Goal: Task Accomplishment & Management: Complete application form

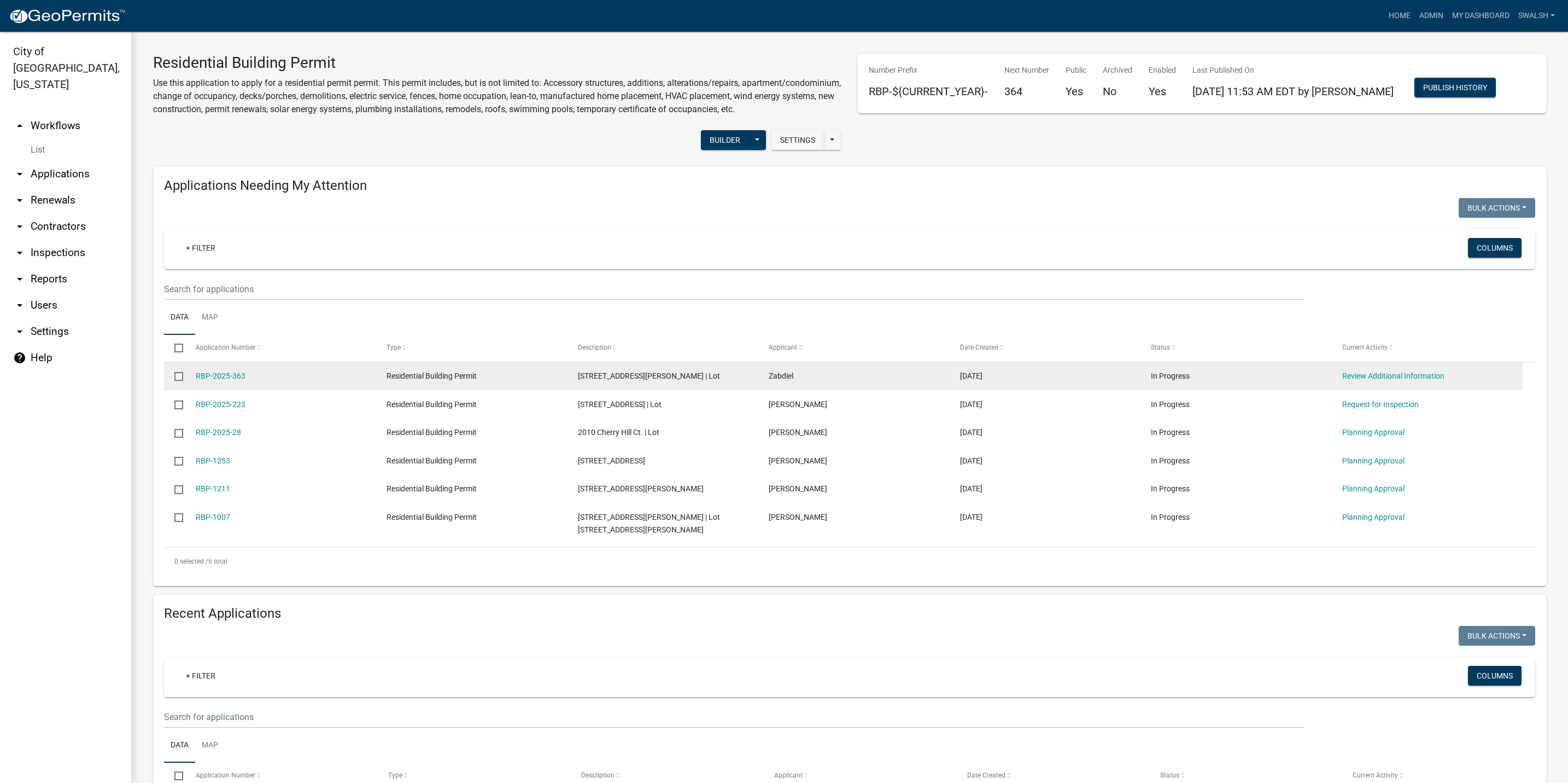
click at [1431, 382] on div "Review Additional Information" at bounding box center [1427, 376] width 170 height 13
click at [1431, 380] on link "Review Additional Information" at bounding box center [1393, 376] width 102 height 9
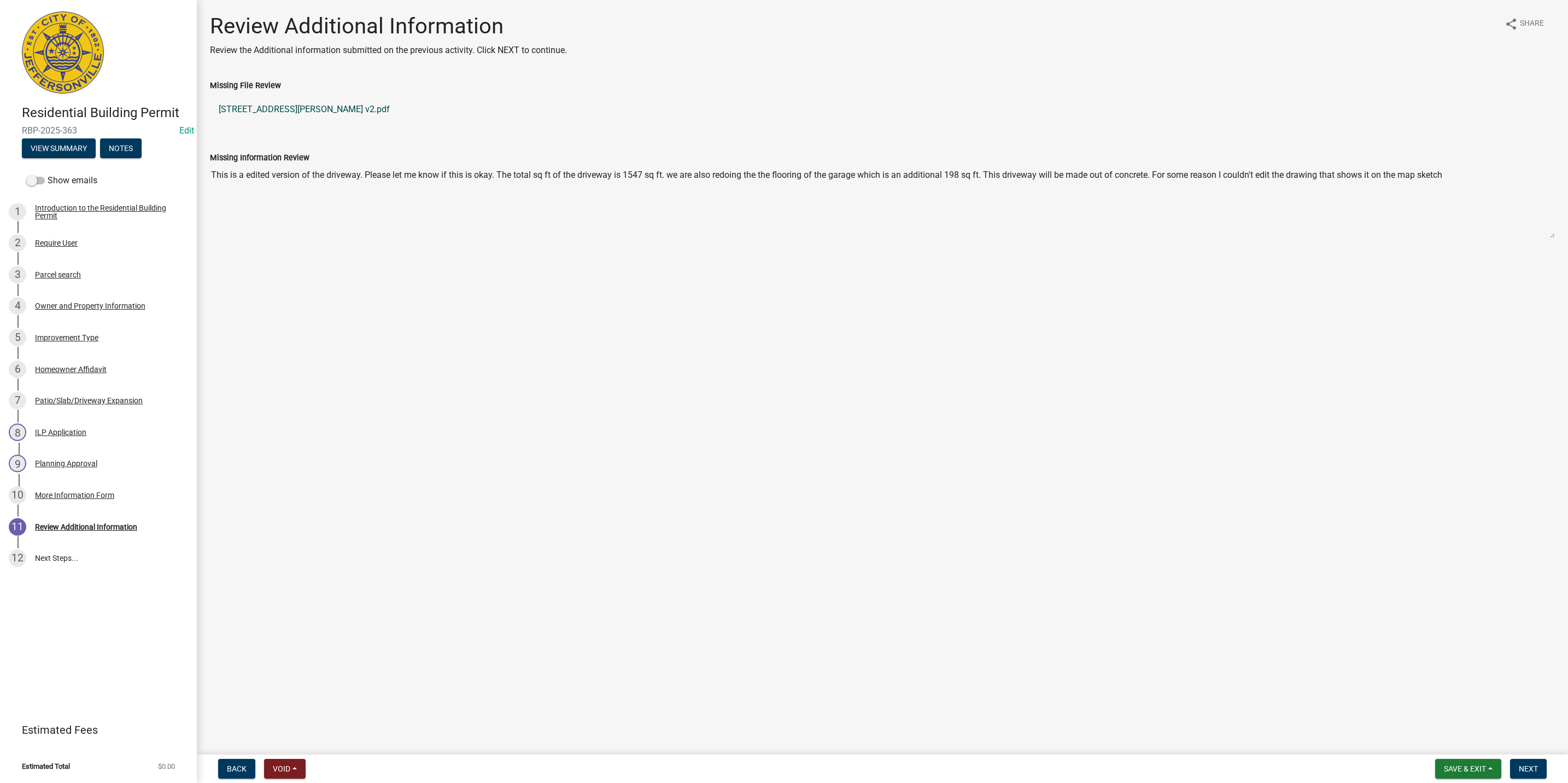
click at [271, 115] on link "[STREET_ADDRESS][PERSON_NAME] v2.pdf" at bounding box center [883, 109] width 1345 height 26
click at [1522, 769] on span "Next" at bounding box center [1527, 769] width 19 height 9
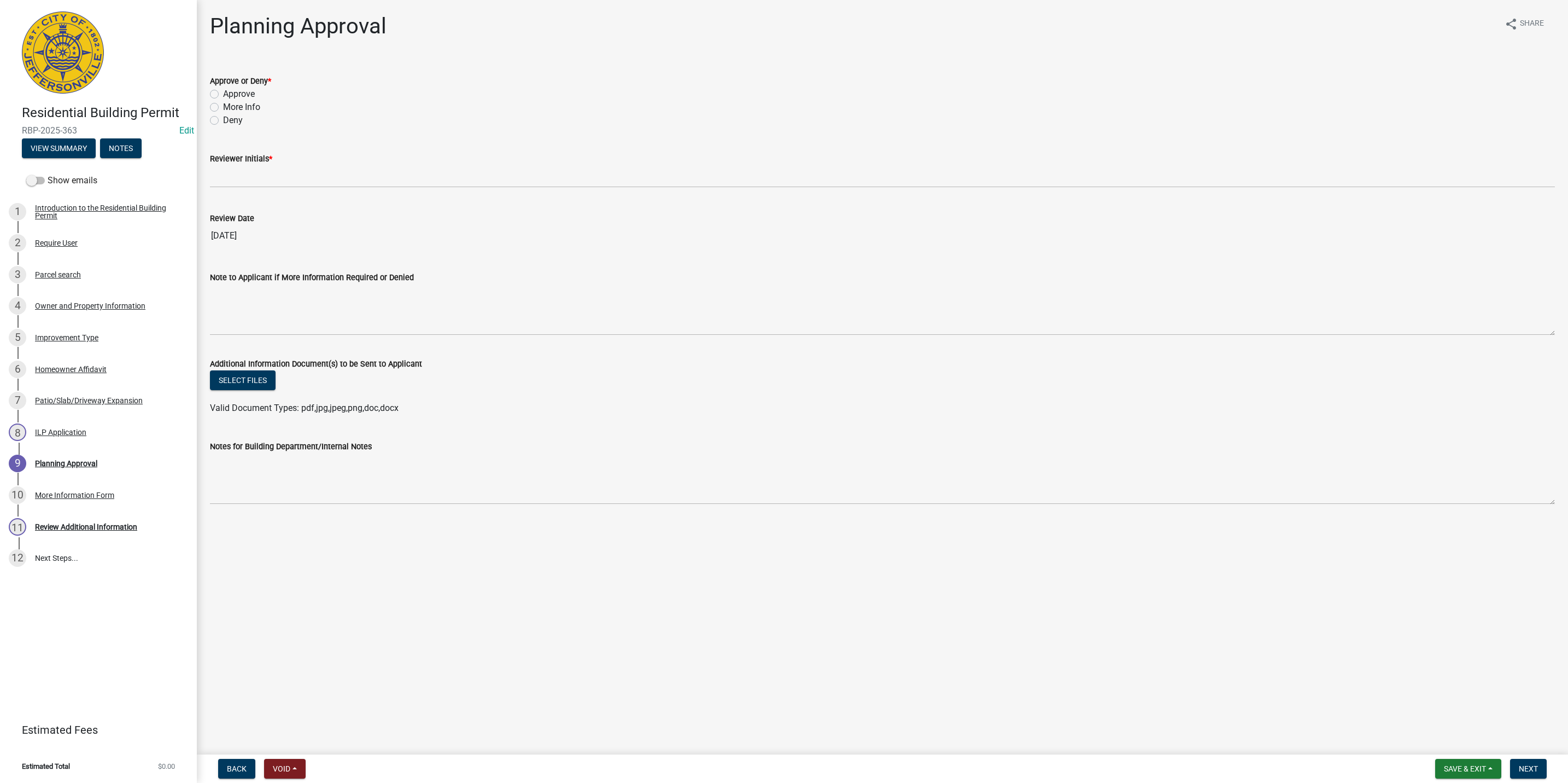
click at [237, 88] on label "Approve" at bounding box center [238, 94] width 32 height 14
click at [230, 88] on input "Approve" at bounding box center [227, 91] width 7 height 7
radio input "true"
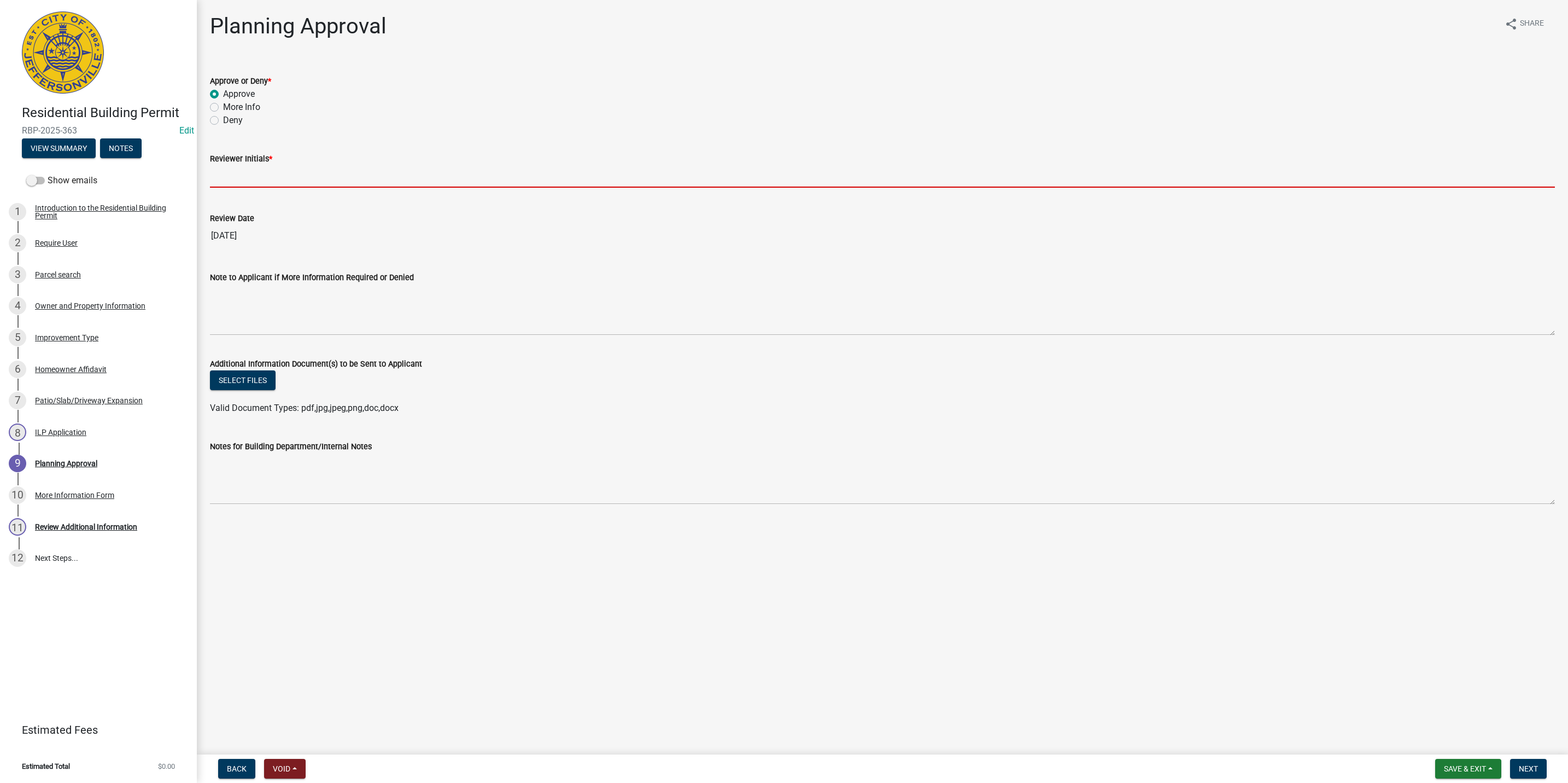
click at [261, 175] on input "Reviewer Initials *" at bounding box center [883, 176] width 1345 height 23
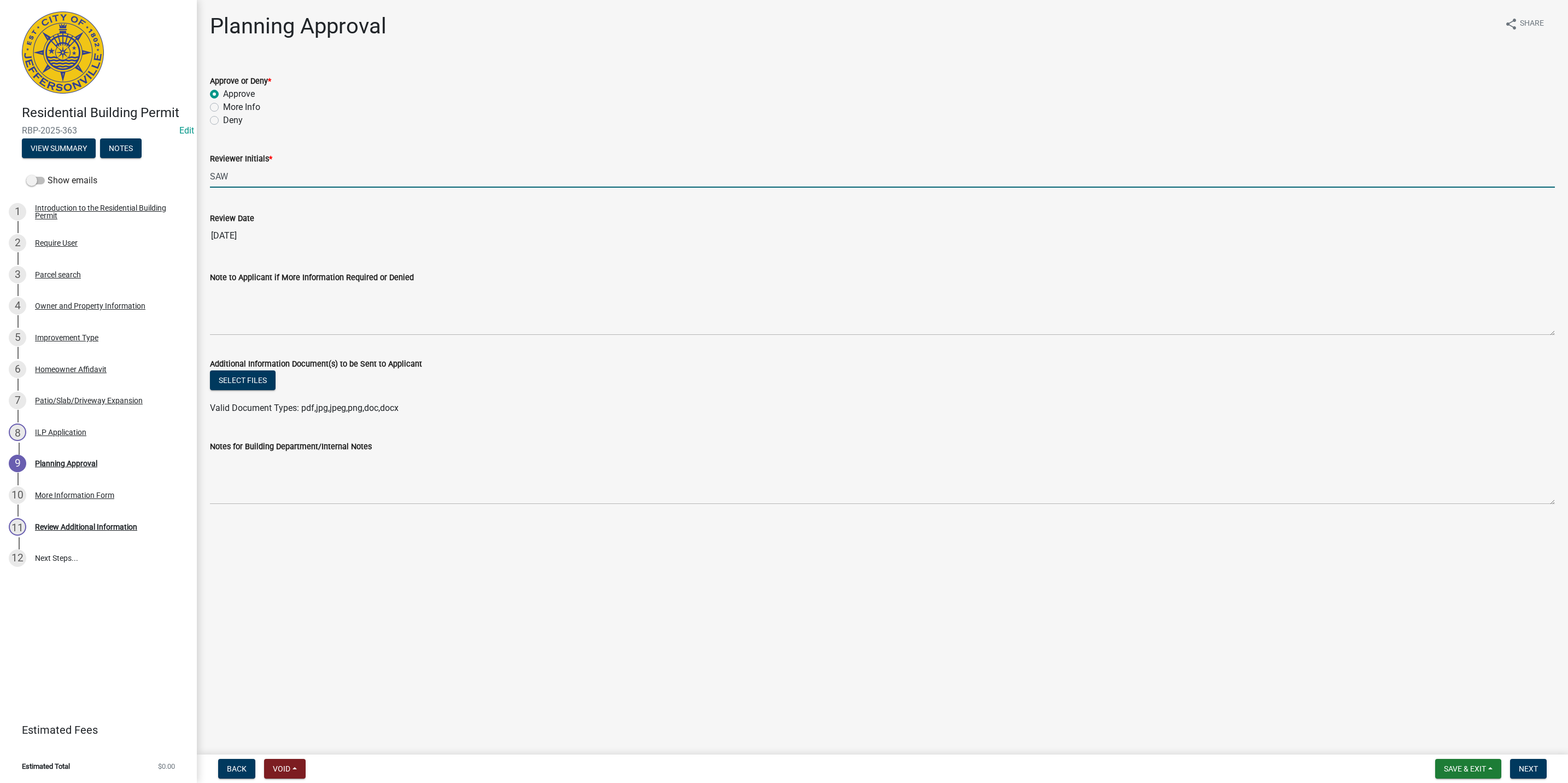
type input "SAW"
click at [772, 438] on div "Notes for Building Department/Internal Notes" at bounding box center [883, 464] width 1345 height 79
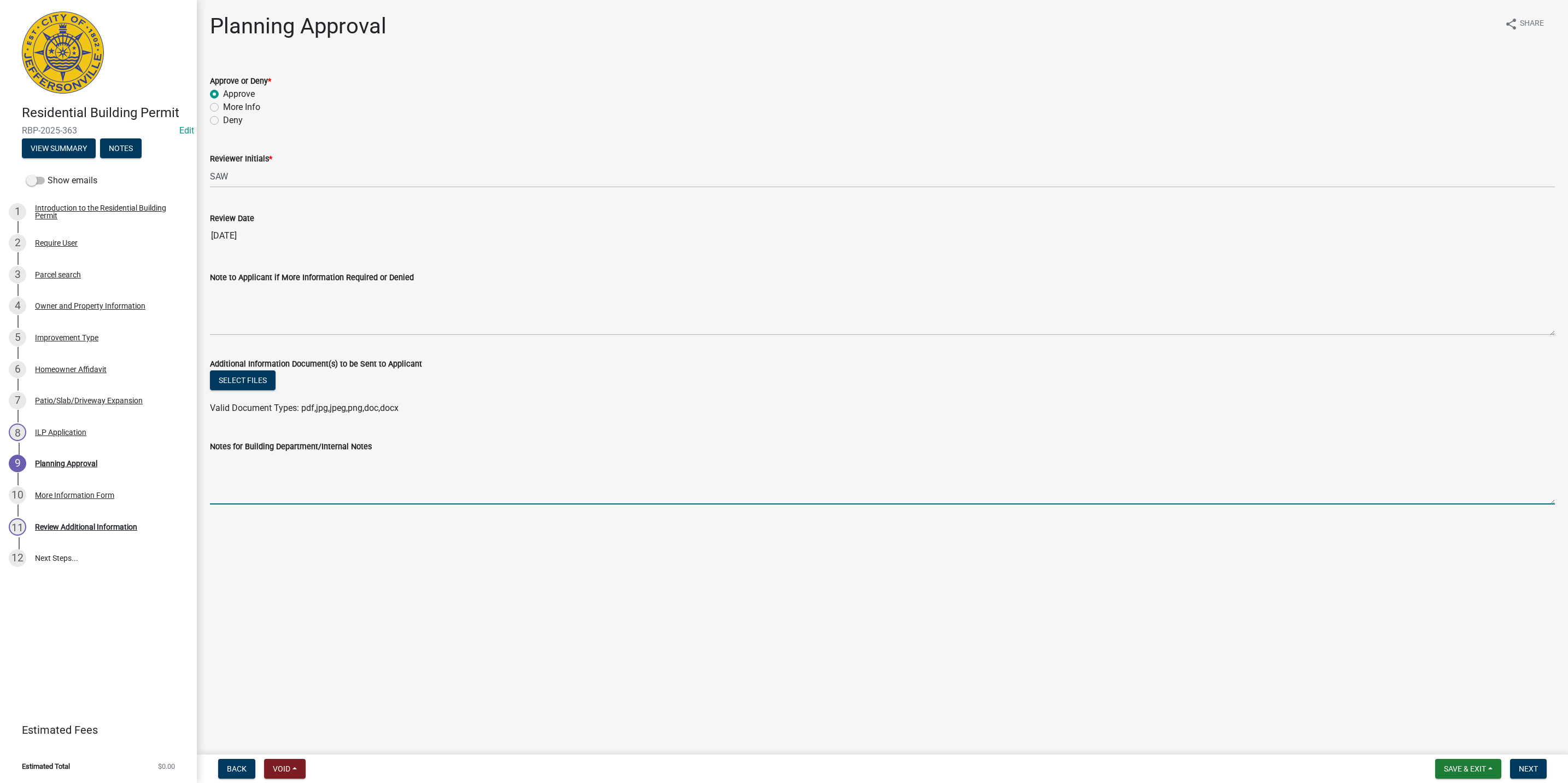
click at [789, 486] on textarea "Notes for Building Department/Internal Notes" at bounding box center [883, 478] width 1345 height 51
click at [423, 466] on textarea "Applicant has reduced the driveway from 44' width to 26' width onto [PERSON_NAM…" at bounding box center [883, 478] width 1345 height 51
click at [673, 461] on textarea "Applicant has reduced the driveway from 44' width to 26' width onto [PERSON_NAM…" at bounding box center [883, 478] width 1345 height 51
click at [672, 468] on textarea "Applicant has reduced the driveway from 44' width to 26' width onto [PERSON_NAM…" at bounding box center [883, 478] width 1345 height 51
type textarea "Applicant has reduced the driveway from 44' width to 26' width onto [PERSON_NAM…"
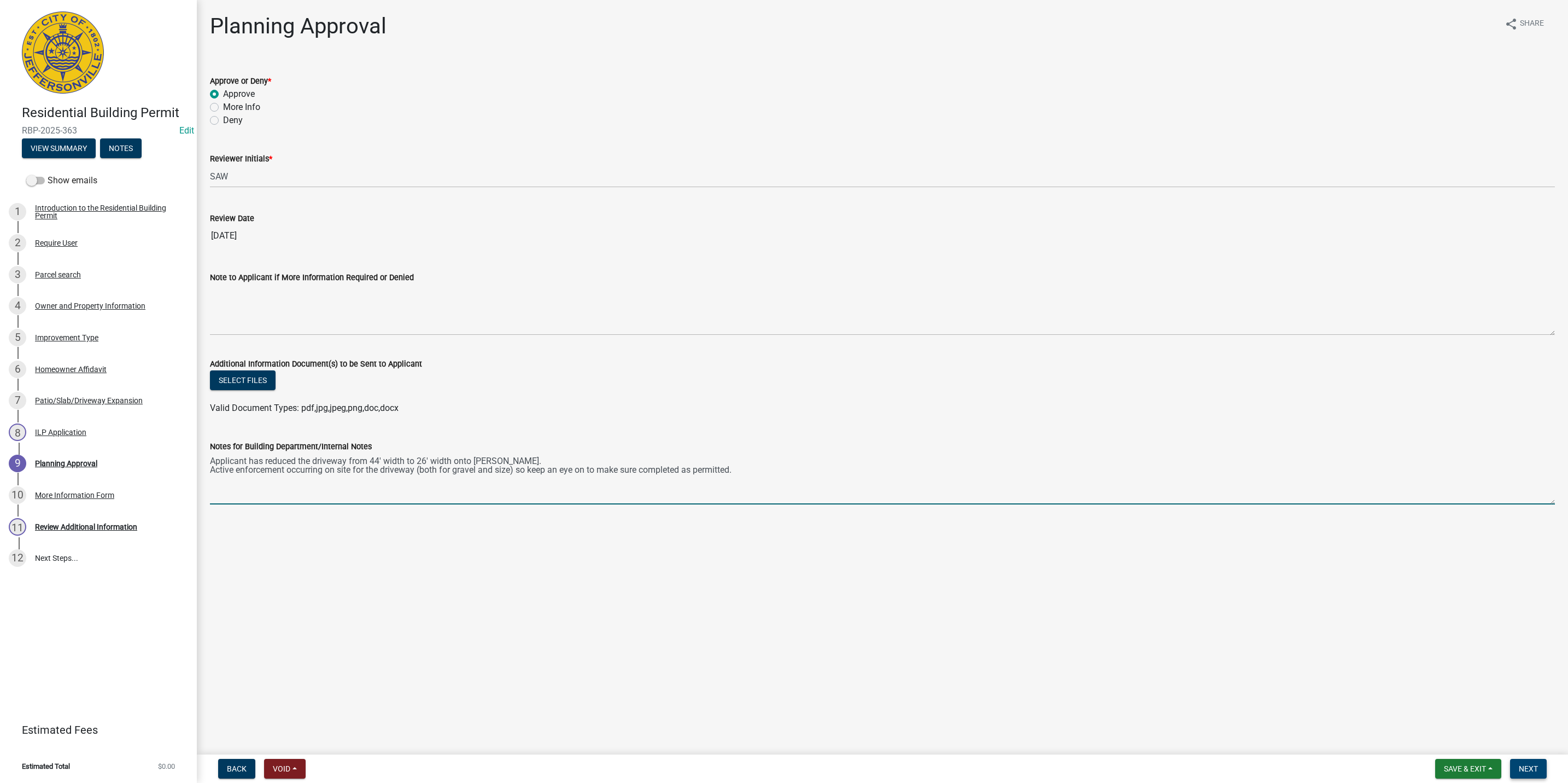
click at [1526, 769] on span "Next" at bounding box center [1527, 769] width 19 height 9
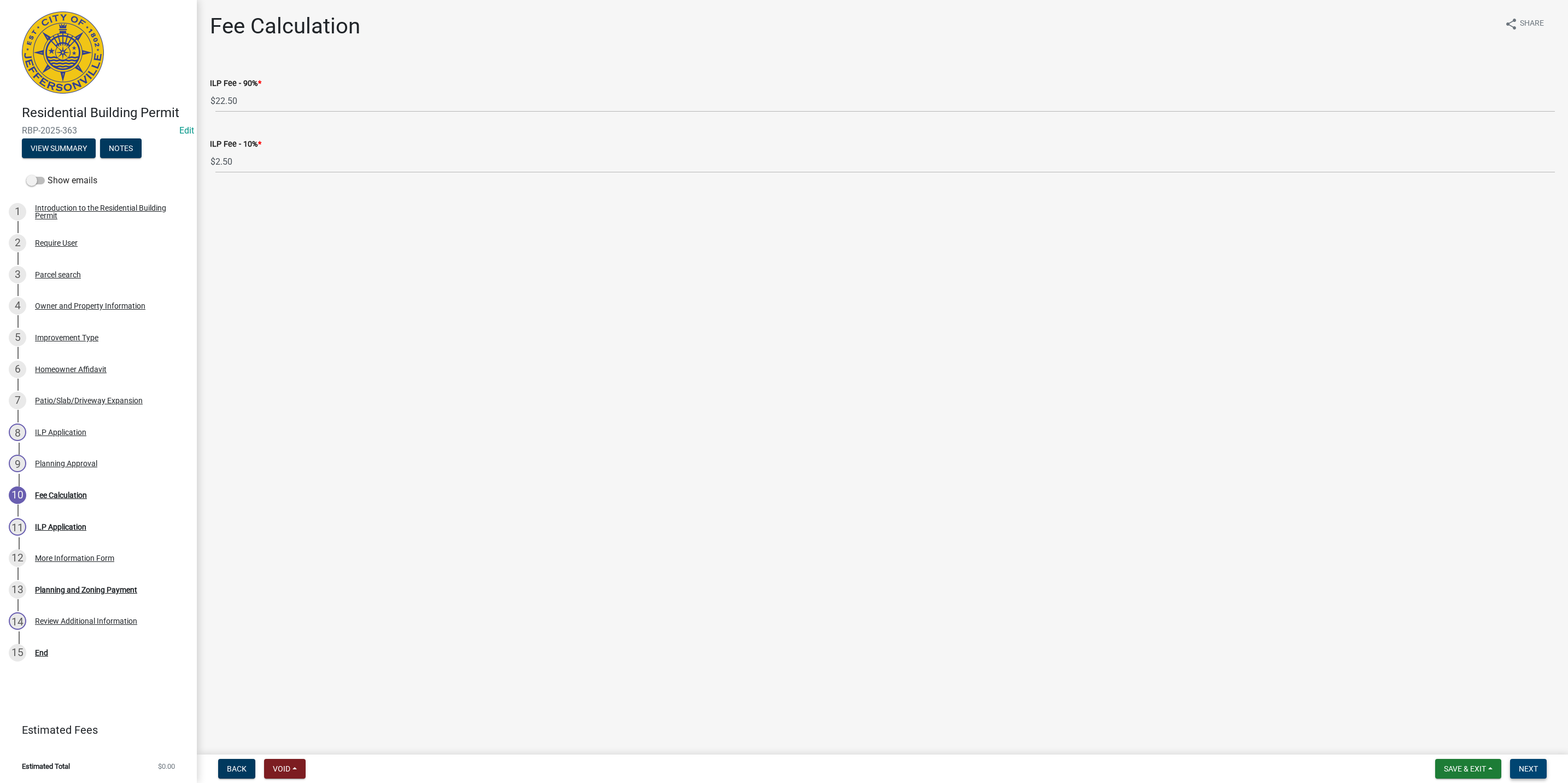
click at [1512, 762] on button "Next" at bounding box center [1528, 769] width 37 height 20
select select "3: 3"
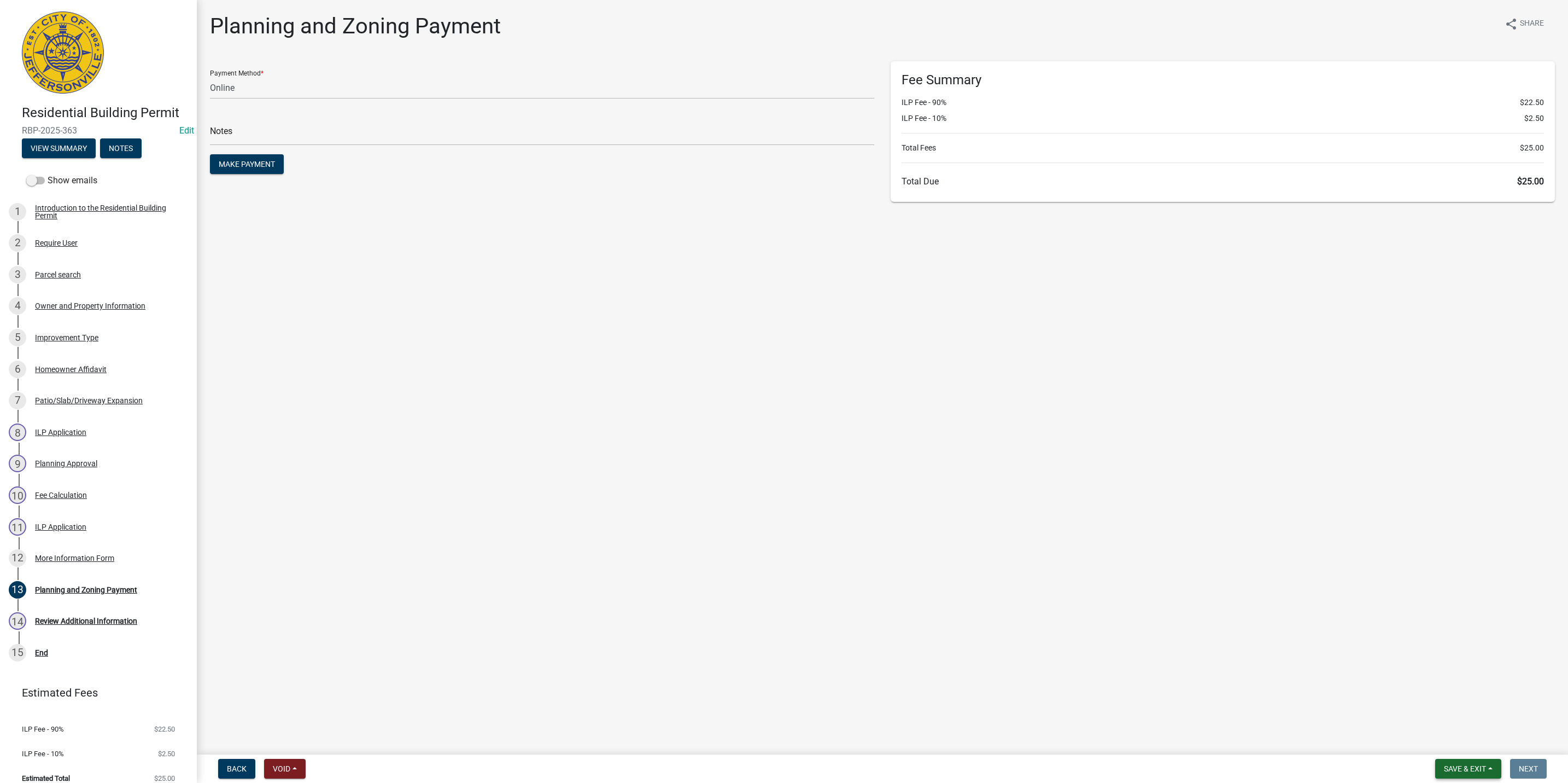
click at [1471, 763] on button "Save & Exit" at bounding box center [1468, 769] width 66 height 20
click at [1461, 747] on button "Save & Exit" at bounding box center [1457, 740] width 88 height 26
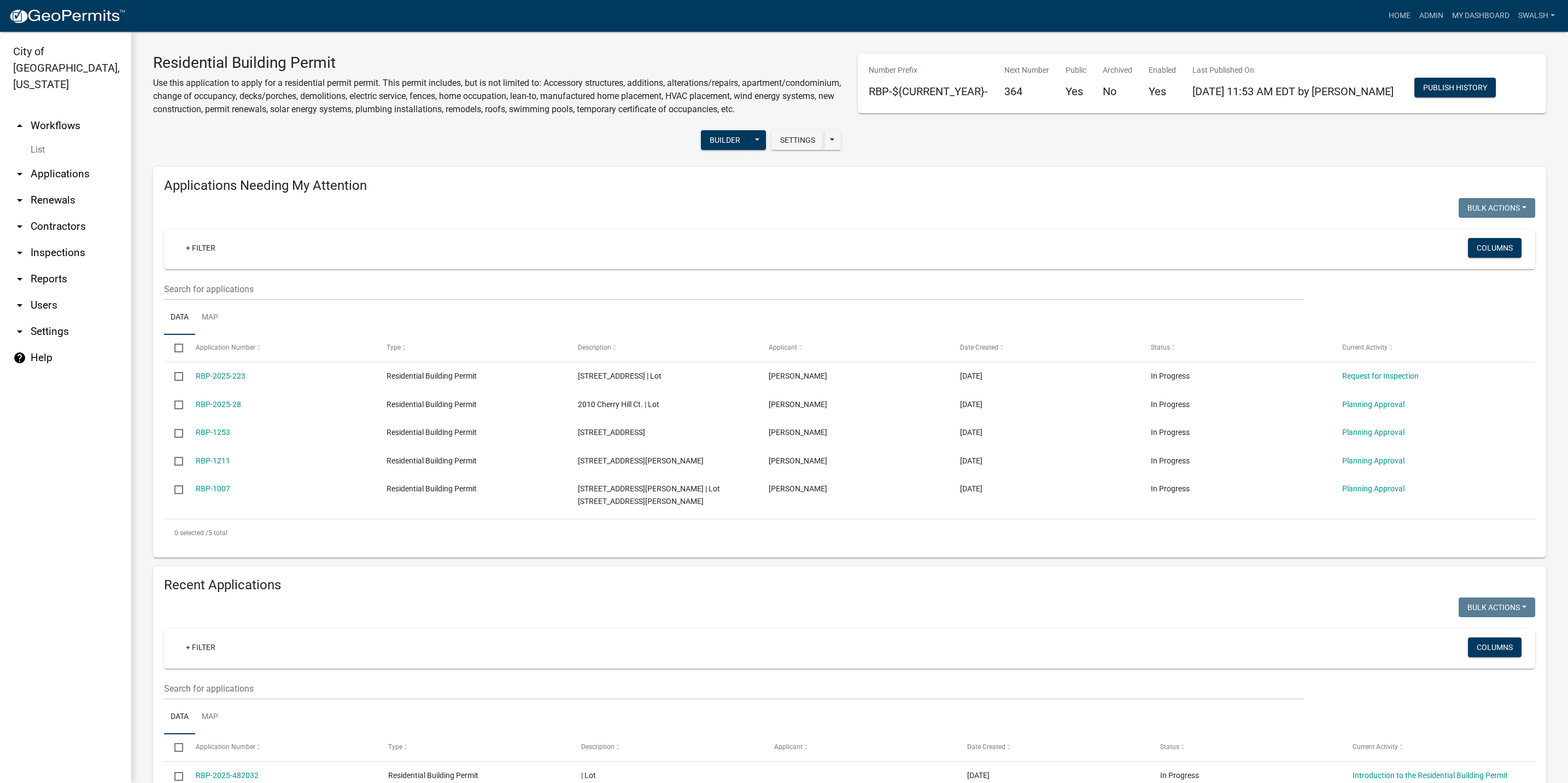
click at [44, 113] on link "arrow_drop_up Workflows" at bounding box center [65, 126] width 131 height 26
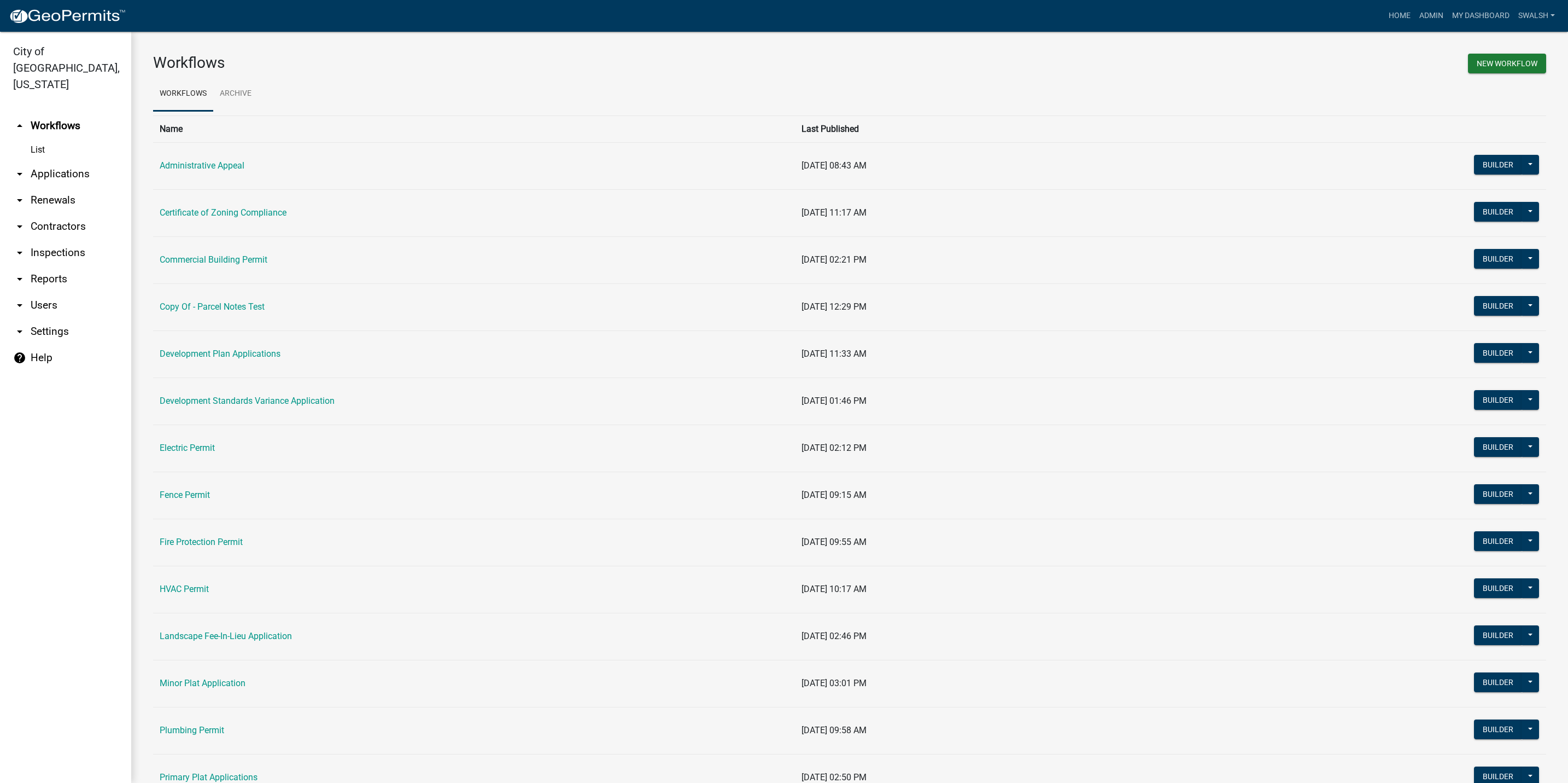
scroll to position [247, 0]
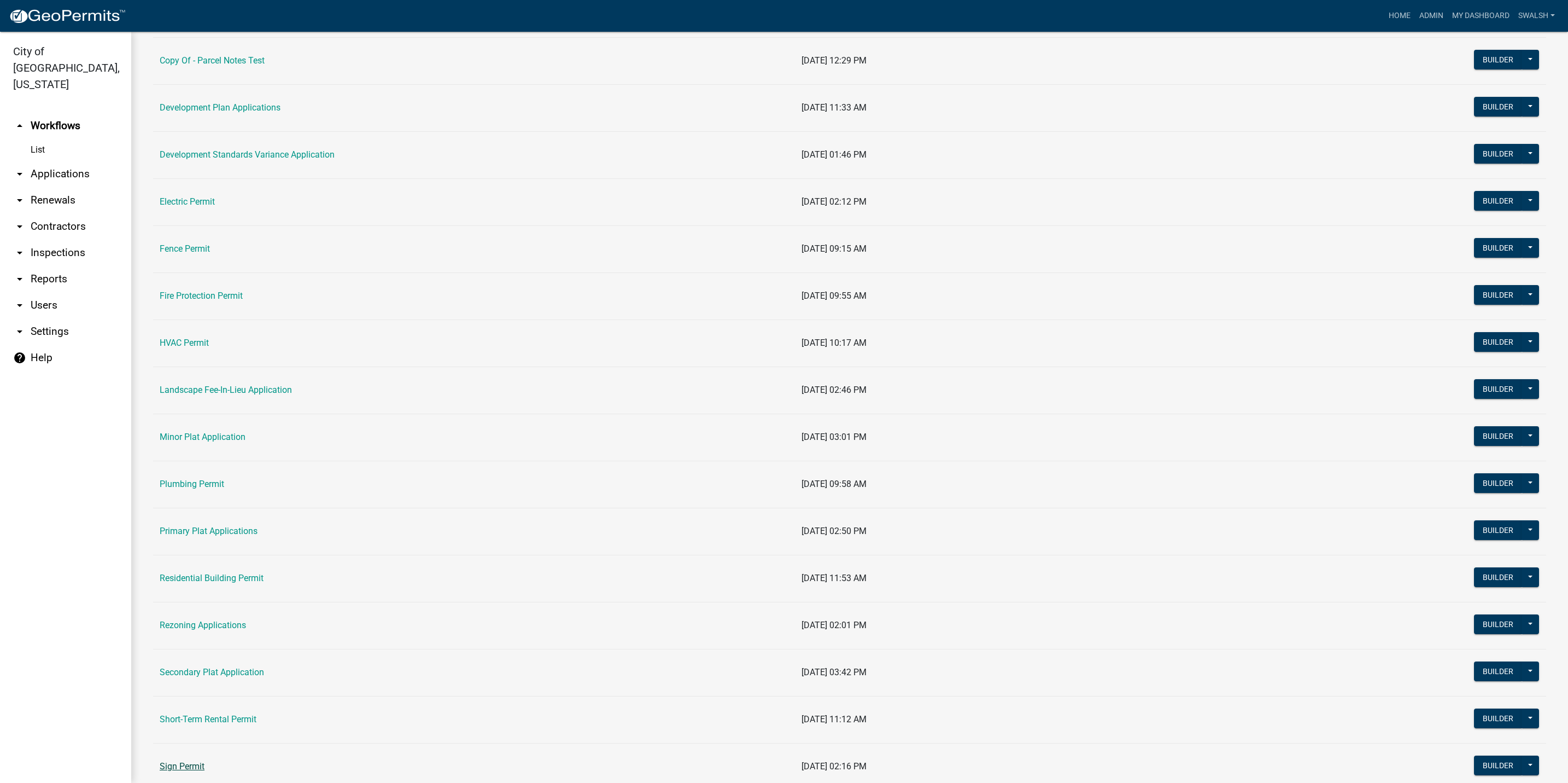
click at [190, 770] on link "Sign Permit" at bounding box center [182, 766] width 45 height 11
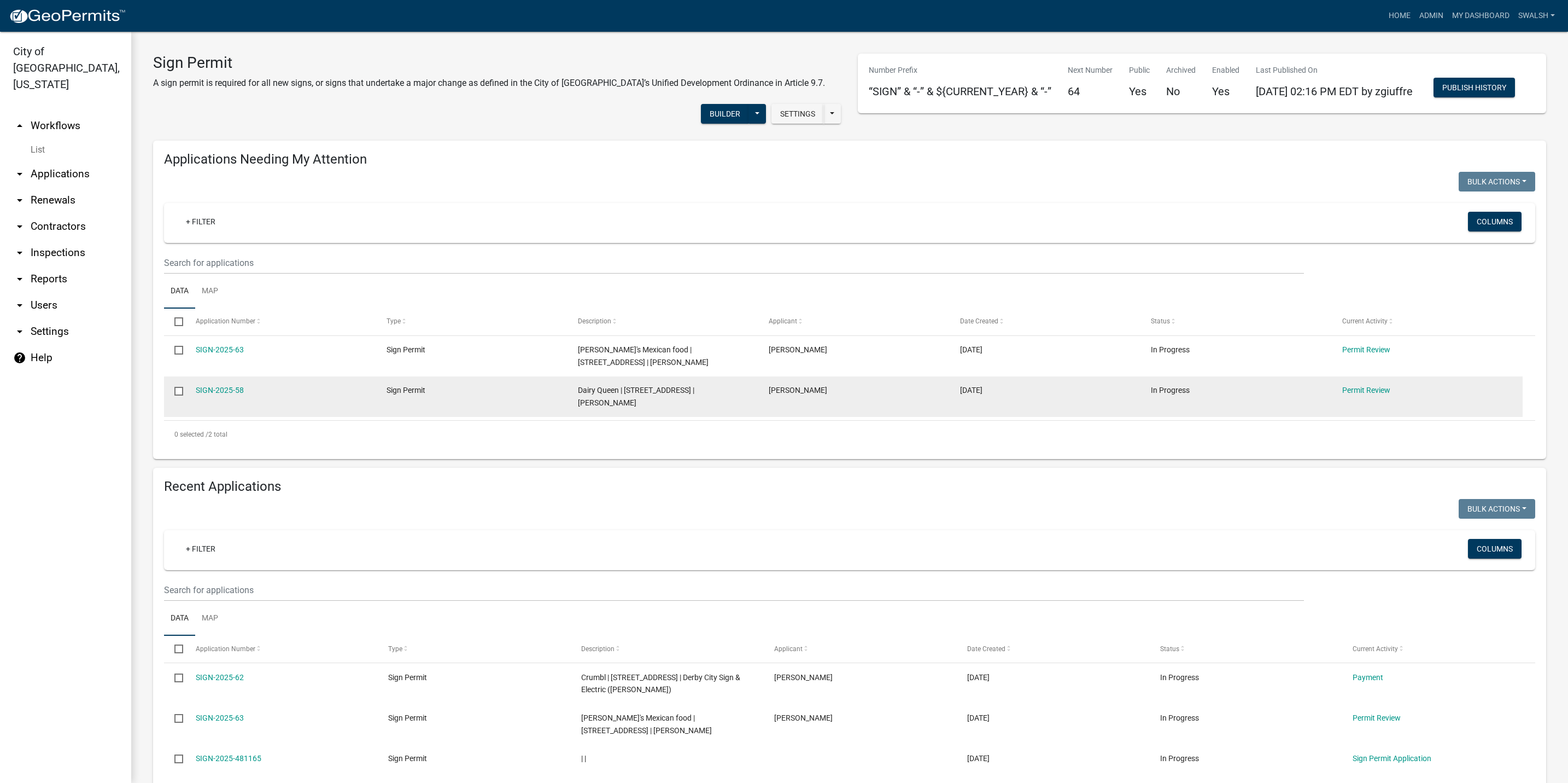
click at [1373, 415] on datatable-body-cell "Permit Review" at bounding box center [1427, 396] width 191 height 41
click at [1373, 395] on link "Permit Review" at bounding box center [1366, 390] width 48 height 9
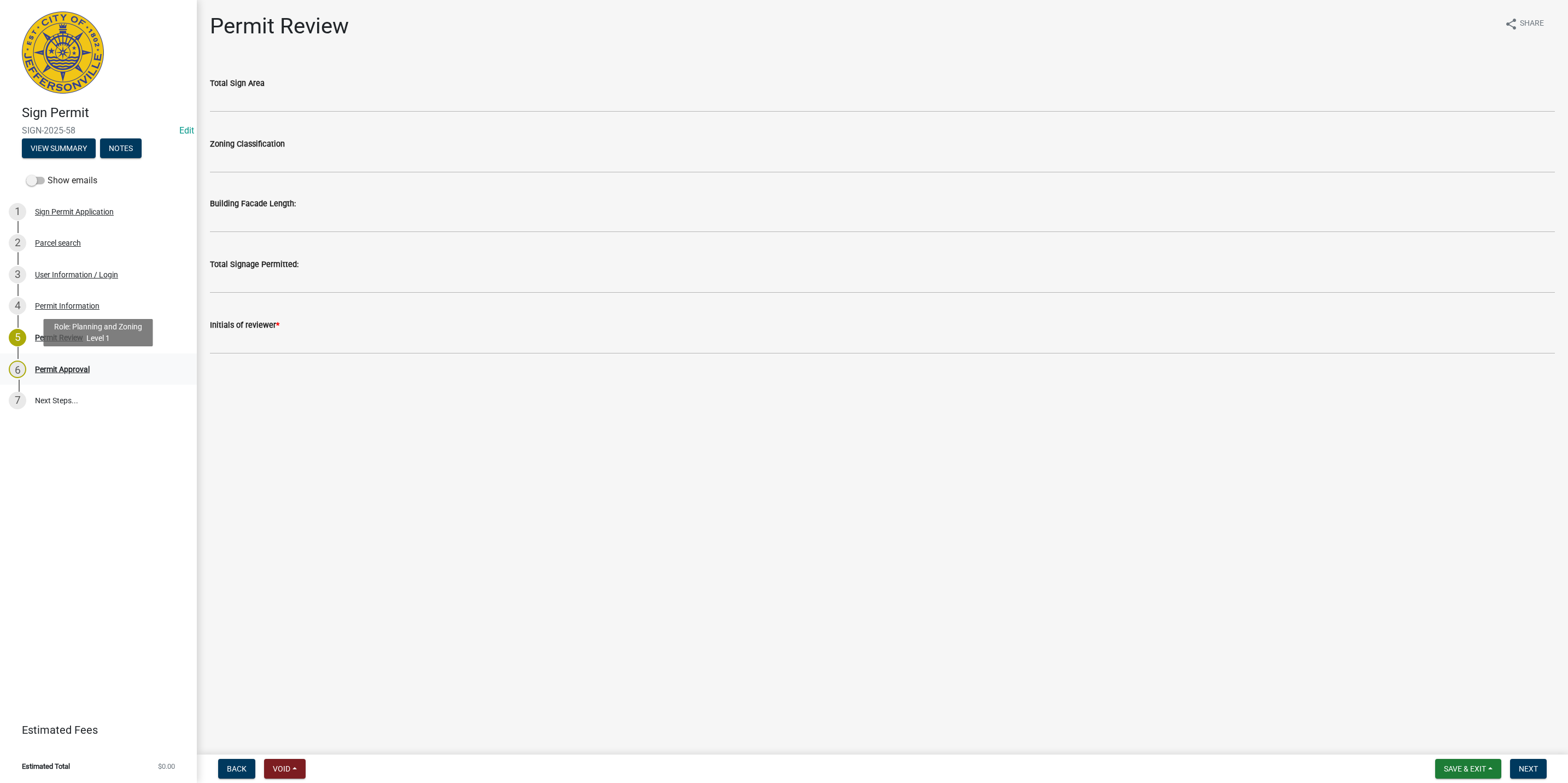
click at [92, 358] on link "6 Permit Approval" at bounding box center [98, 368] width 197 height 32
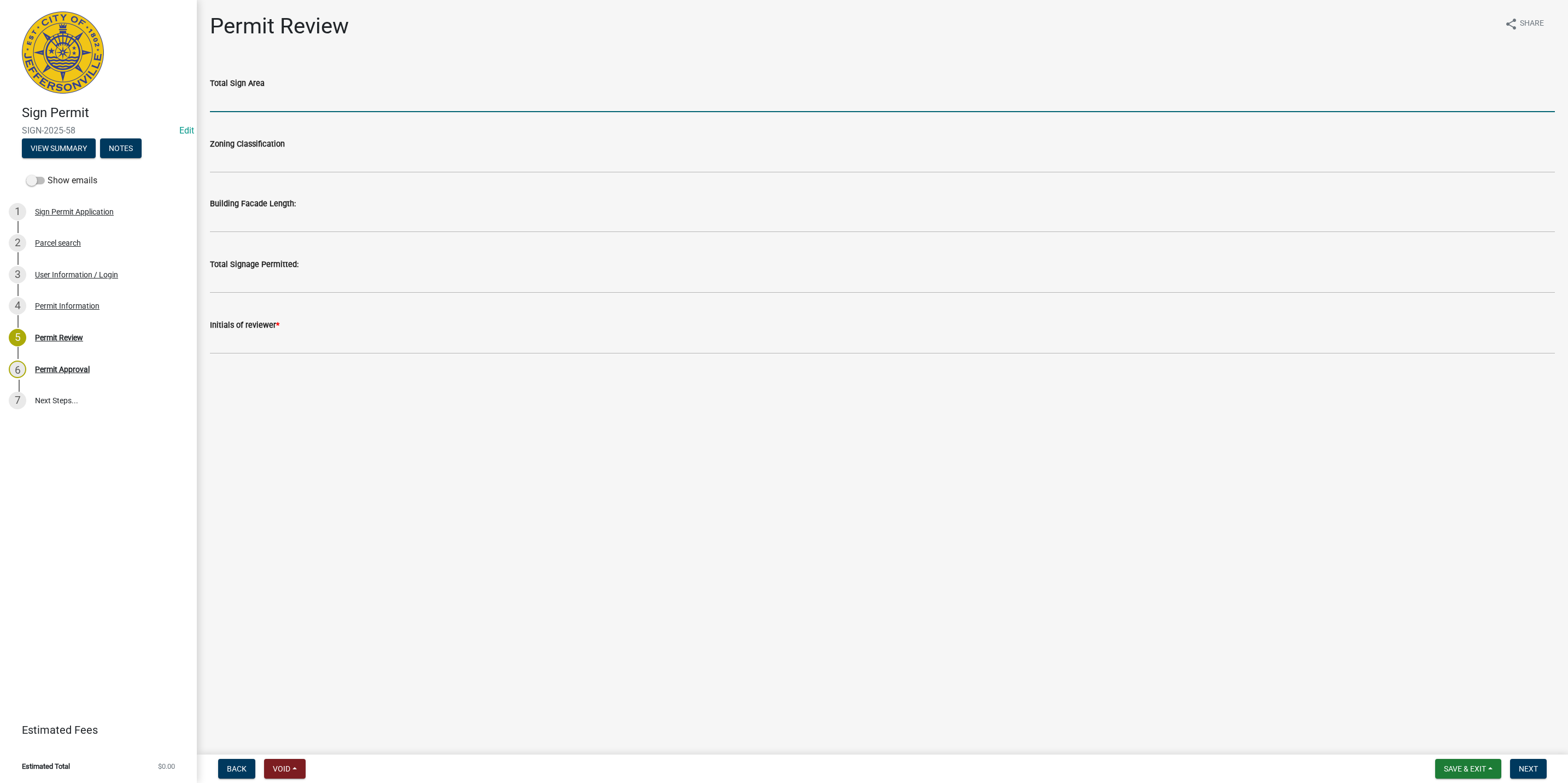
click at [235, 108] on input "text" at bounding box center [883, 100] width 1345 height 23
type input "0"
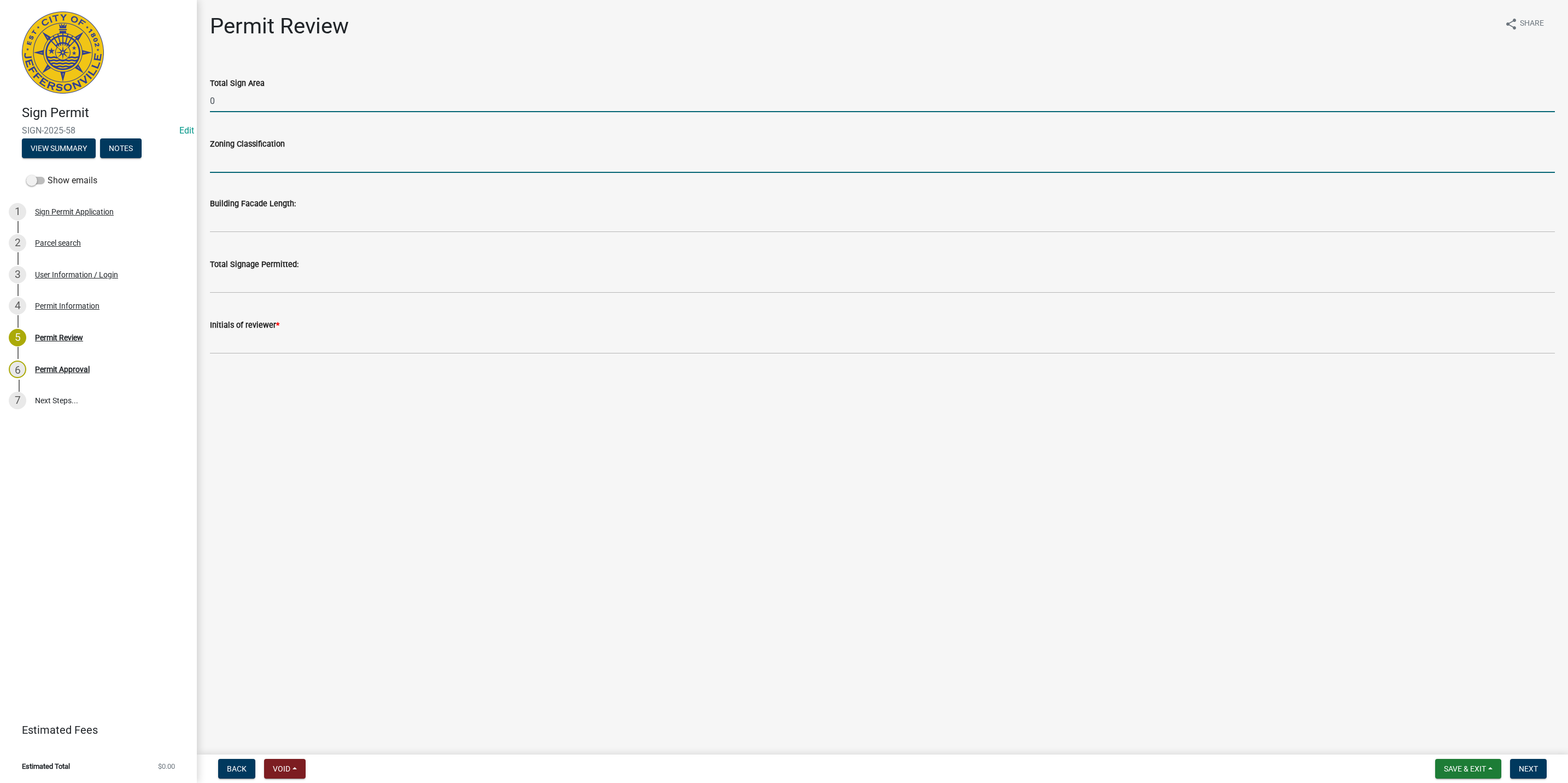
click at [292, 163] on input "Zoning Classification" at bounding box center [883, 162] width 1345 height 23
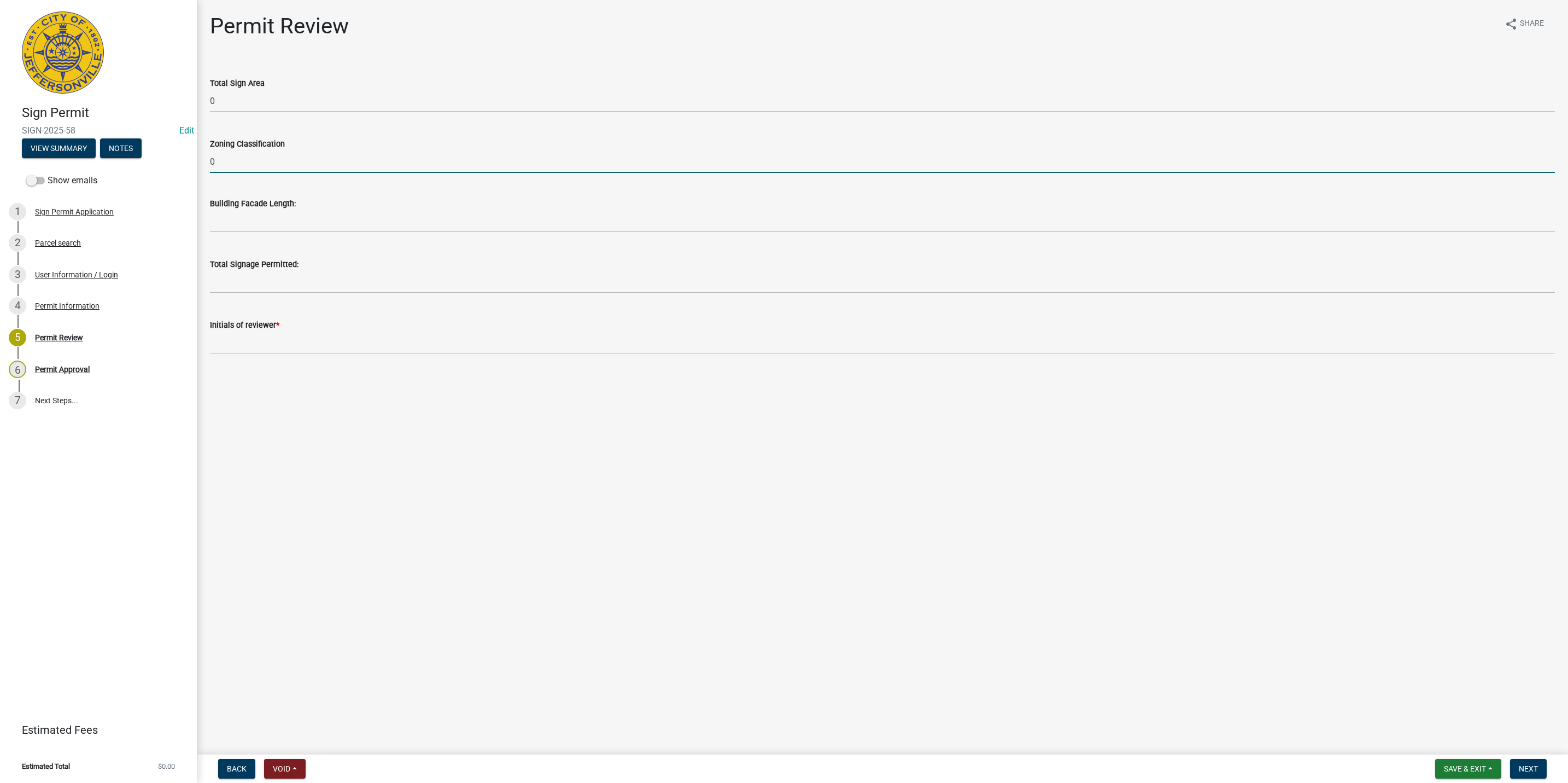
type input "0"
click at [246, 209] on div "Building Facade Length:" at bounding box center [883, 203] width 1345 height 14
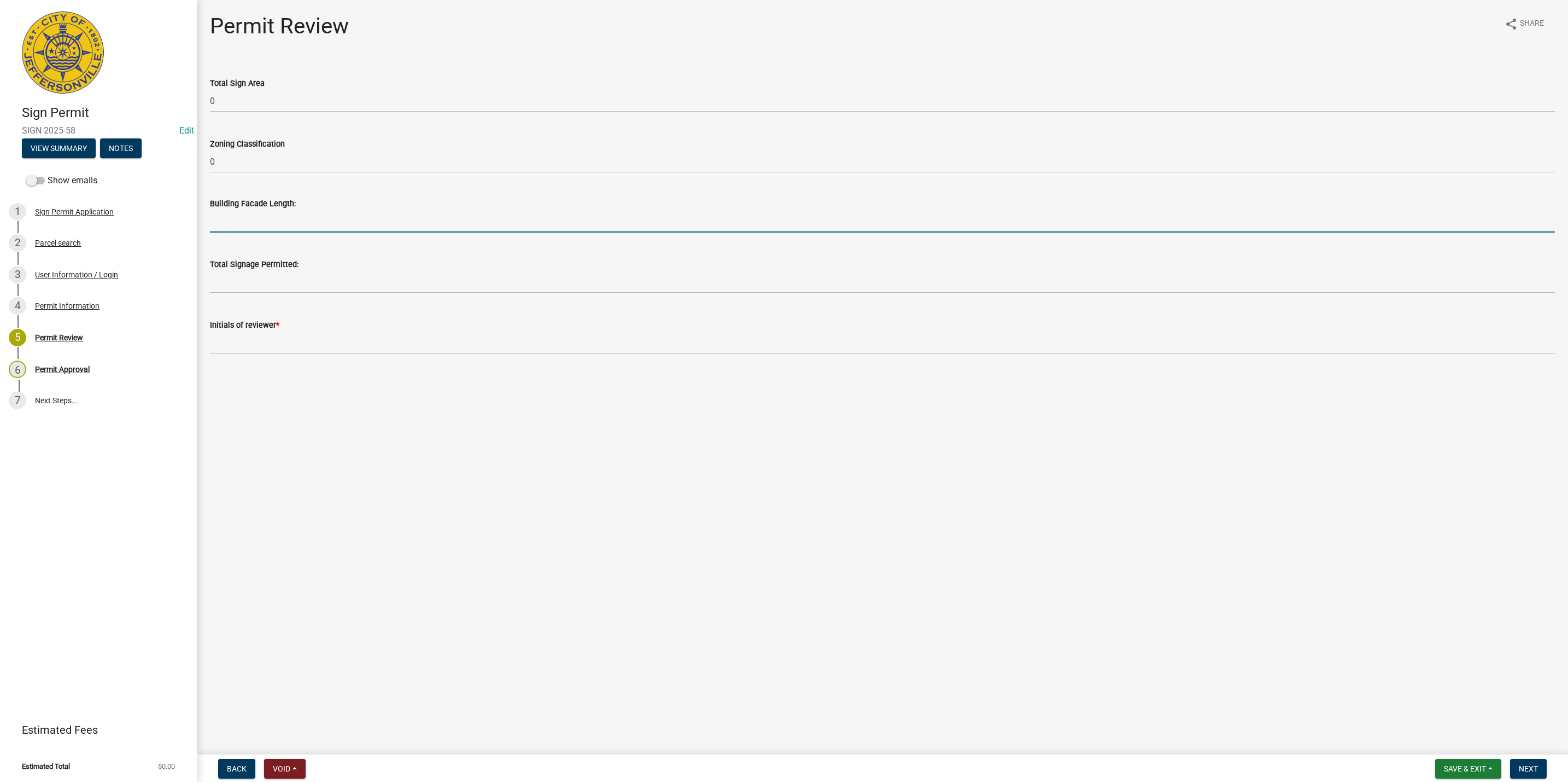
click at [246, 228] on input "text" at bounding box center [883, 221] width 1345 height 23
type input "0"
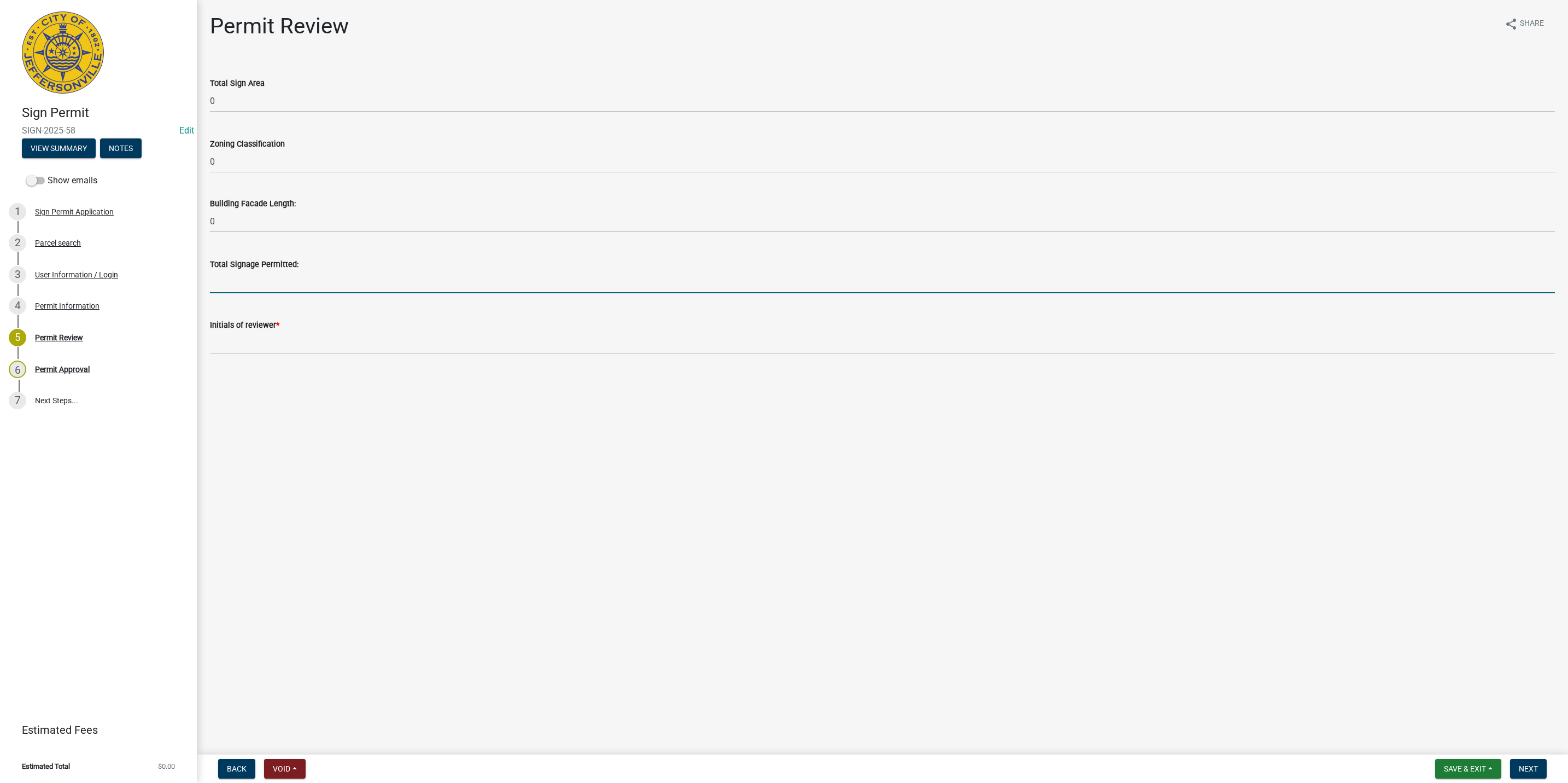
click at [227, 273] on input "text" at bounding box center [883, 282] width 1345 height 23
type input "0"
click at [227, 330] on div "Initials of reviewer *" at bounding box center [883, 324] width 1345 height 14
click at [283, 769] on span "Void" at bounding box center [281, 769] width 17 height 9
click at [318, 660] on button "Withdraw" at bounding box center [308, 661] width 88 height 26
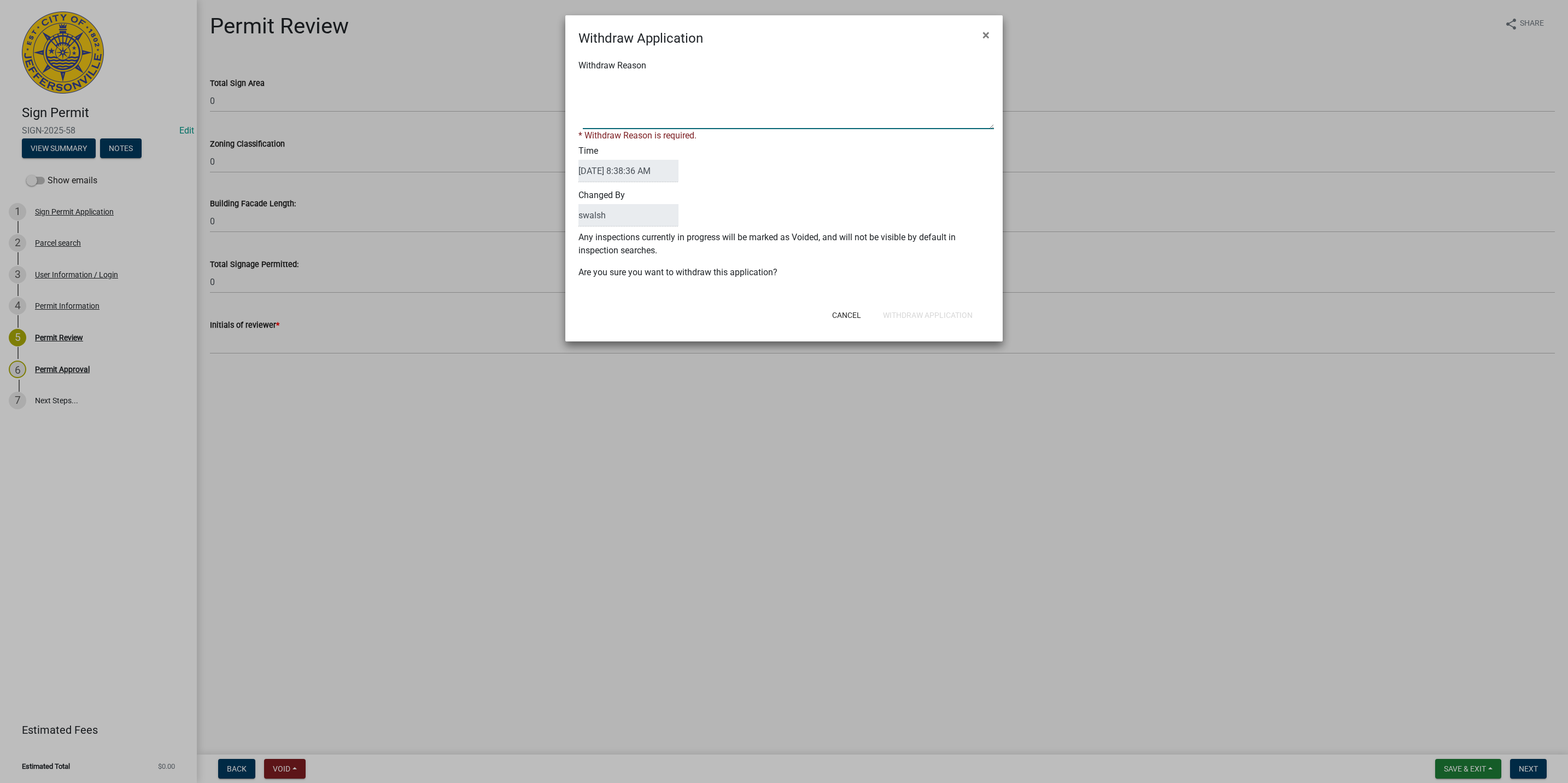
click at [737, 108] on textarea "Withdraw Reason" at bounding box center [788, 101] width 411 height 55
type textarea "O"
type textarea "Existing permit application active for same sign package. Discussed with applic…"
click at [933, 315] on div "Cancel Withdraw Application" at bounding box center [855, 314] width 270 height 28
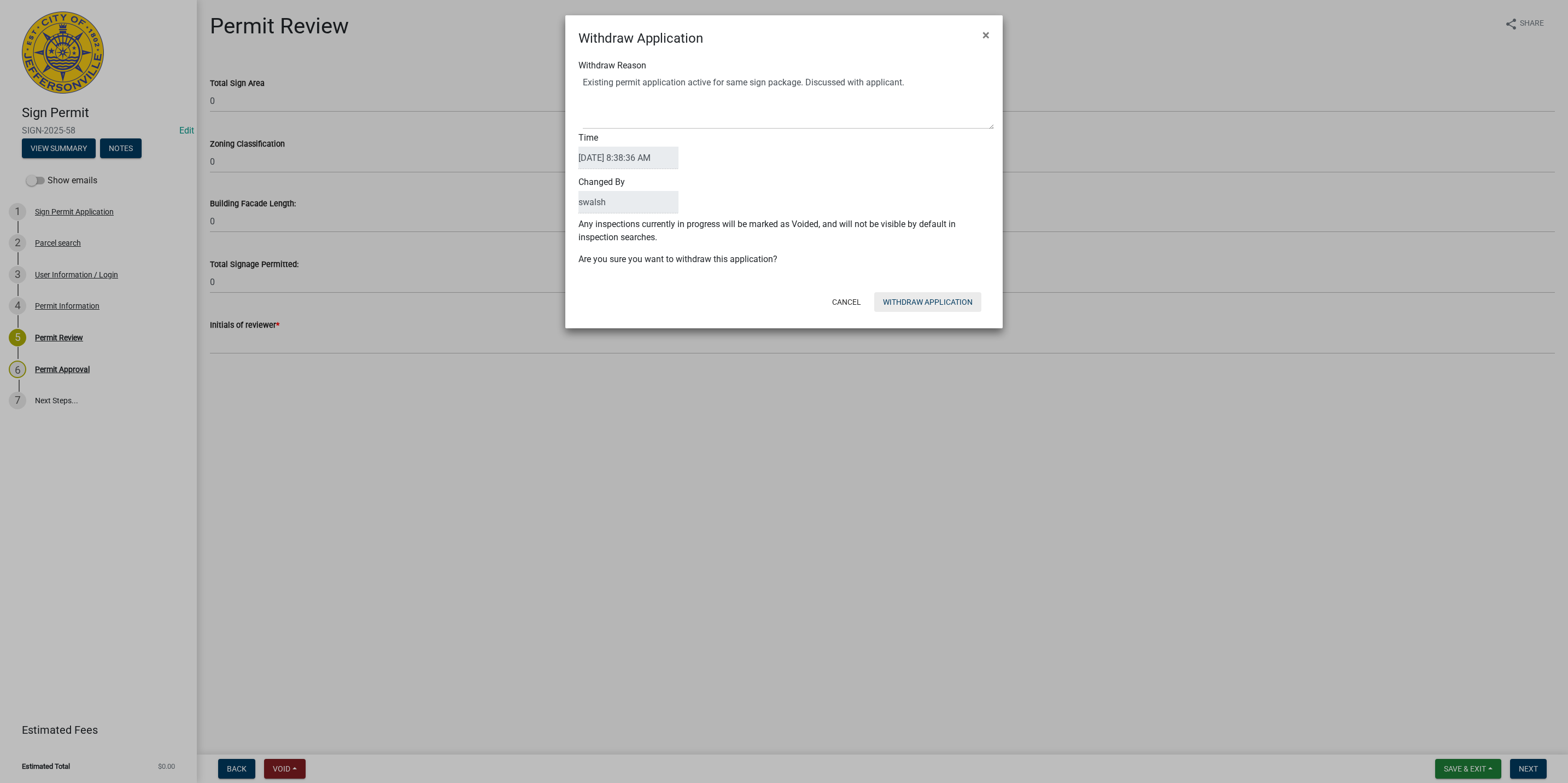
click at [955, 295] on button "Withdraw Application" at bounding box center [927, 302] width 107 height 20
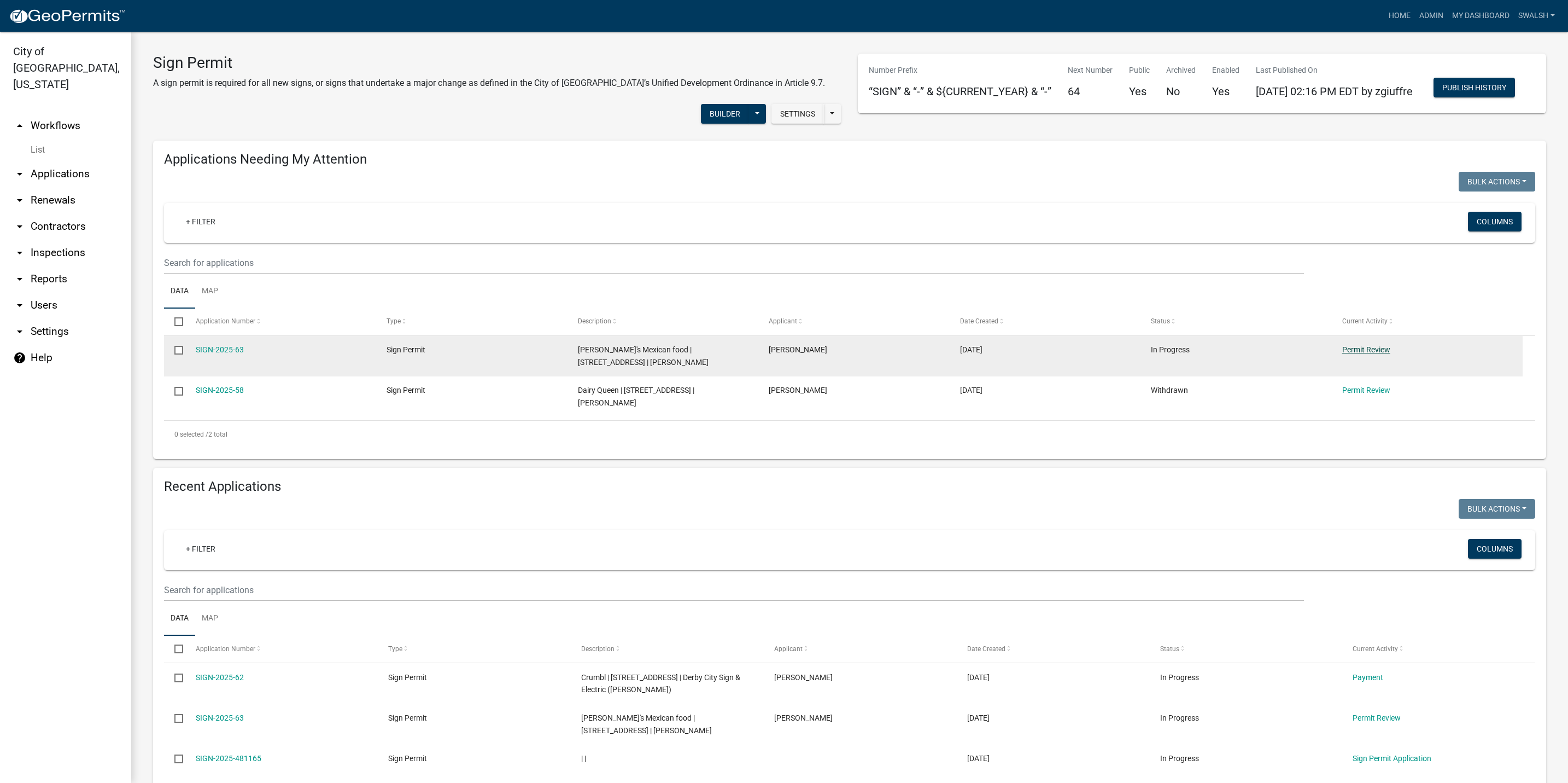
click at [1388, 354] on link "Permit Review" at bounding box center [1366, 350] width 48 height 9
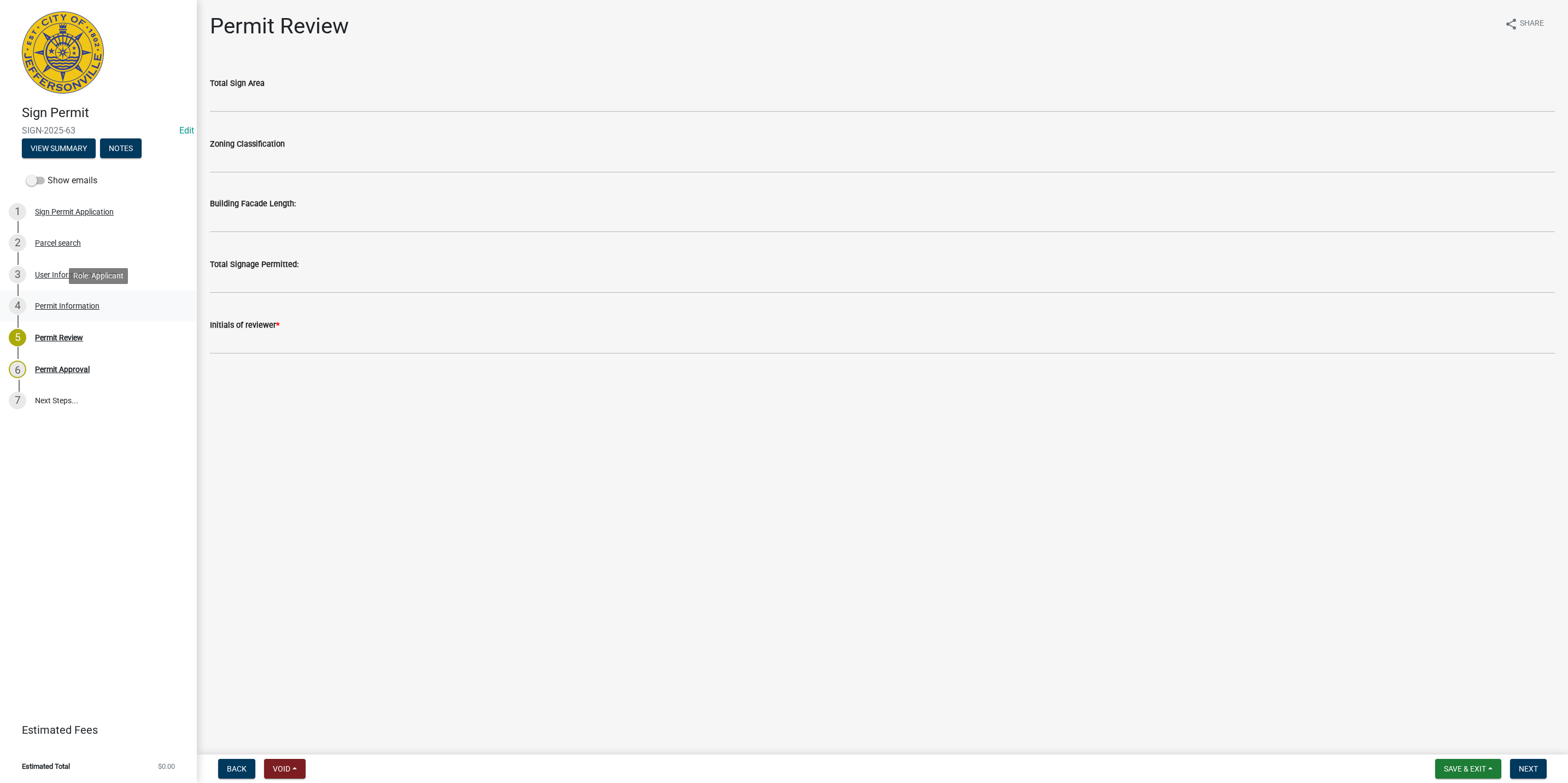
click at [84, 317] on link "4 Permit Information" at bounding box center [98, 306] width 197 height 32
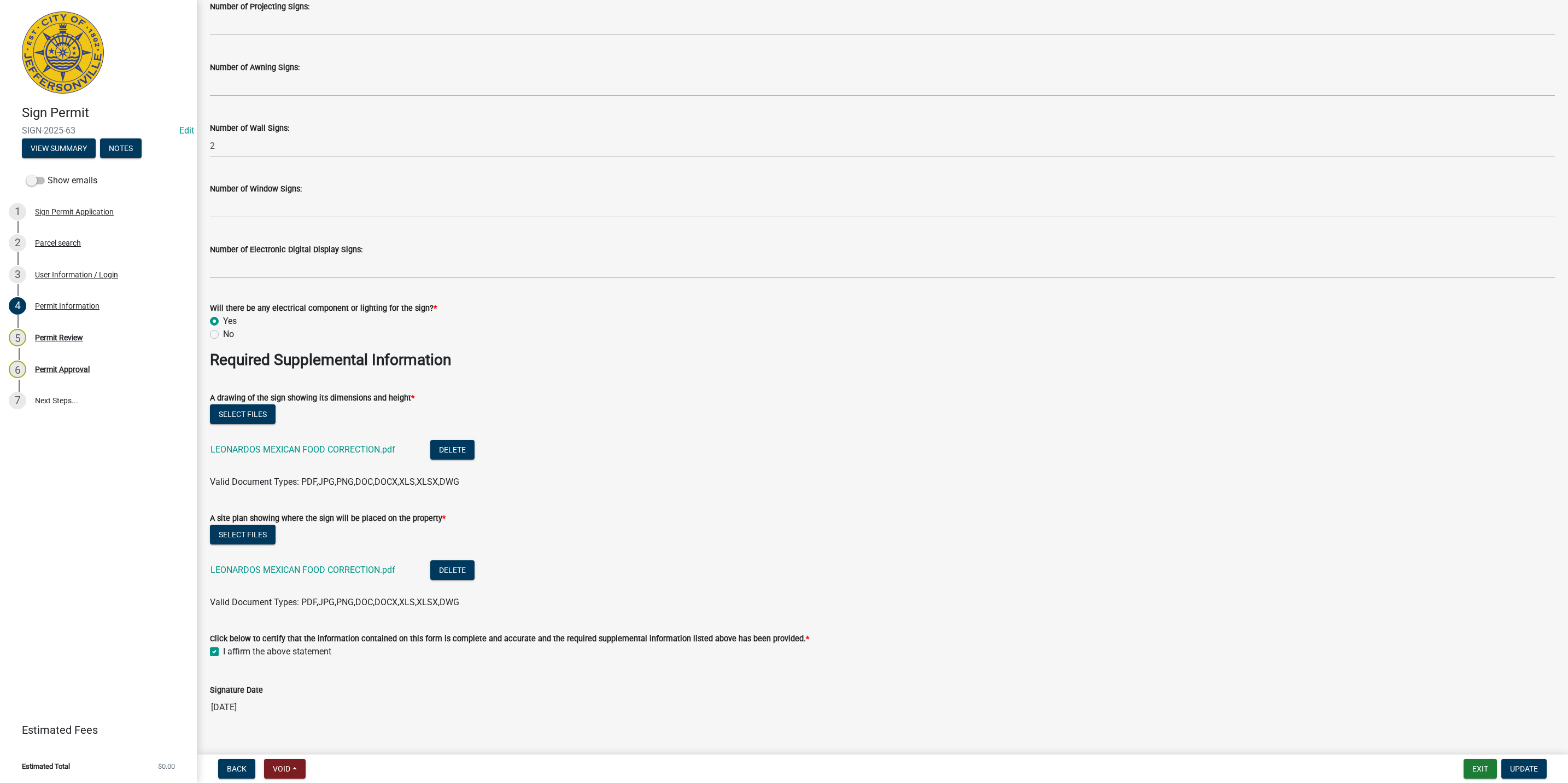
scroll to position [1559, 0]
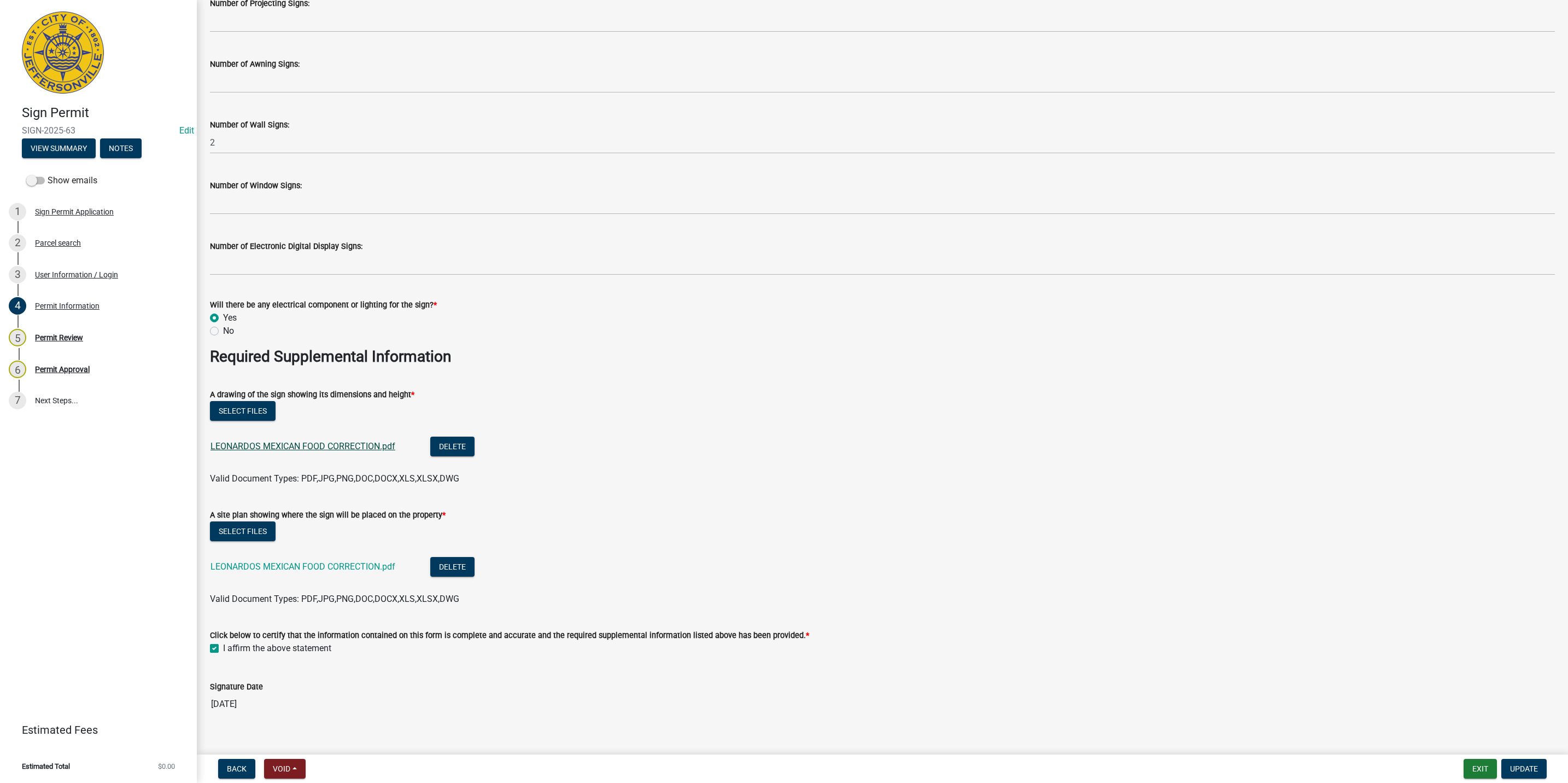
click at [324, 442] on link "LEONARDOS MEXICAN FOOD CORRECTION.pdf" at bounding box center [302, 446] width 185 height 11
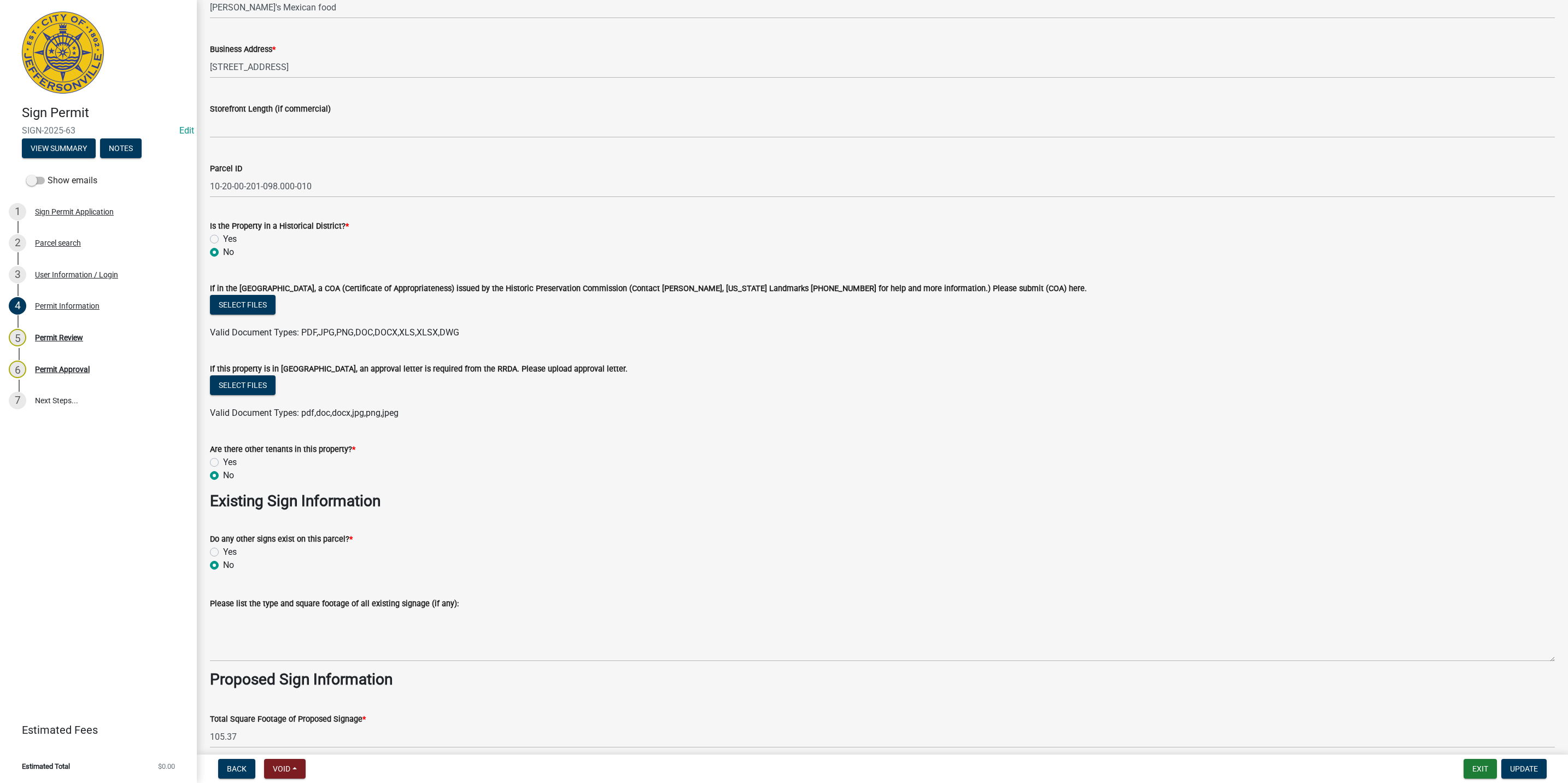
scroll to position [657, 0]
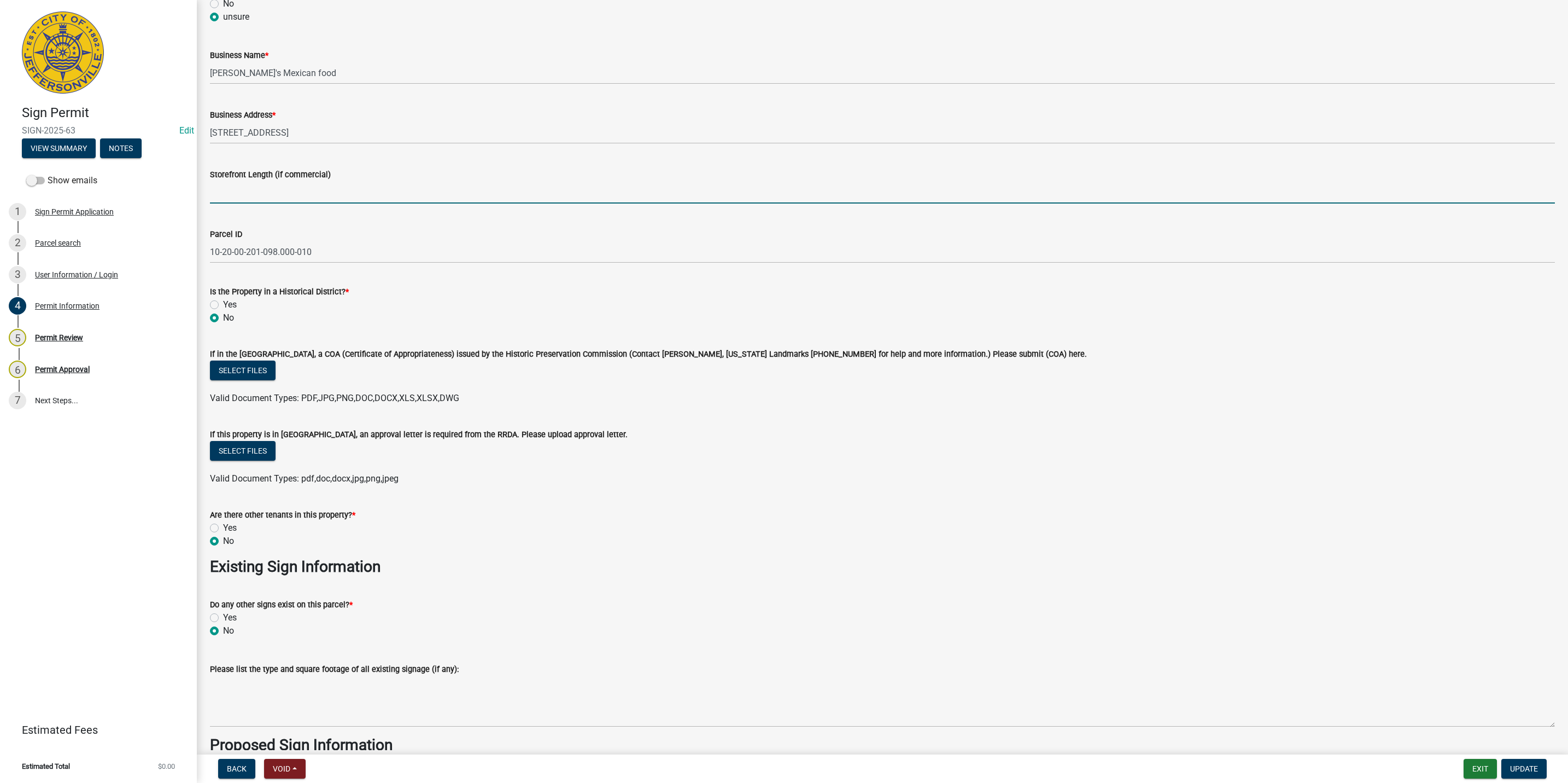
click at [235, 198] on input "Storefront Length (if commercial)" at bounding box center [883, 191] width 1345 height 23
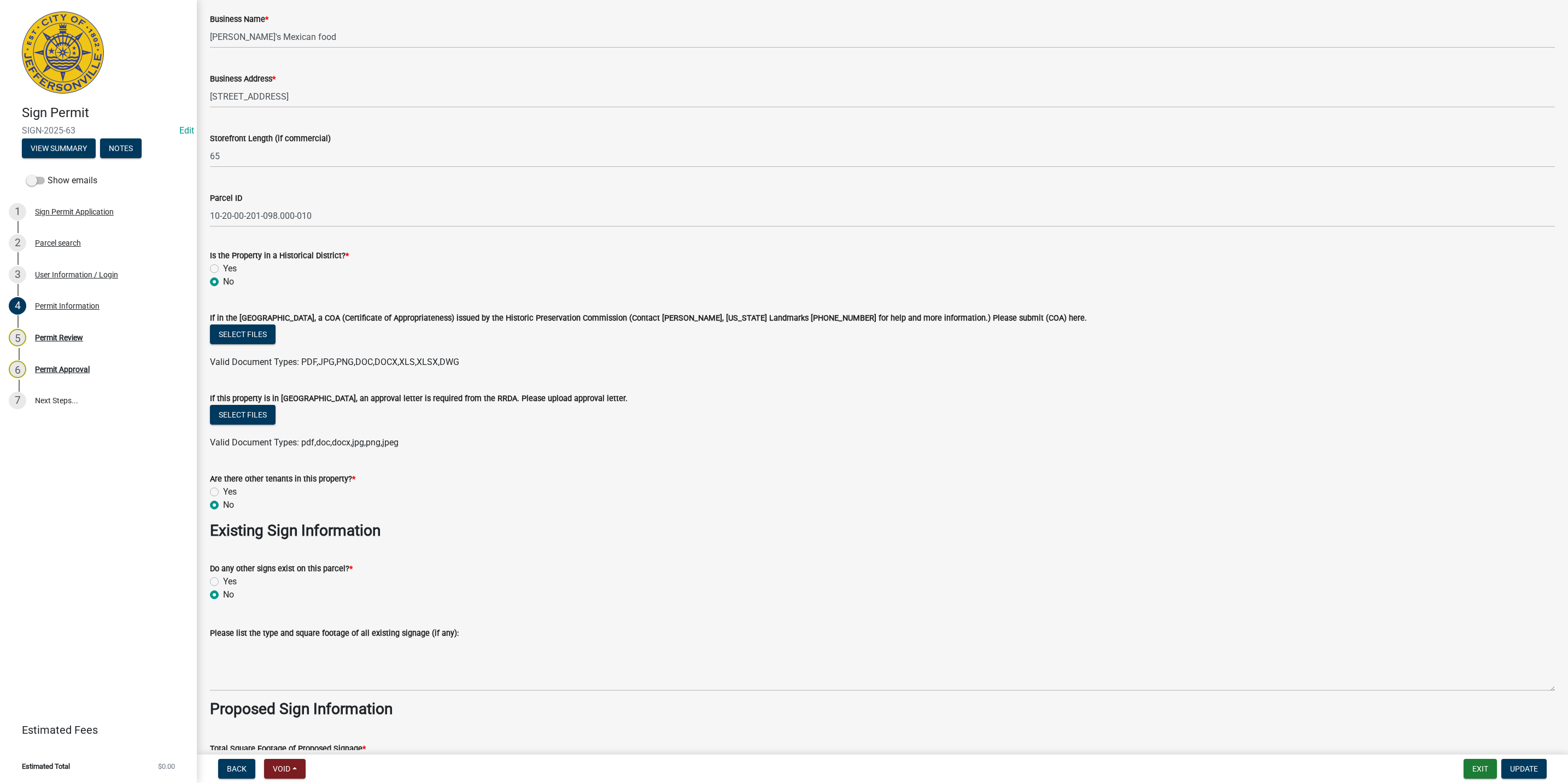
scroll to position [574, 0]
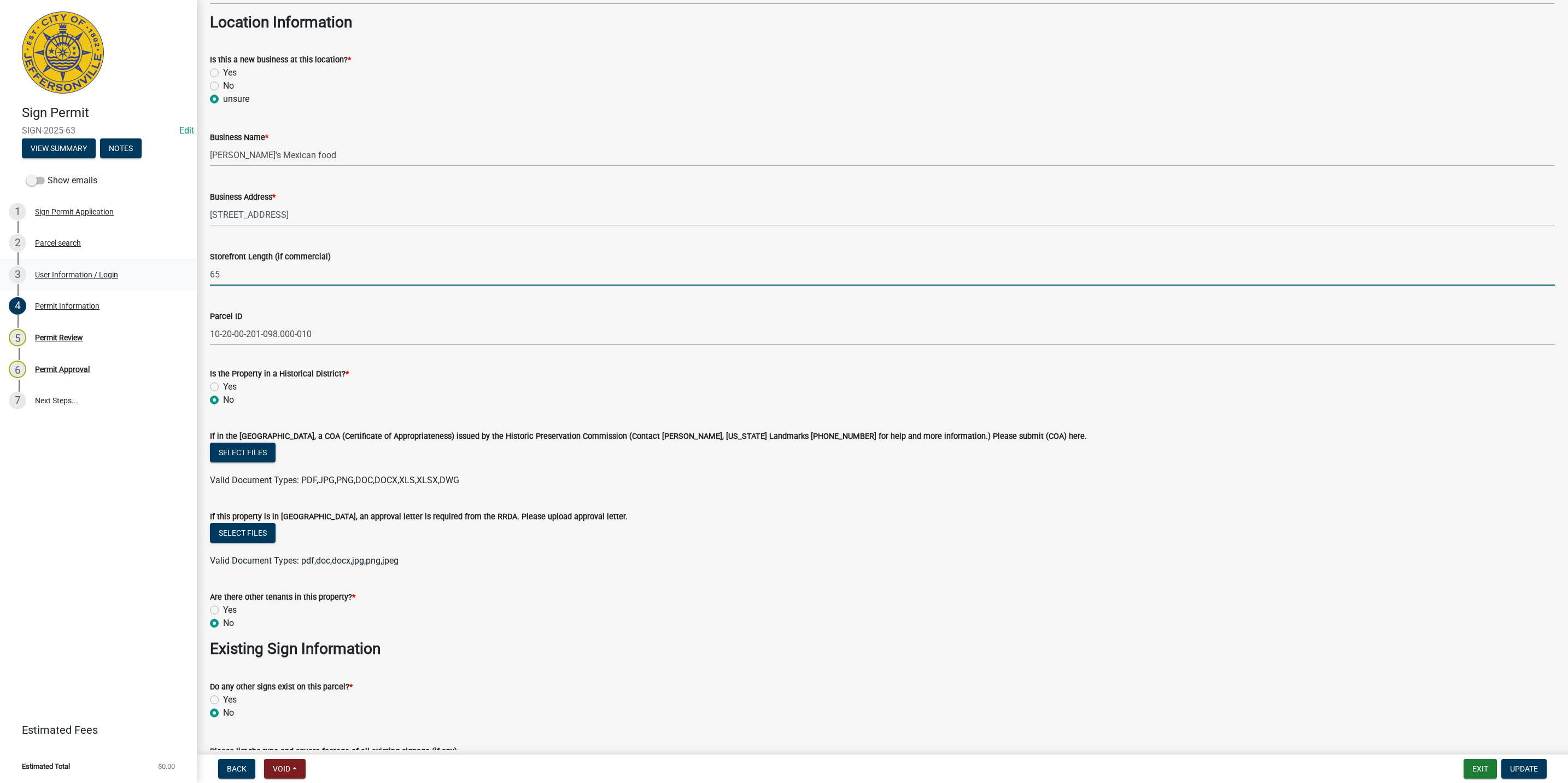
drag, startPoint x: 253, startPoint y: 275, endPoint x: 164, endPoint y: 266, distance: 89.5
click at [164, 266] on div "Sign Permit SIGN-2025-63 Edit View Summary Notes Show emails 1 Sign Permit Appl…" at bounding box center [784, 391] width 1568 height 783
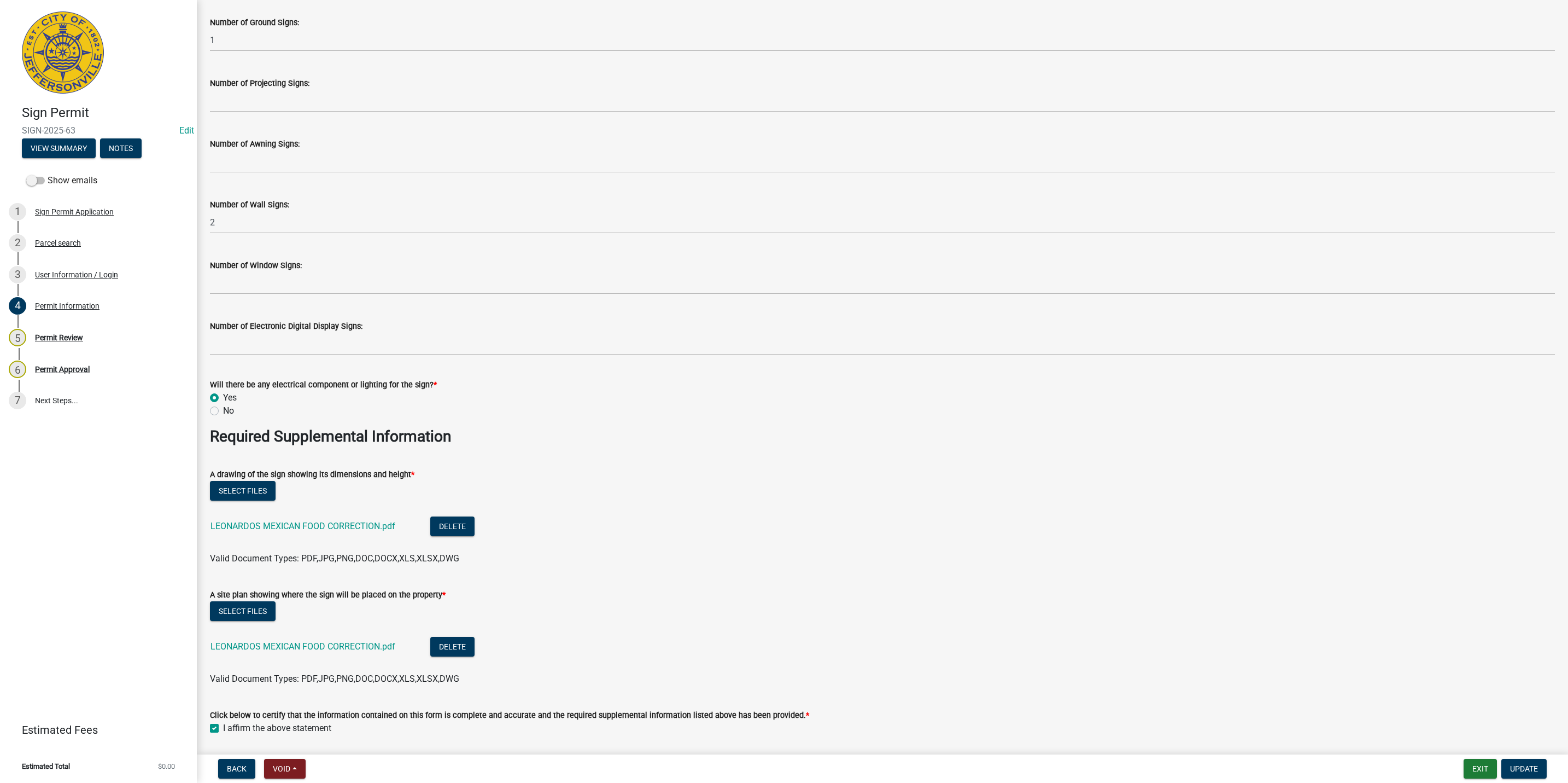
scroll to position [1575, 0]
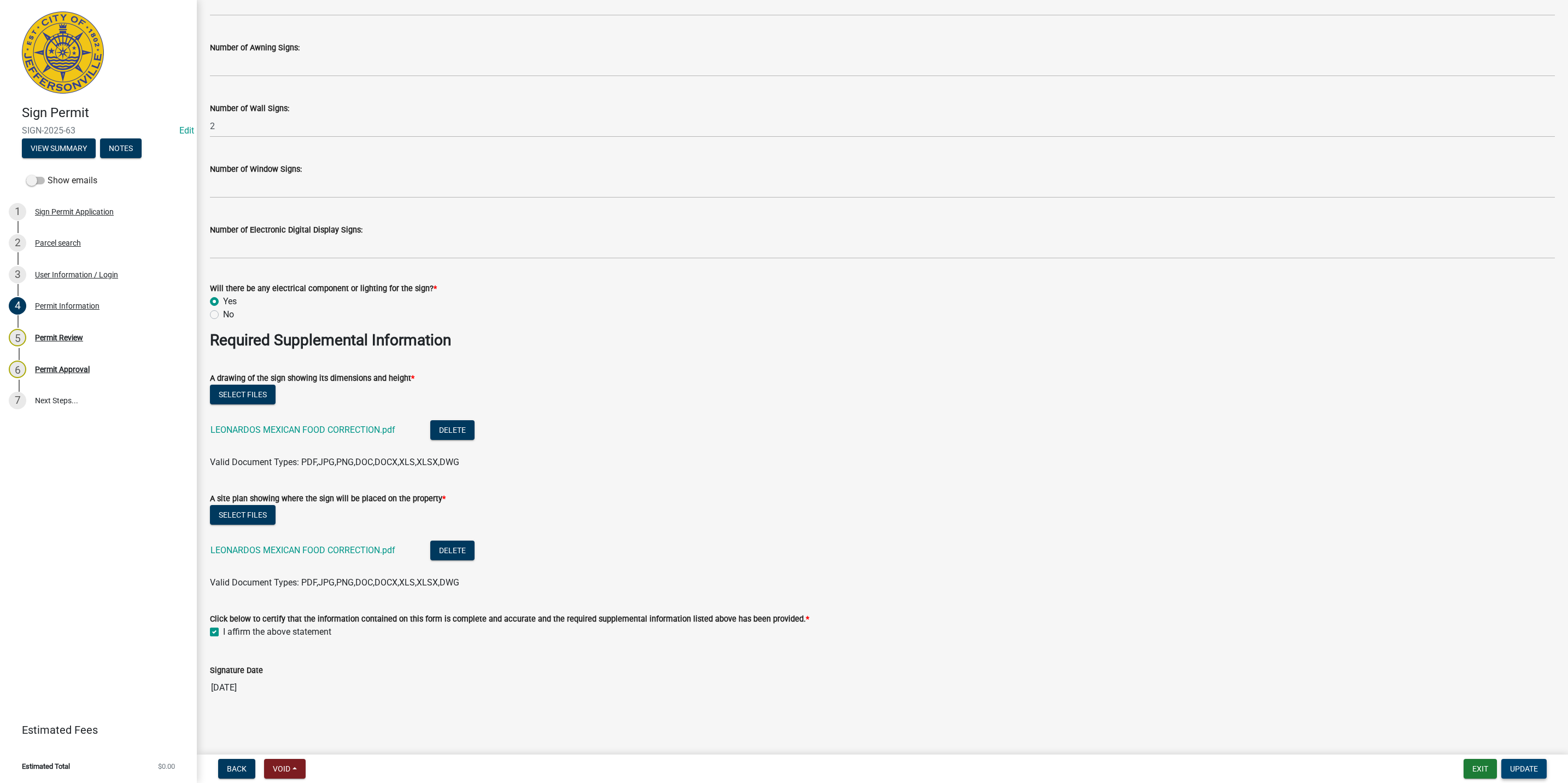
type input "72"
click at [1530, 772] on span "Update" at bounding box center [1524, 769] width 28 height 9
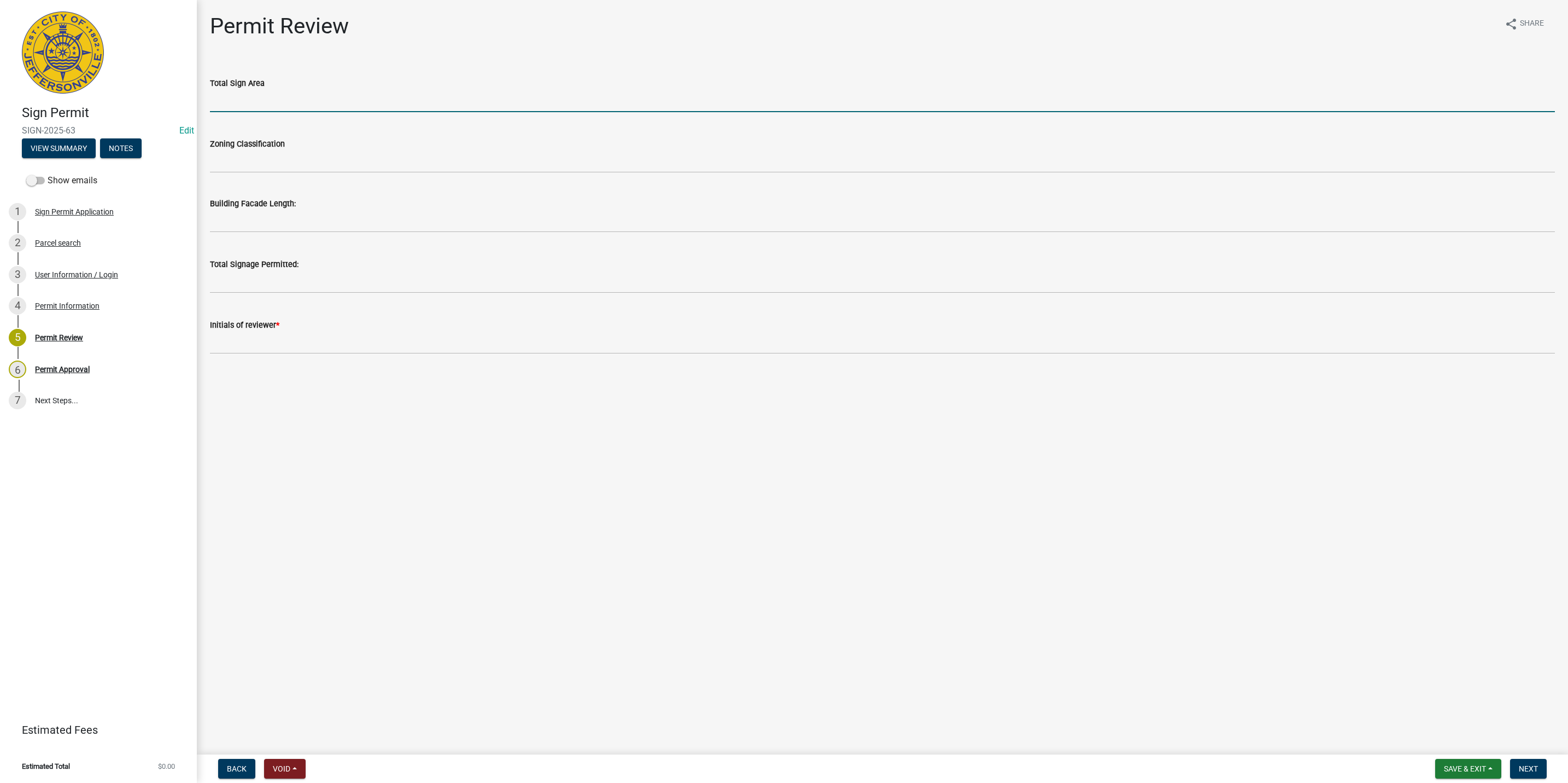
click at [317, 100] on input "text" at bounding box center [883, 100] width 1345 height 23
type input "105"
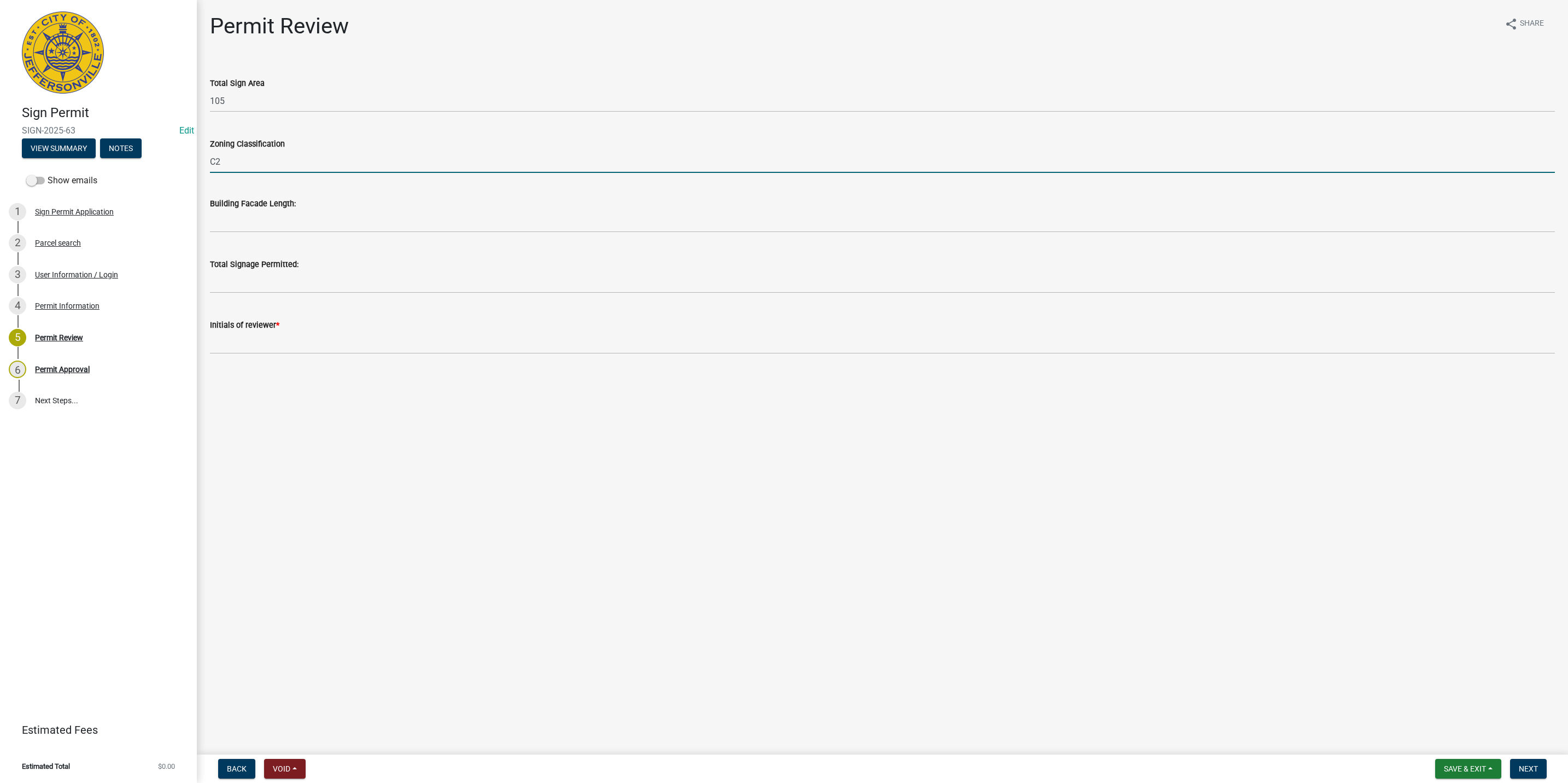
type input "C2"
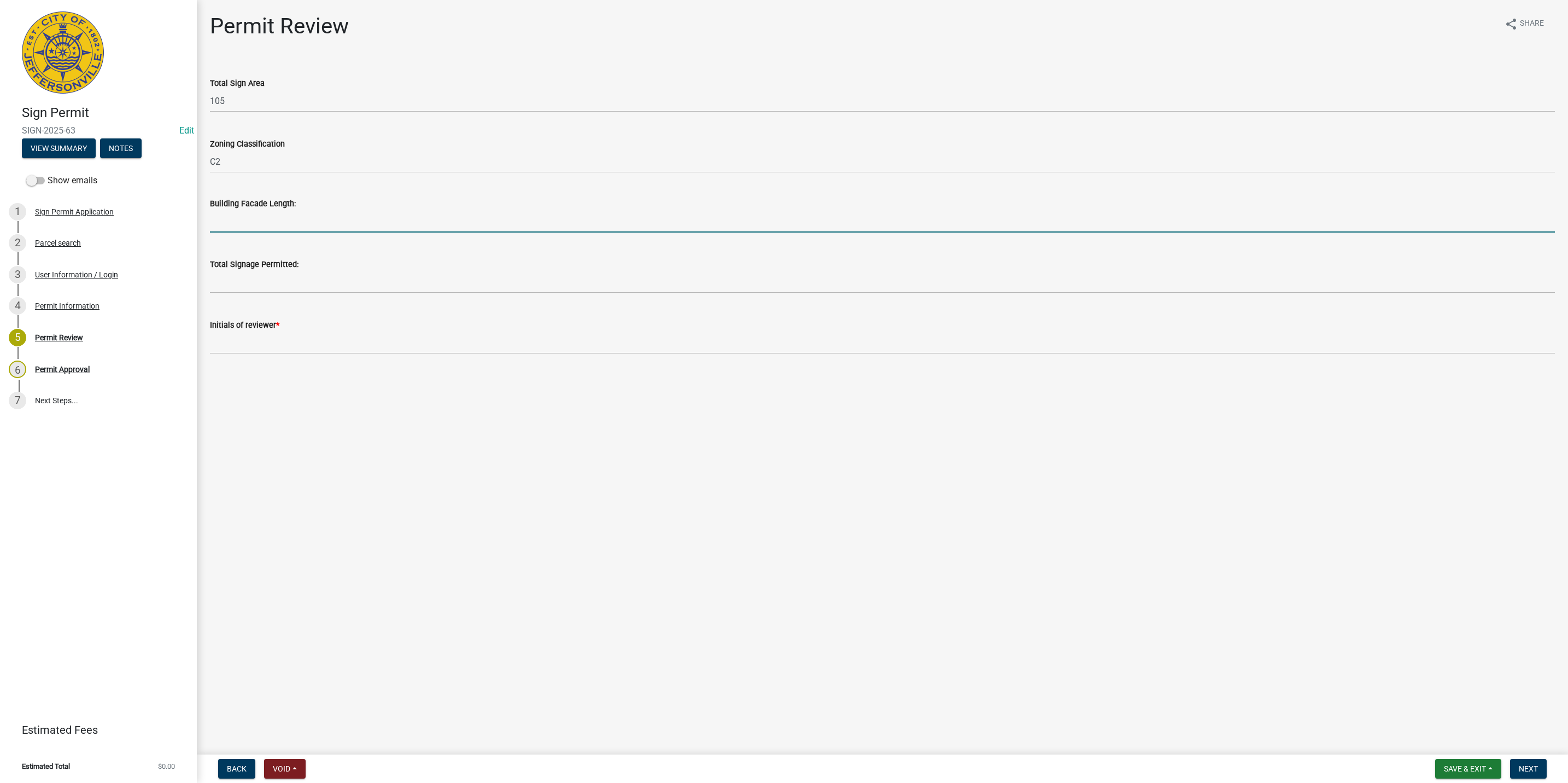
click at [283, 228] on input "text" at bounding box center [883, 221] width 1345 height 23
type input "72"
click at [265, 289] on input "text" at bounding box center [883, 282] width 1345 height 23
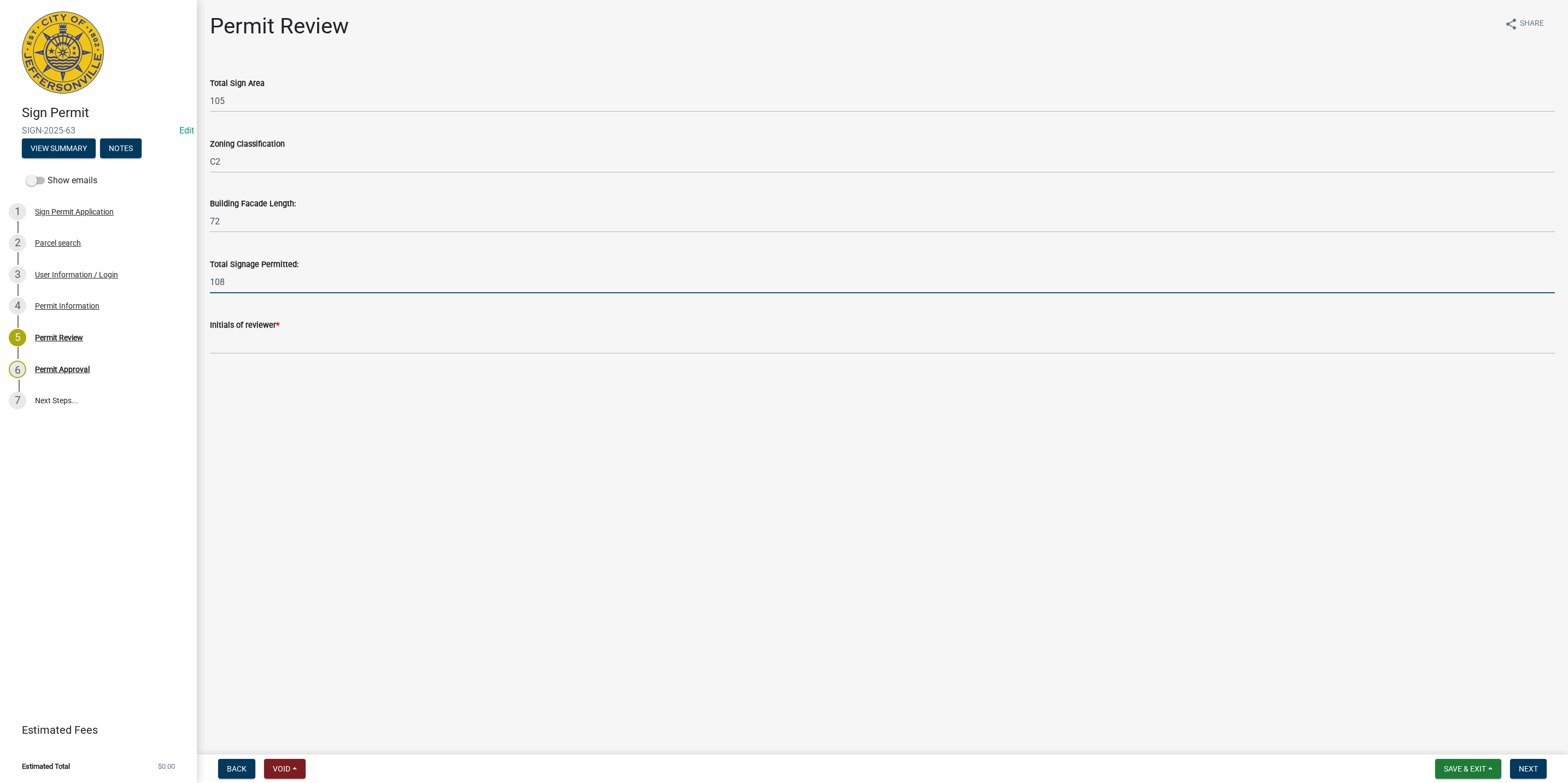
type input "108"
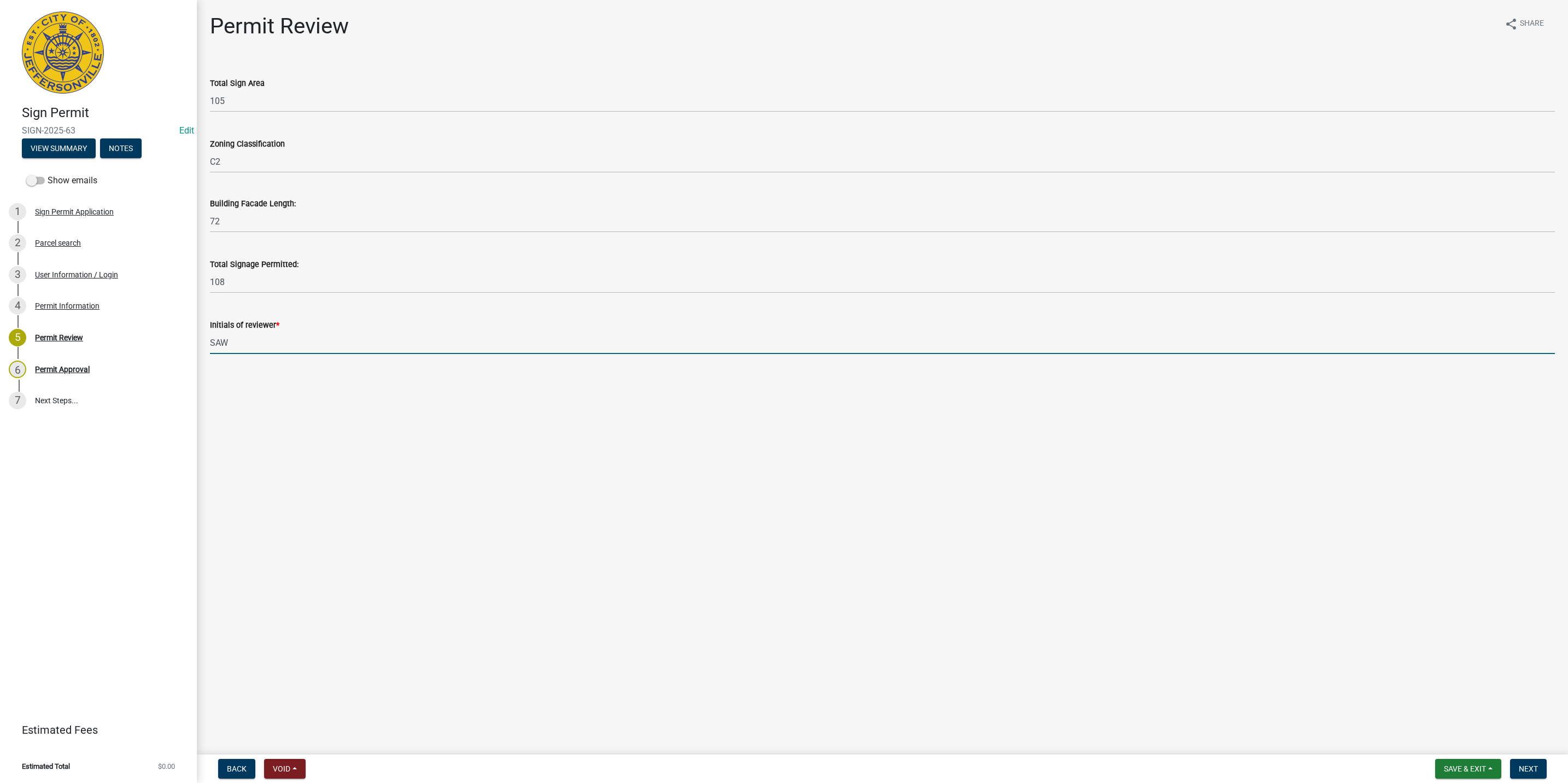
type input "SAW"
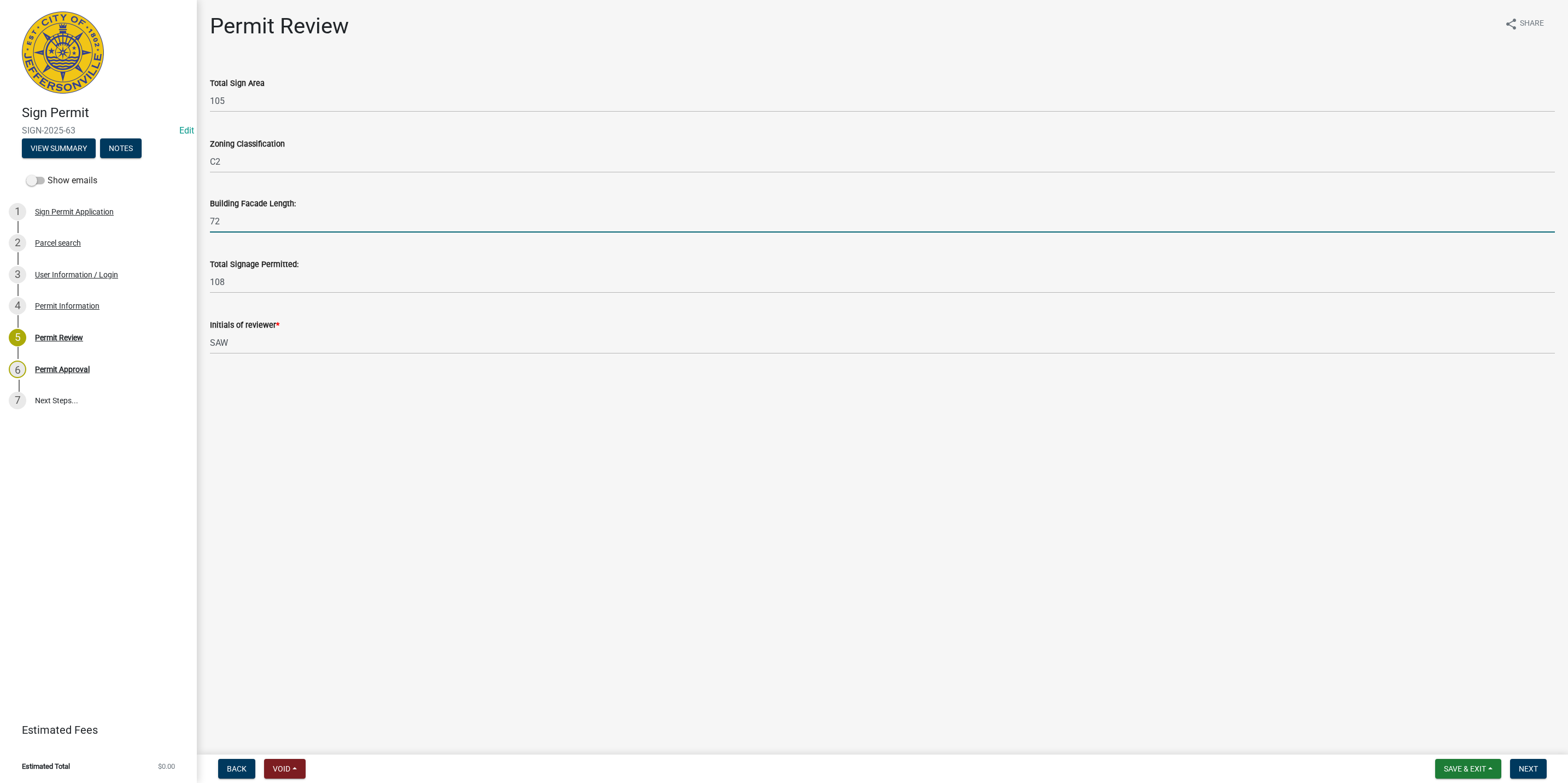
click at [246, 223] on input "72" at bounding box center [883, 221] width 1345 height 23
type input "70"
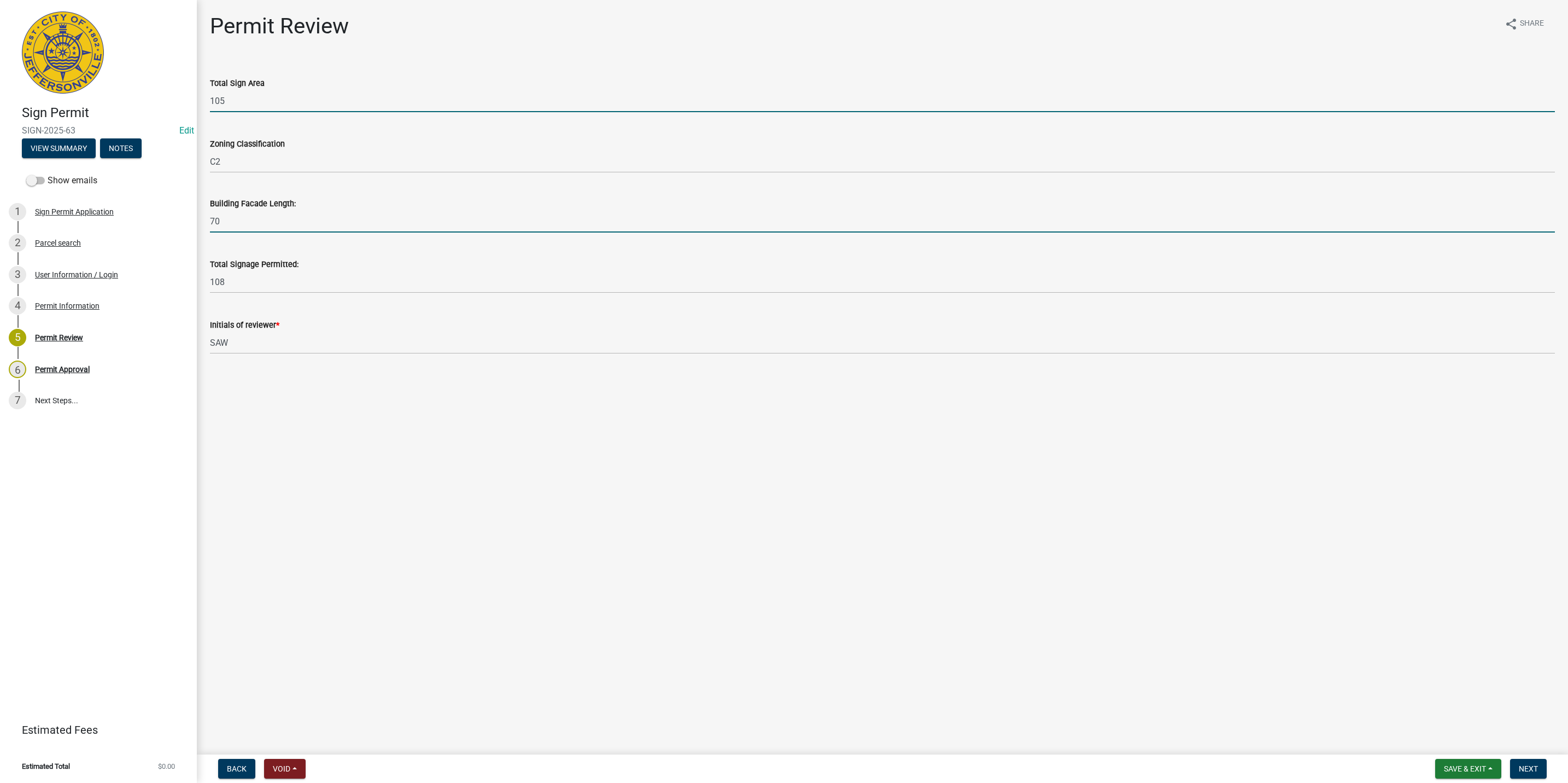
click at [237, 105] on input "105" at bounding box center [883, 100] width 1345 height 23
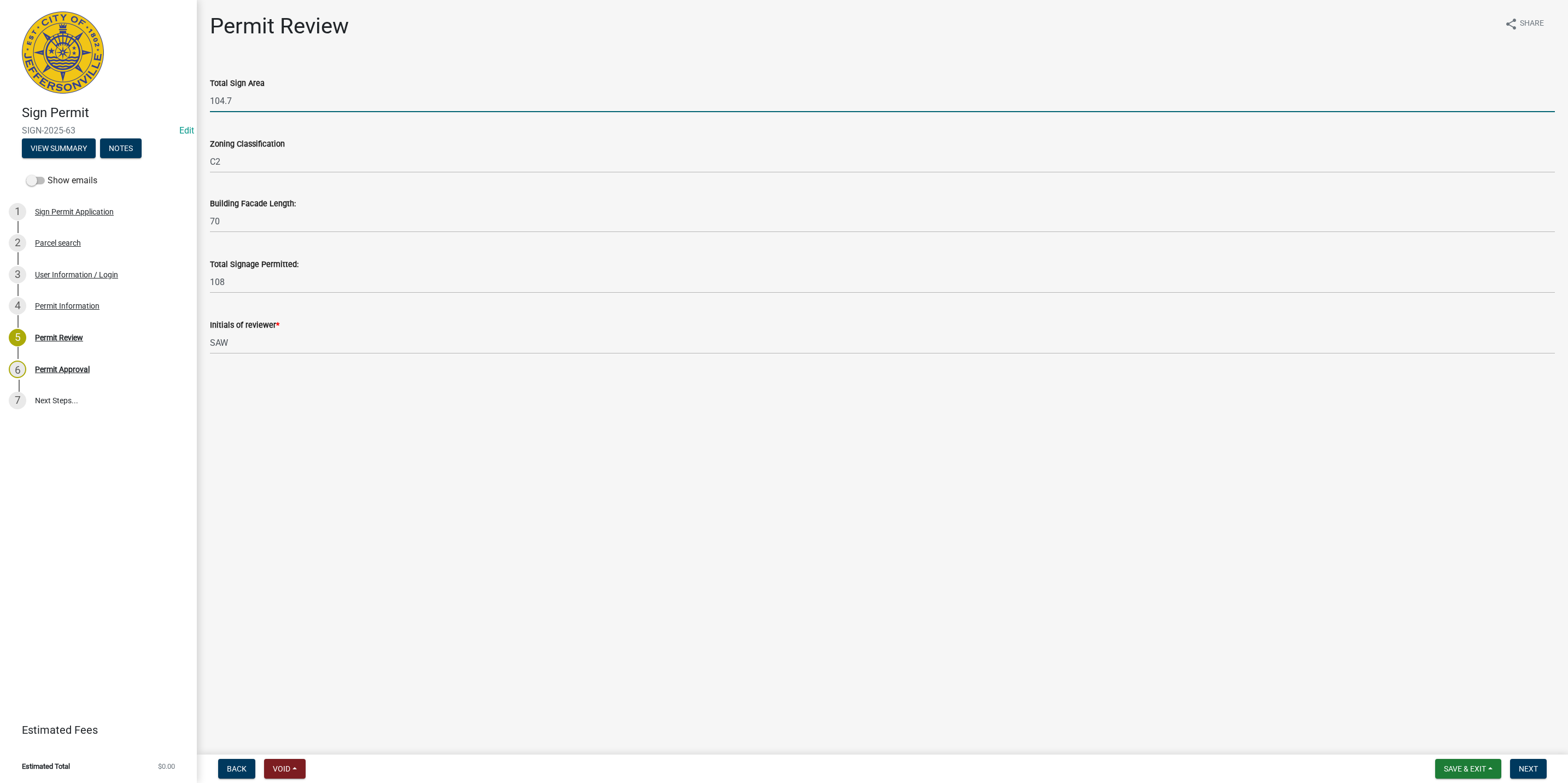
type input "104.7"
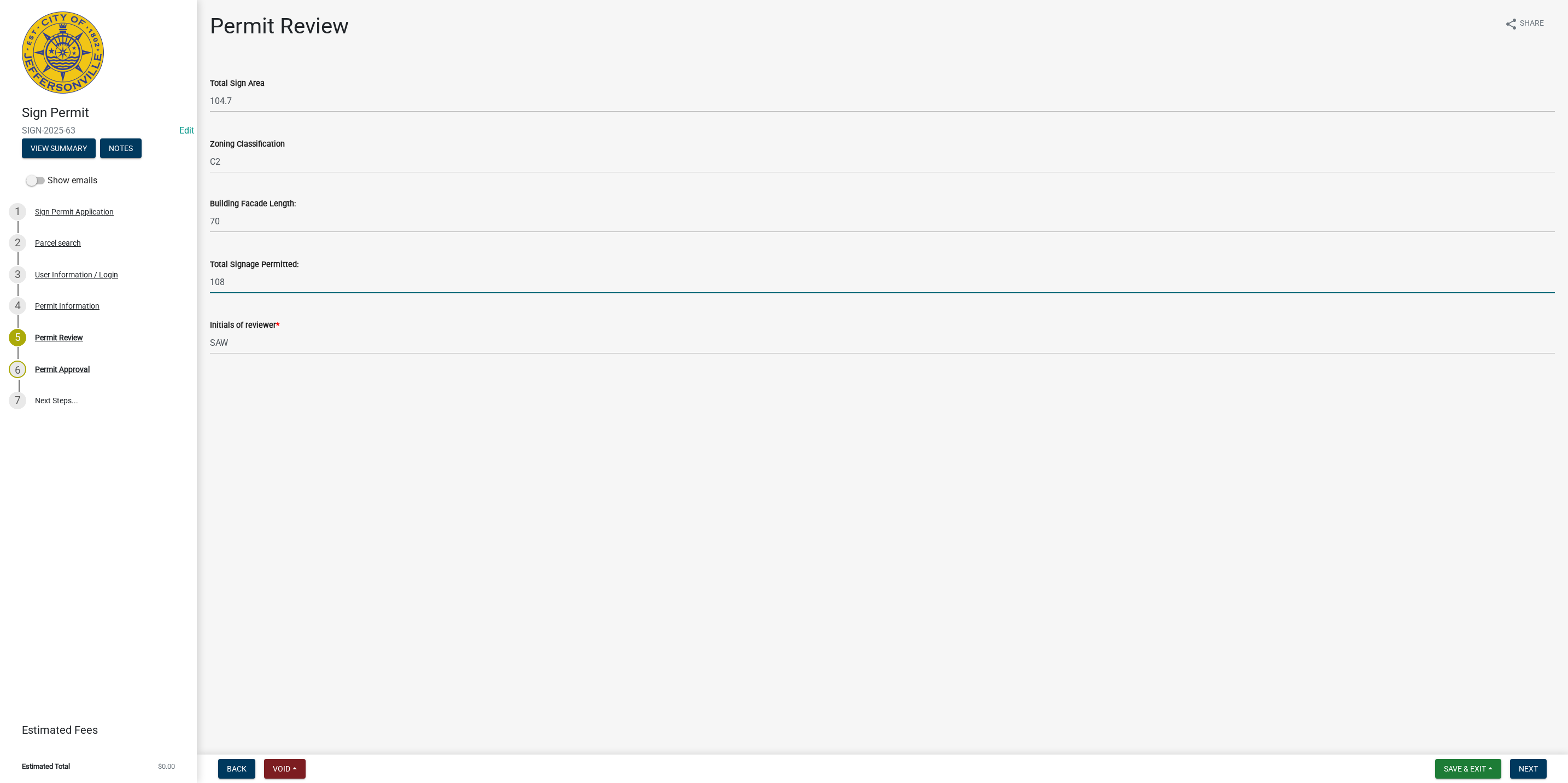
drag, startPoint x: 255, startPoint y: 283, endPoint x: 231, endPoint y: 285, distance: 24.1
click at [231, 285] on input "108" at bounding box center [883, 282] width 1345 height 23
type input "105"
click at [1546, 773] on form "Save & Exit Save Save & Exit Next" at bounding box center [1490, 769] width 120 height 20
click at [1538, 769] on button "Next" at bounding box center [1528, 769] width 37 height 20
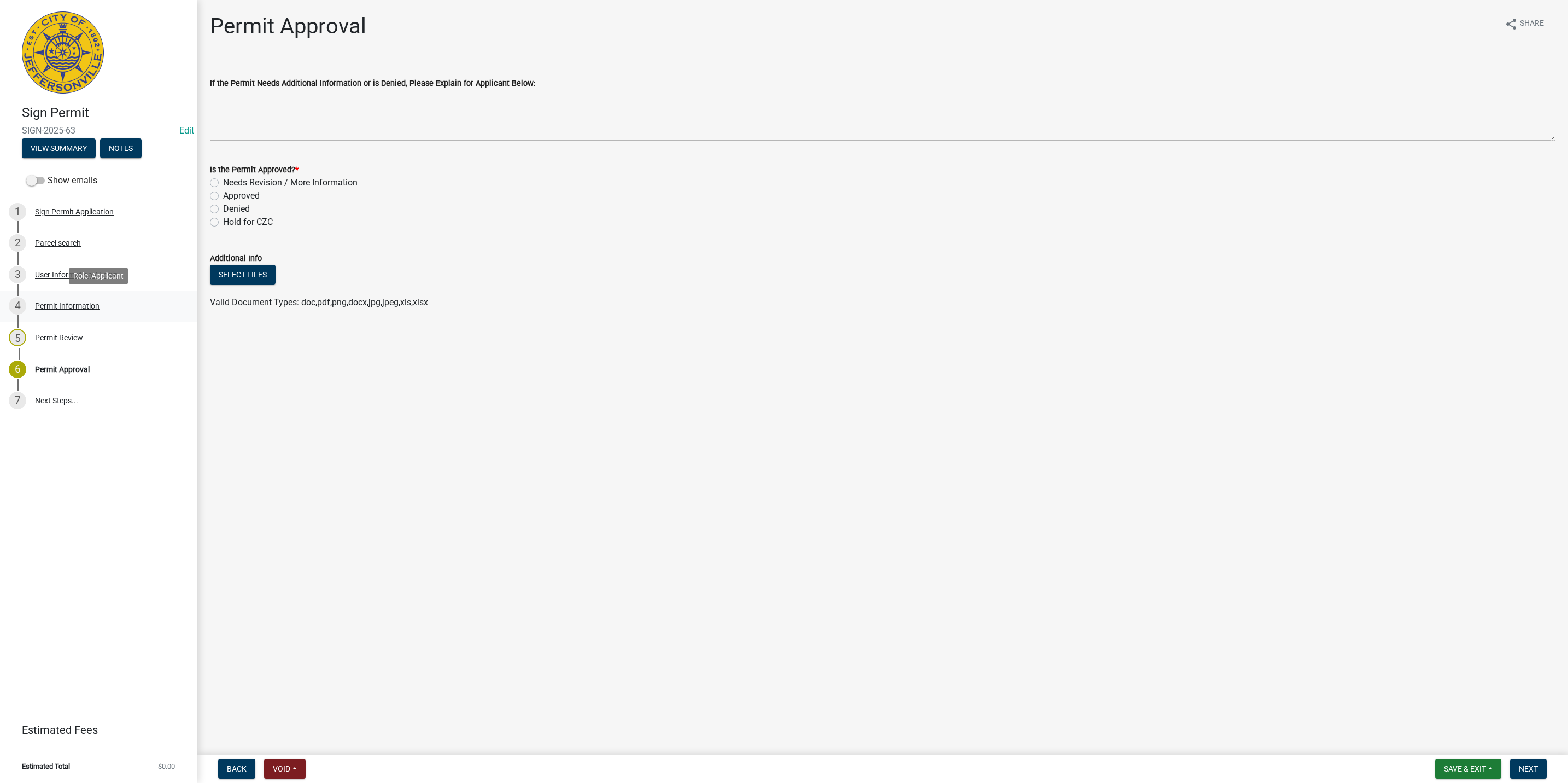
click at [113, 296] on link "4 Permit Information" at bounding box center [98, 306] width 197 height 32
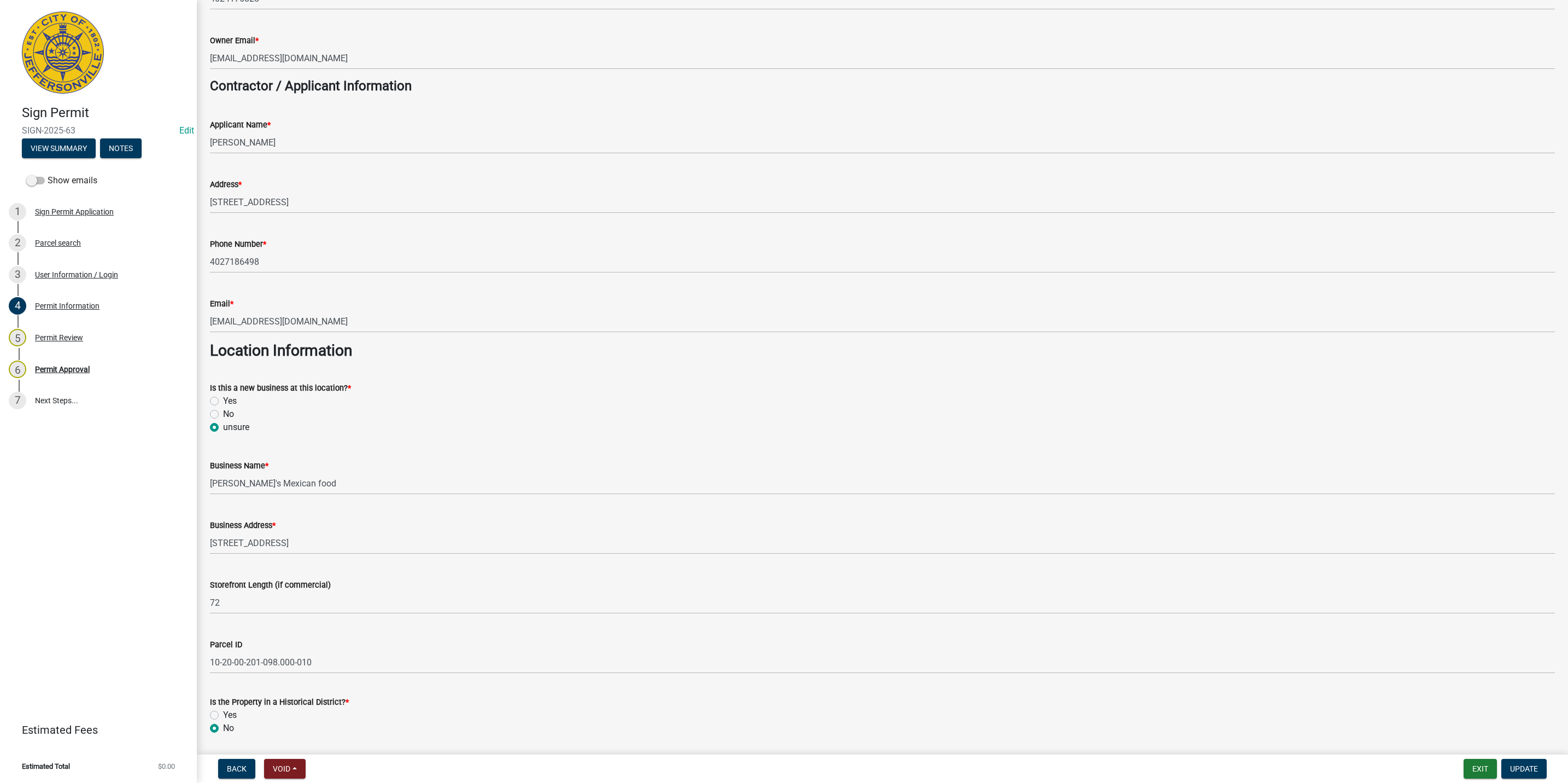
scroll to position [492, 0]
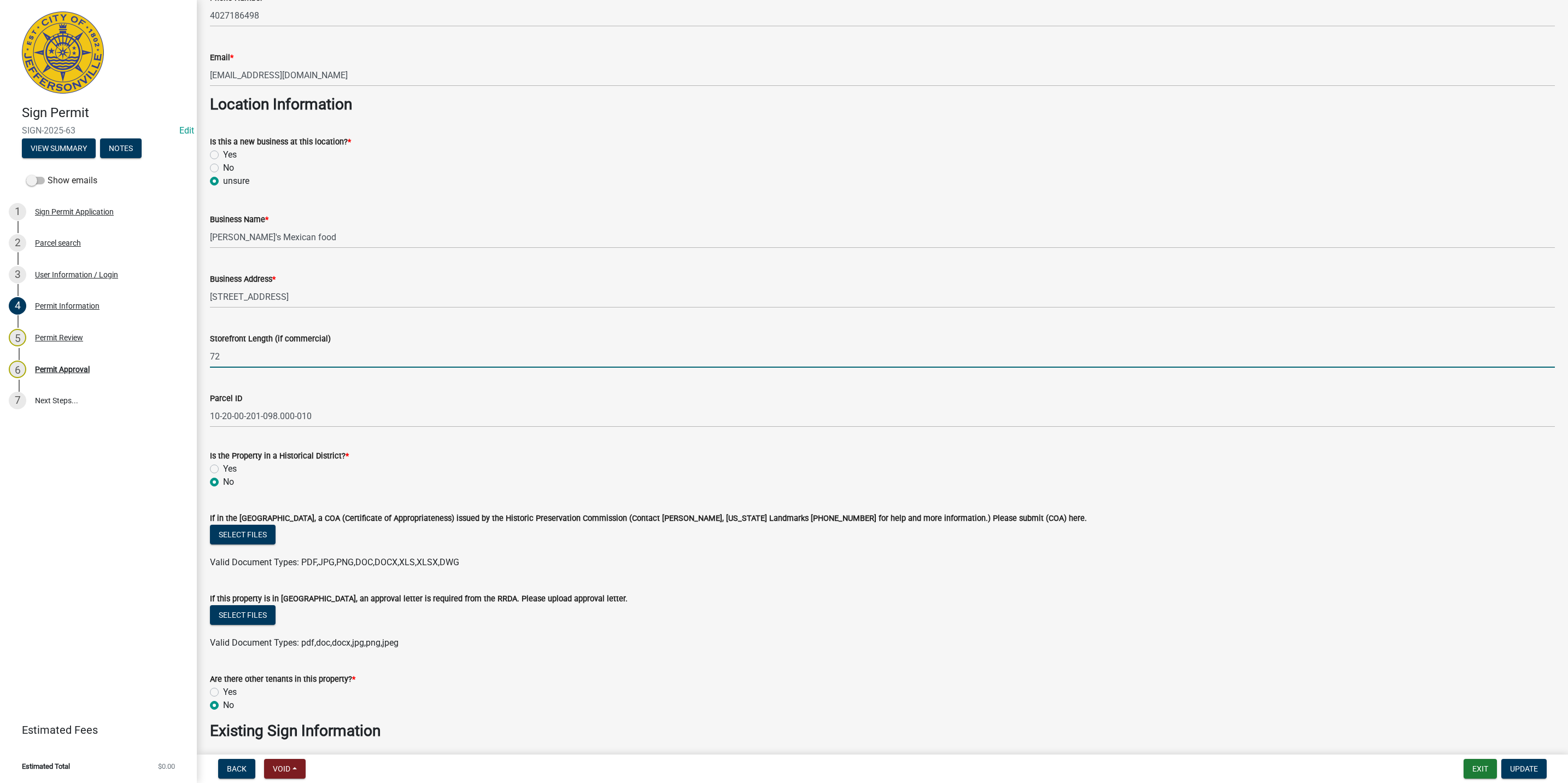
click at [261, 347] on input "72" at bounding box center [883, 356] width 1345 height 23
type input "70"
click at [1549, 767] on form "Exit Update" at bounding box center [1507, 769] width 88 height 20
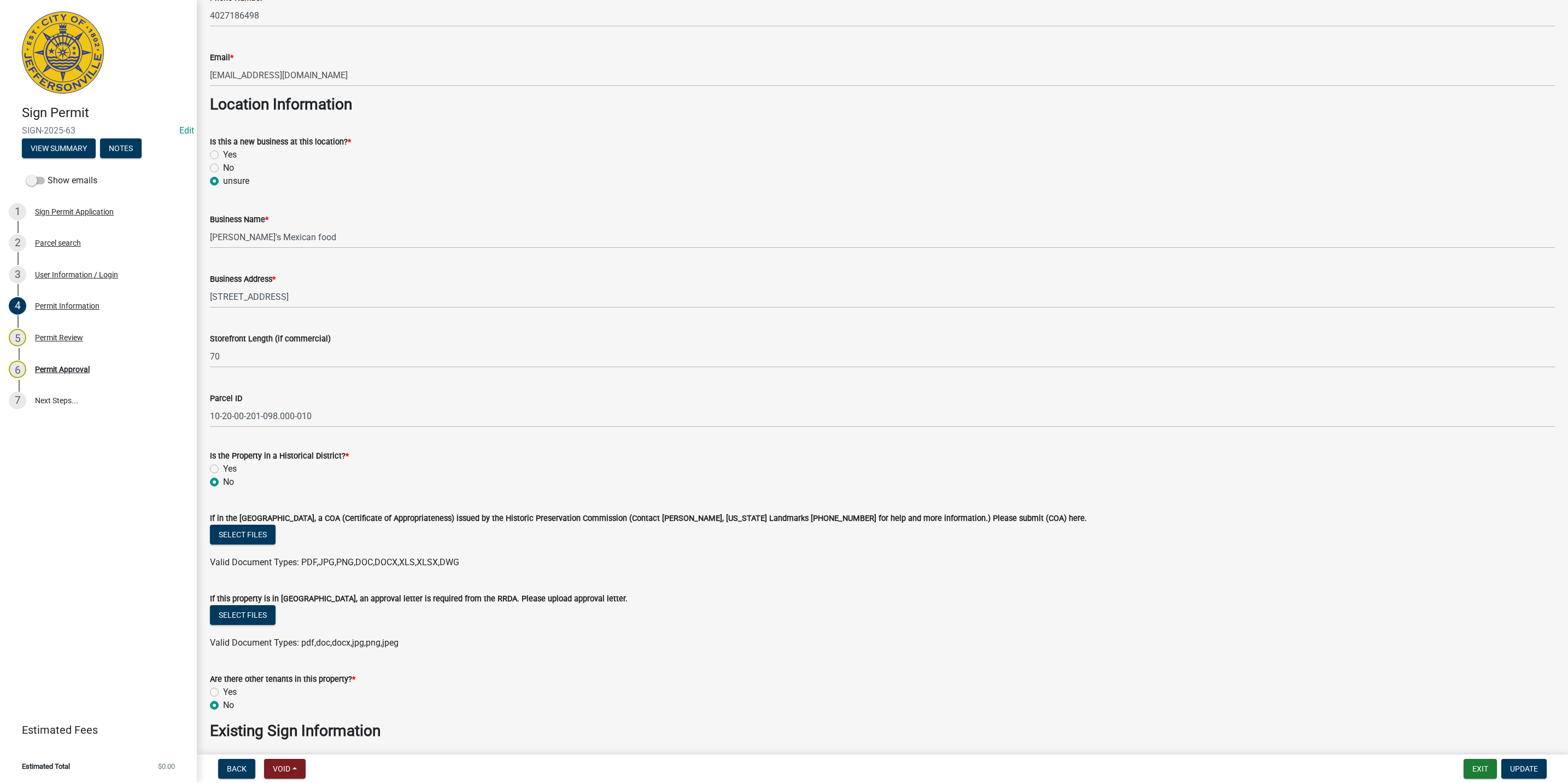
click at [1546, 768] on form "Exit Update" at bounding box center [1507, 769] width 88 height 20
click at [1544, 771] on button "Update" at bounding box center [1524, 769] width 45 height 20
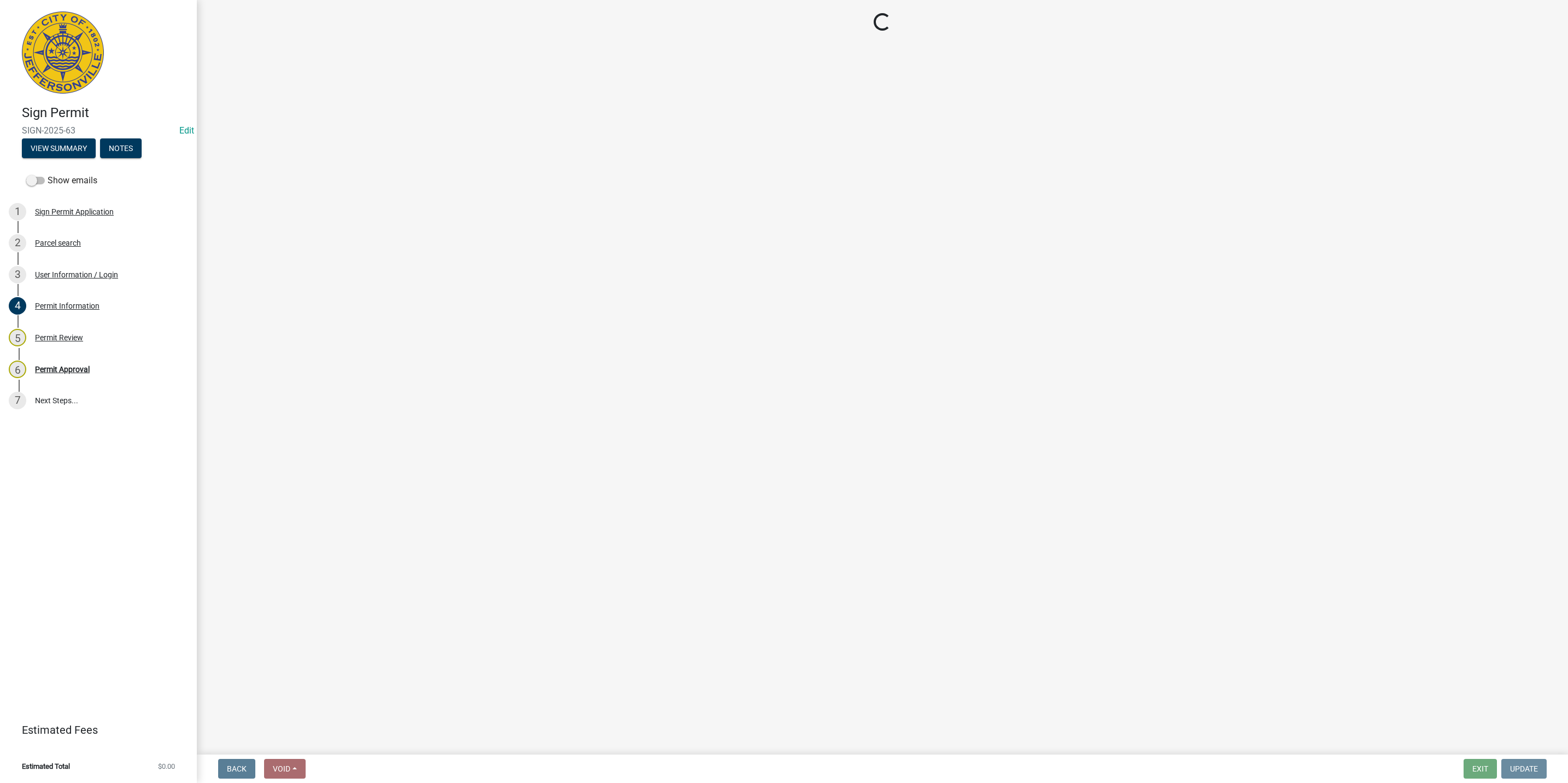
scroll to position [0, 0]
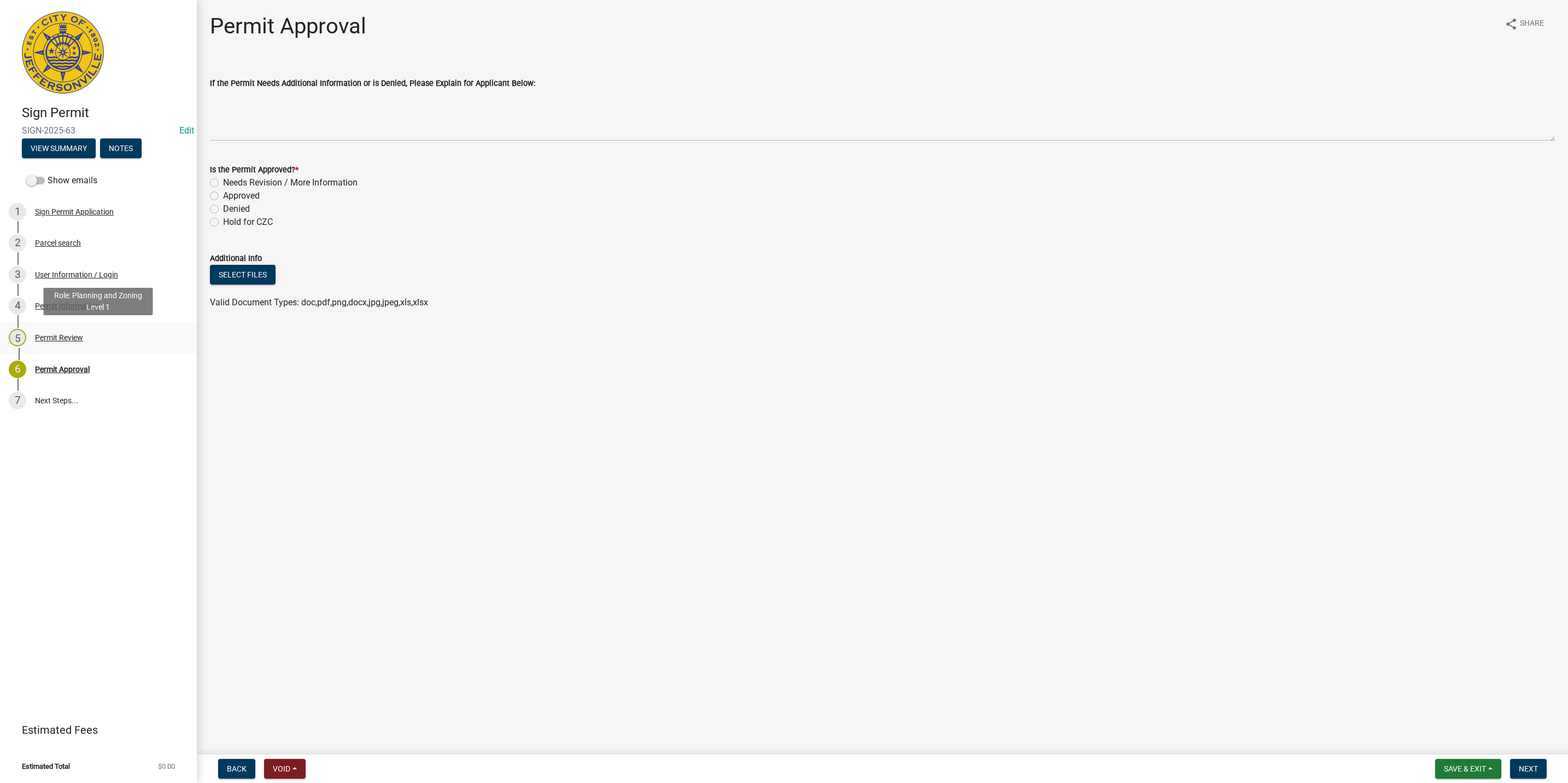
click at [73, 333] on div "Permit Review" at bounding box center [59, 337] width 48 height 7
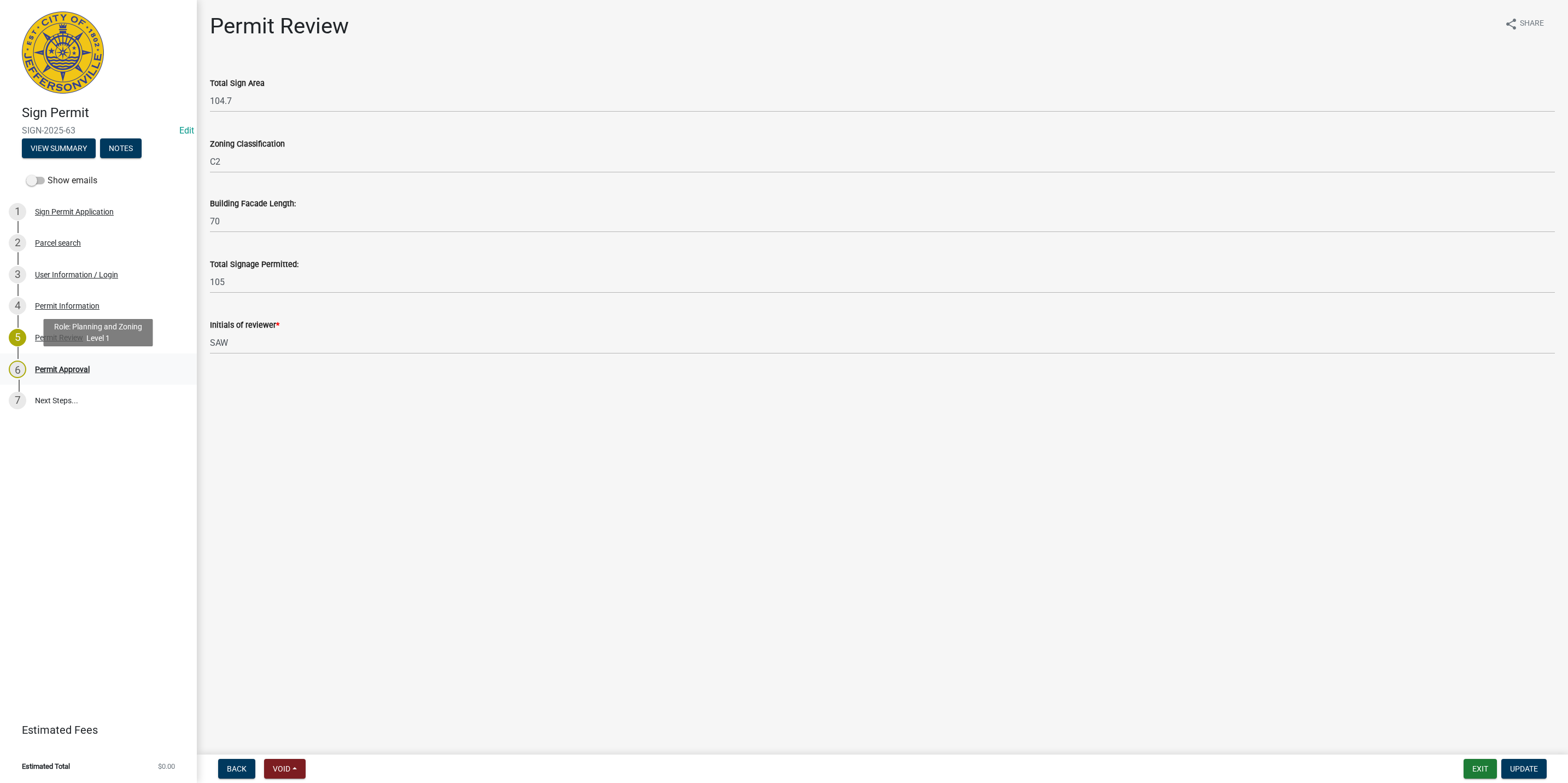
click at [88, 363] on div "6 Permit Approval" at bounding box center [94, 368] width 171 height 17
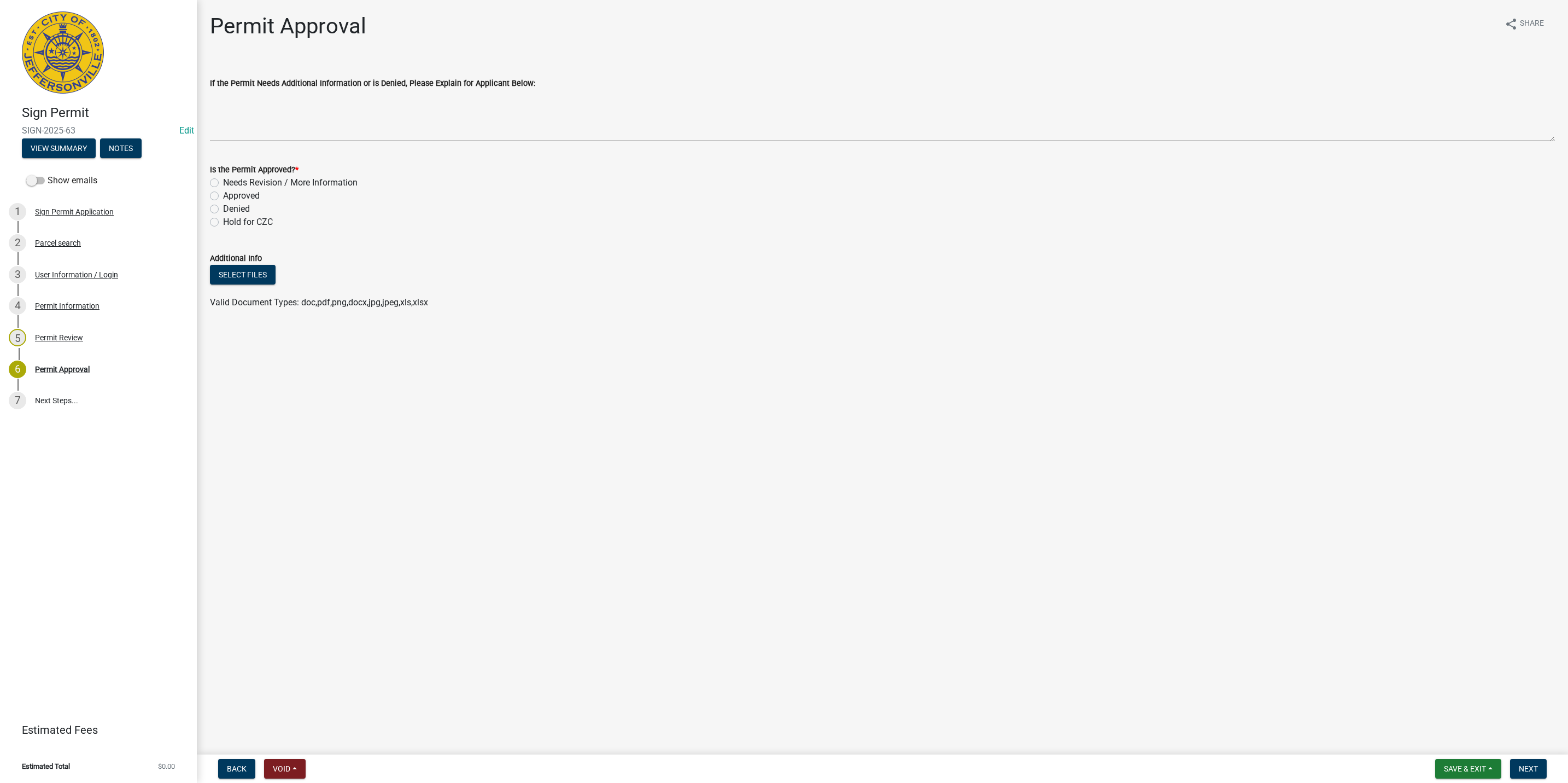
click at [237, 193] on label "Approved" at bounding box center [241, 196] width 37 height 14
click at [230, 193] on input "Approved" at bounding box center [227, 193] width 7 height 7
radio input "true"
click at [1534, 769] on span "Next" at bounding box center [1527, 769] width 19 height 9
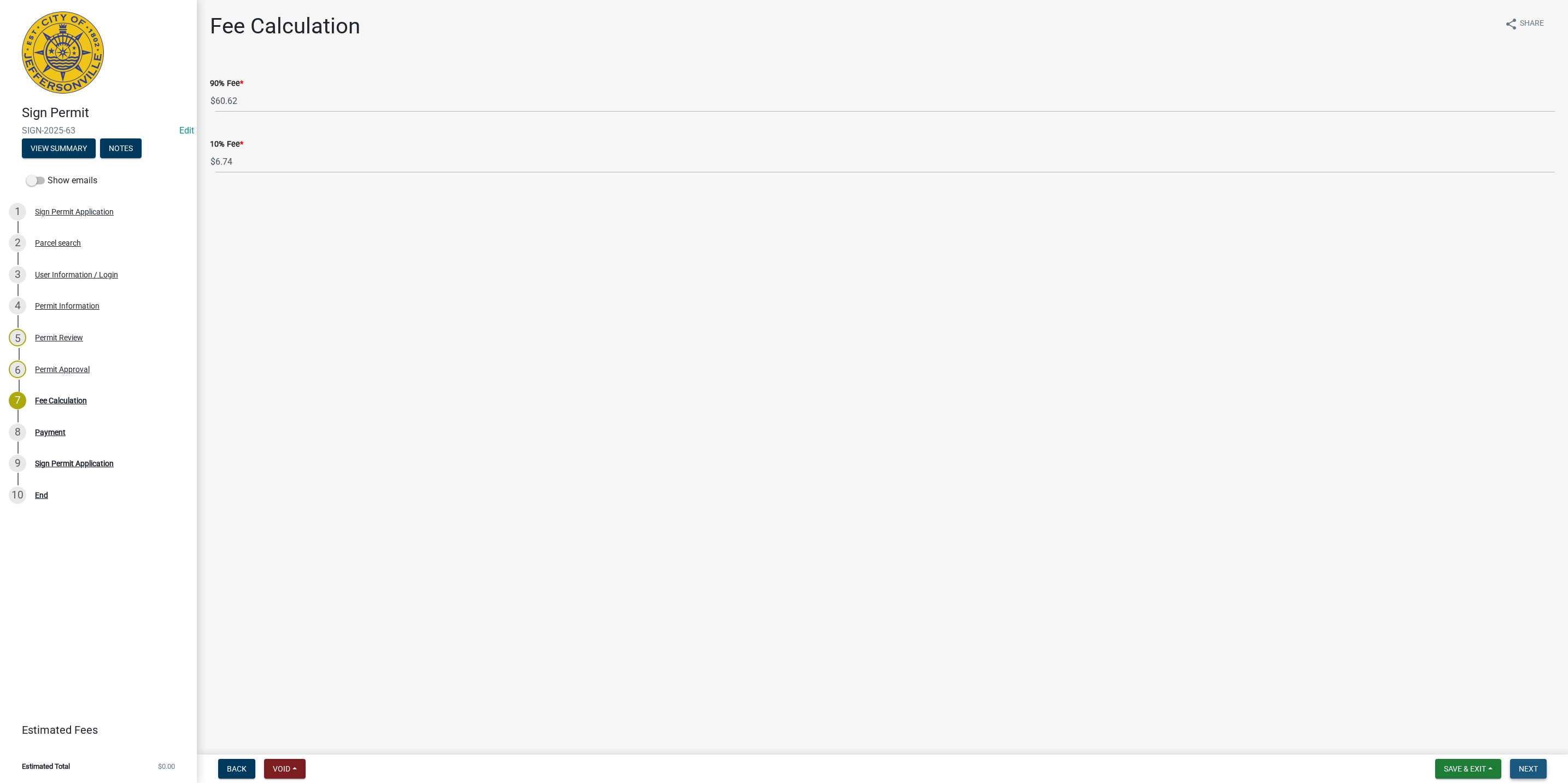
click at [1534, 769] on span "Next" at bounding box center [1527, 769] width 19 height 9
select select "3: 3"
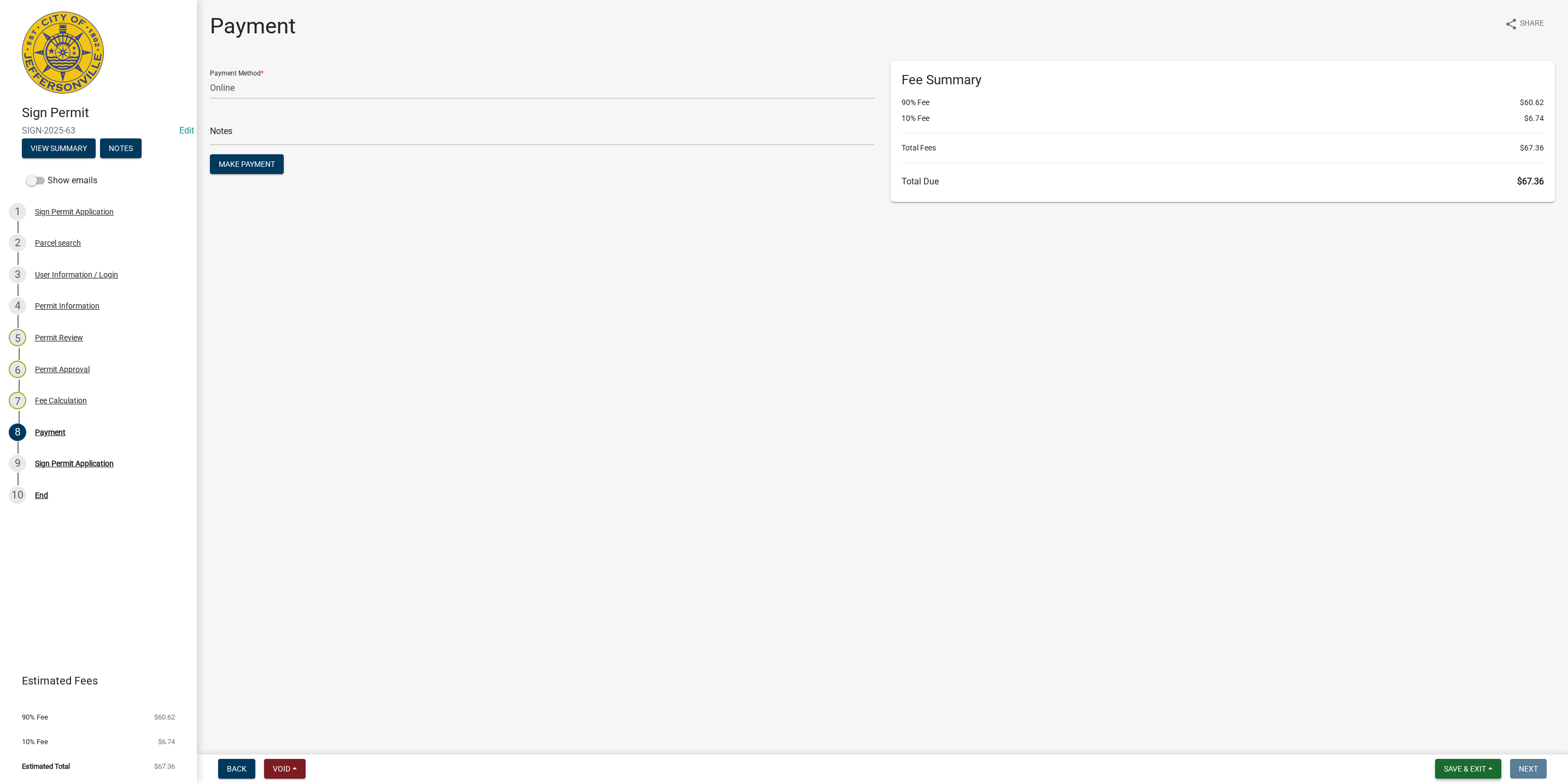
click at [1485, 769] on span "Save & Exit" at bounding box center [1464, 769] width 42 height 9
click at [1481, 725] on button "Save" at bounding box center [1457, 713] width 88 height 26
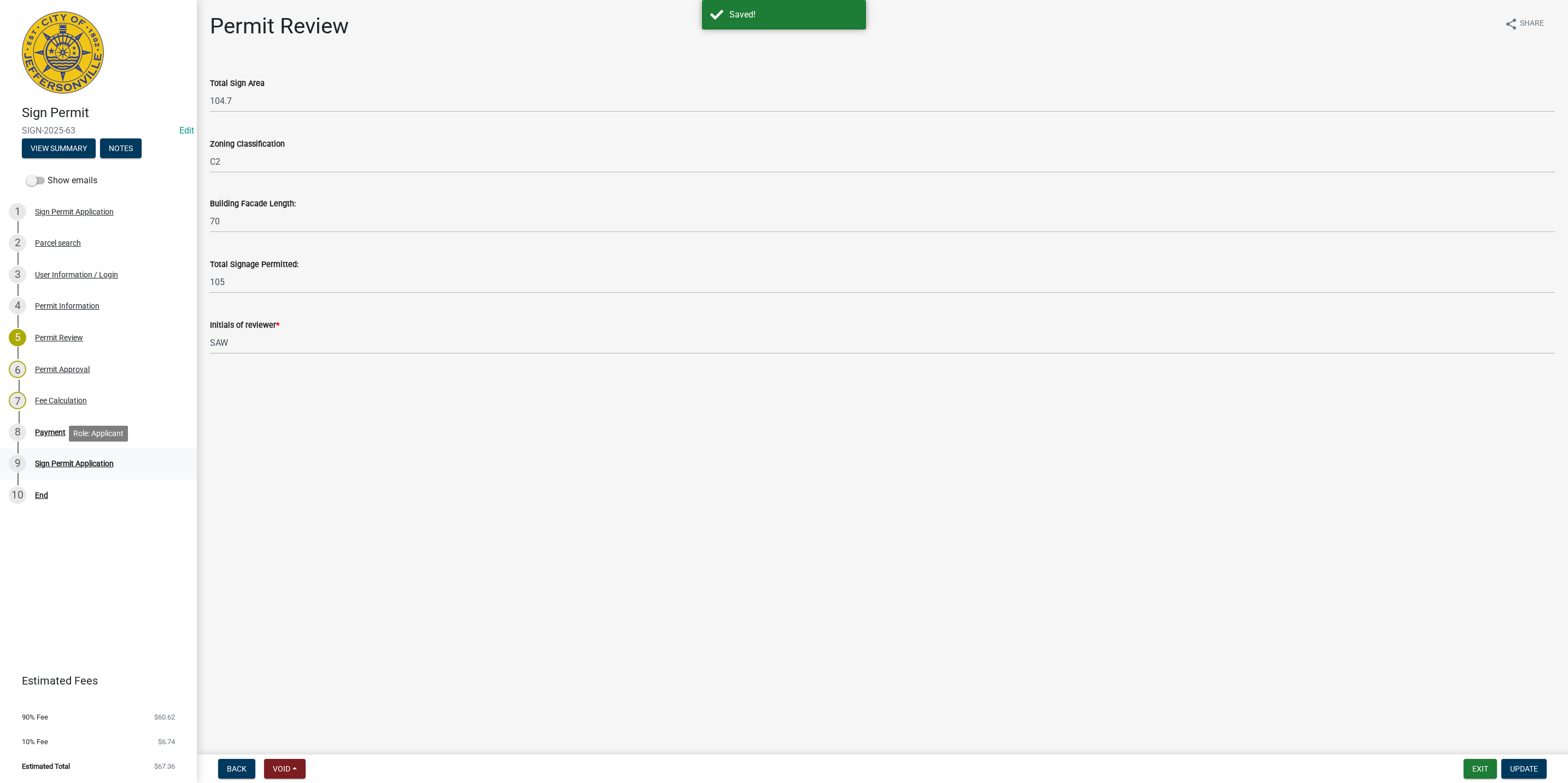
click at [88, 458] on div "9 Sign Permit Application" at bounding box center [94, 462] width 171 height 17
click at [61, 433] on div "Payment" at bounding box center [51, 432] width 31 height 7
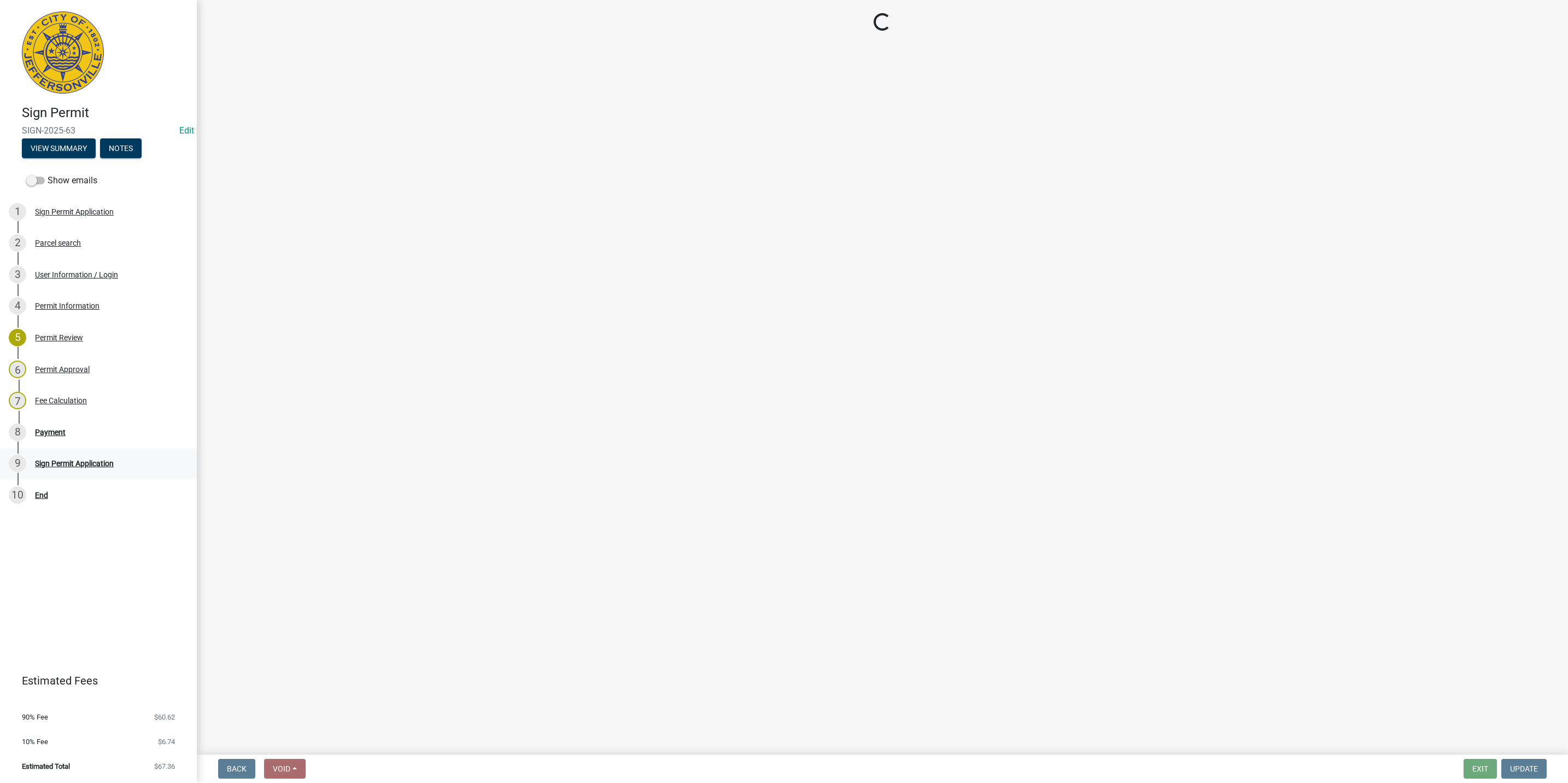
select select "3: 3"
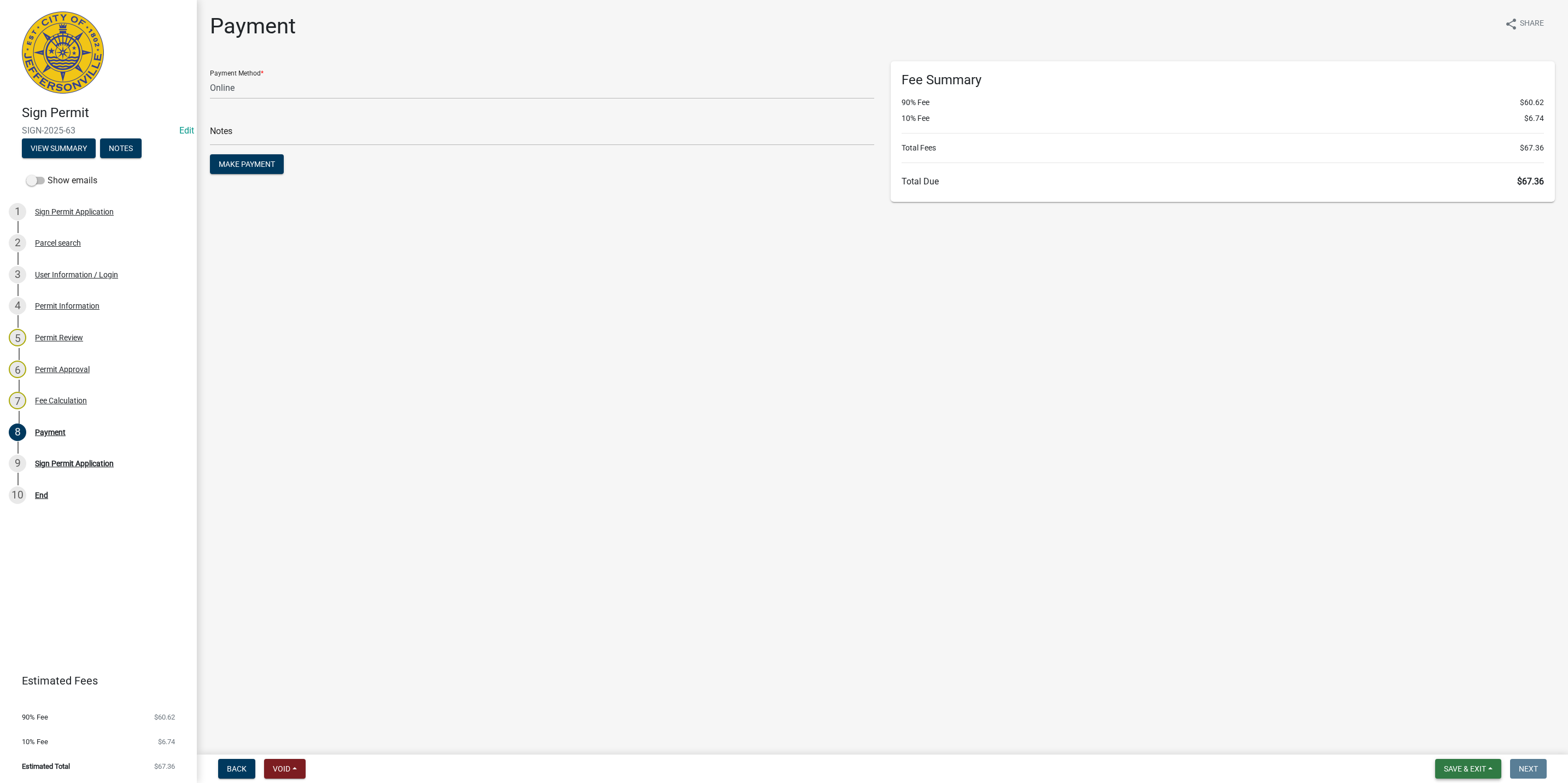
click at [1469, 767] on span "Save & Exit" at bounding box center [1464, 769] width 42 height 9
click at [1468, 736] on button "Save & Exit" at bounding box center [1457, 740] width 88 height 26
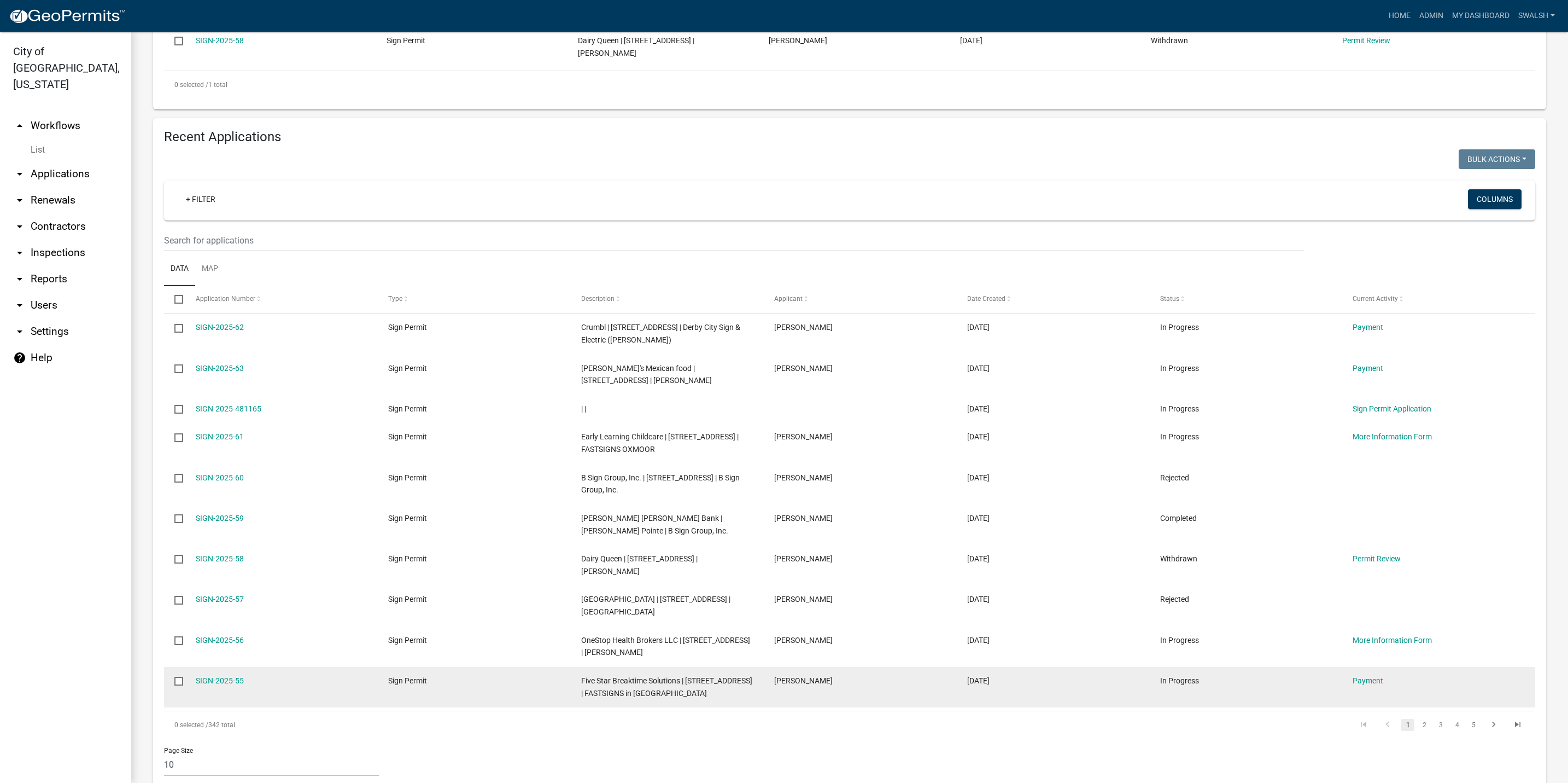
scroll to position [328, 0]
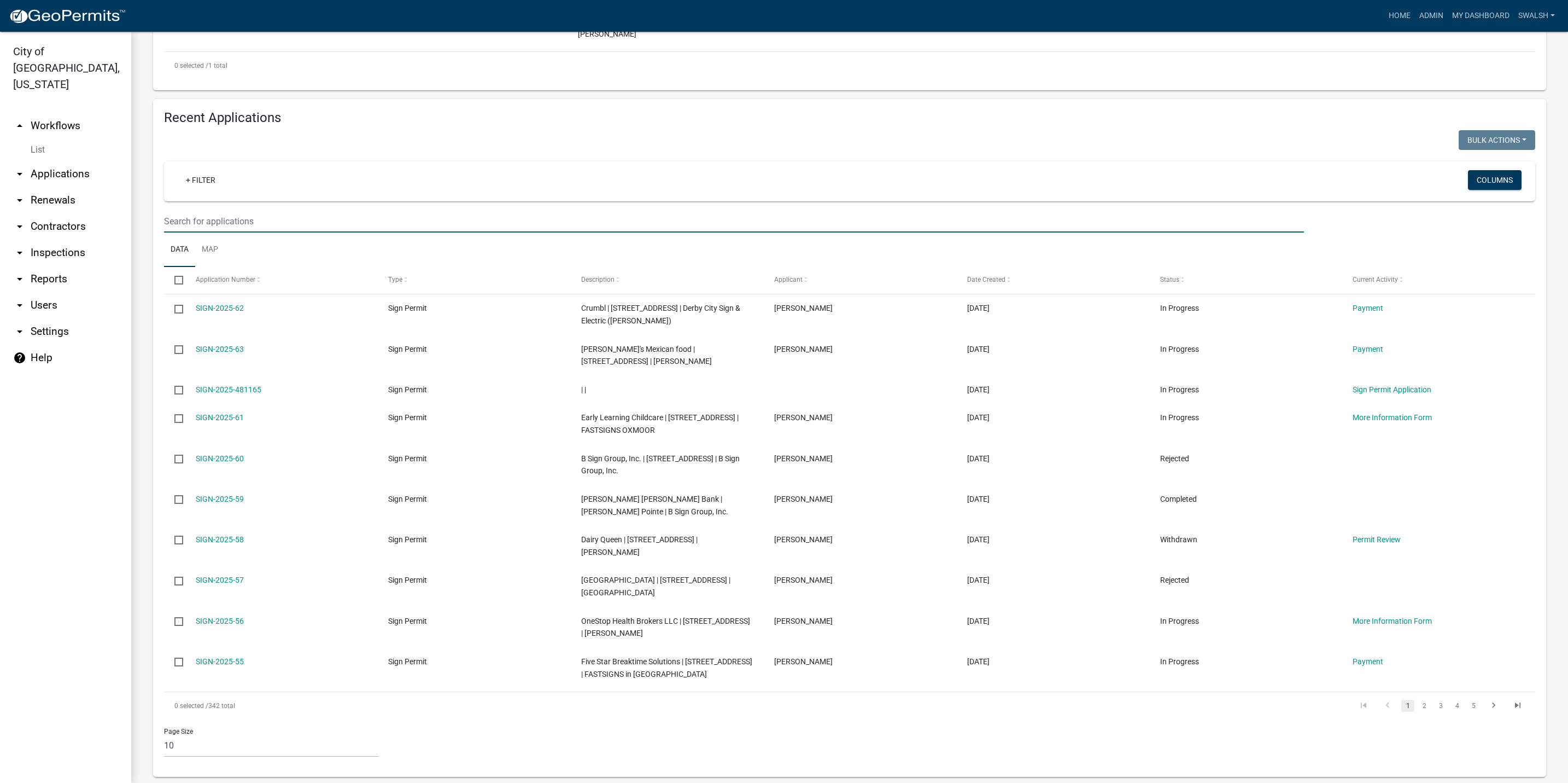
click at [374, 232] on input "text" at bounding box center [734, 221] width 1140 height 23
click at [372, 232] on input "text" at bounding box center [734, 221] width 1140 height 23
type input "300 Spring"
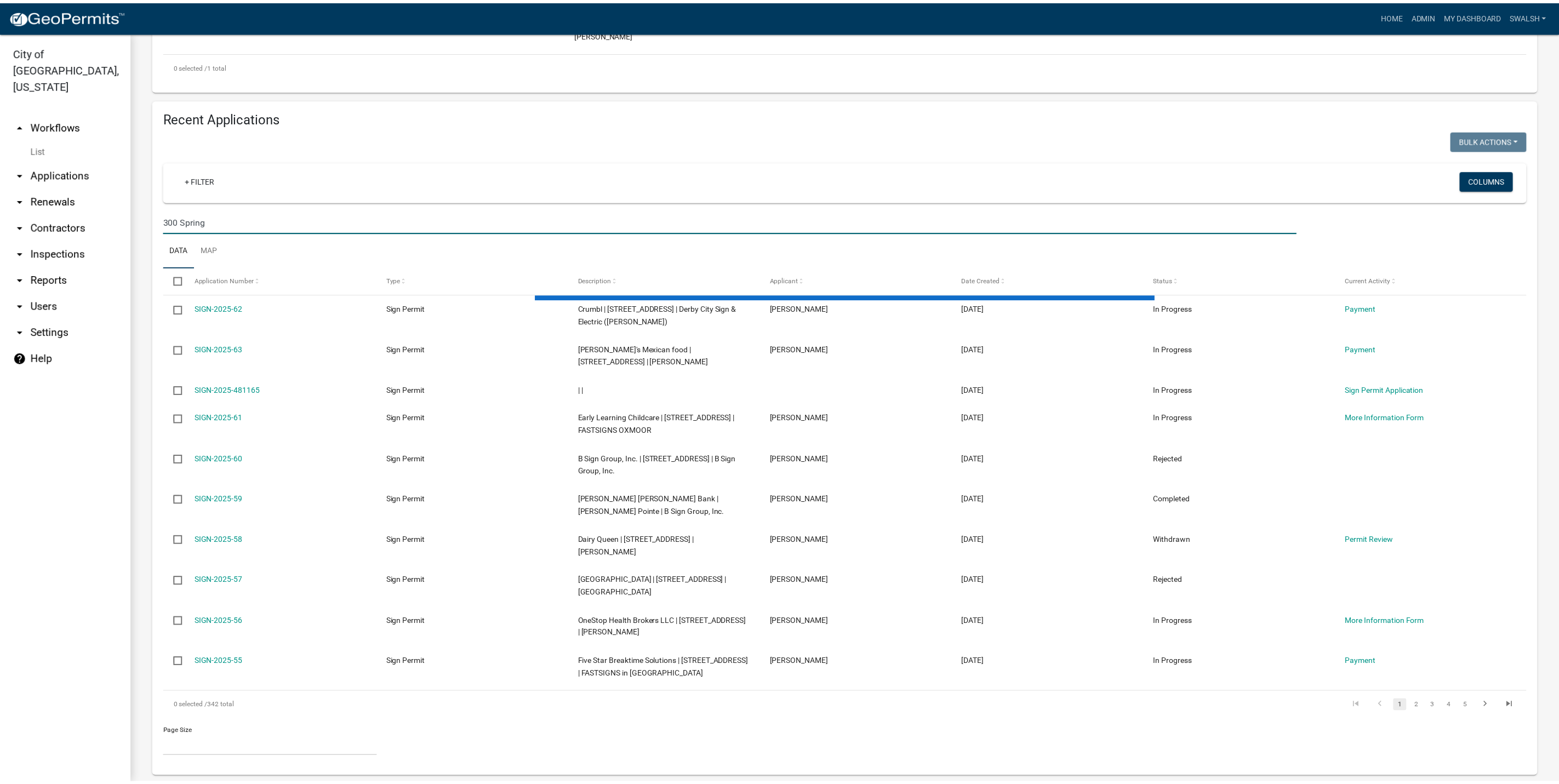
scroll to position [30, 0]
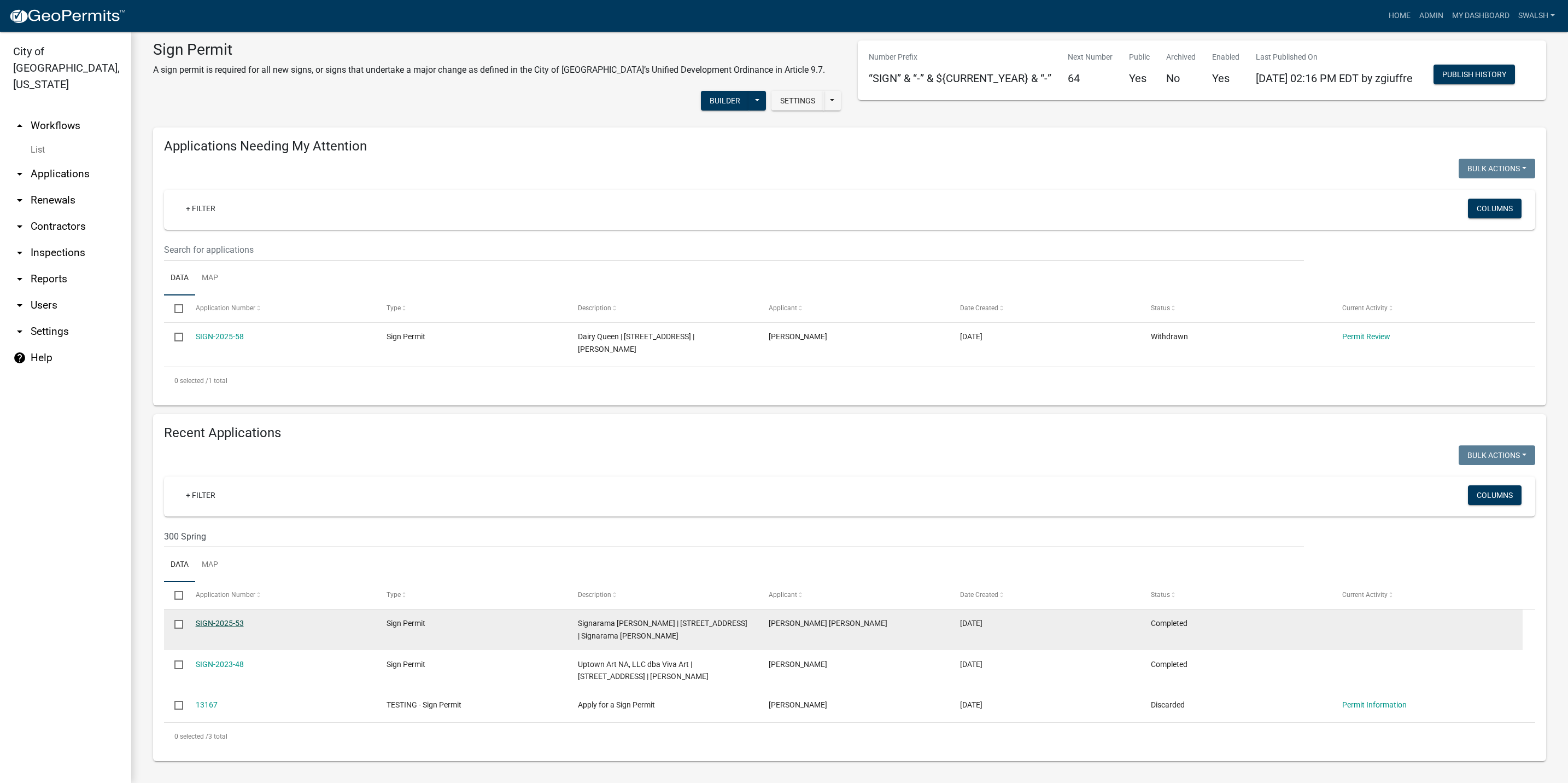
click at [218, 622] on link "SIGN-2025-53" at bounding box center [219, 623] width 48 height 9
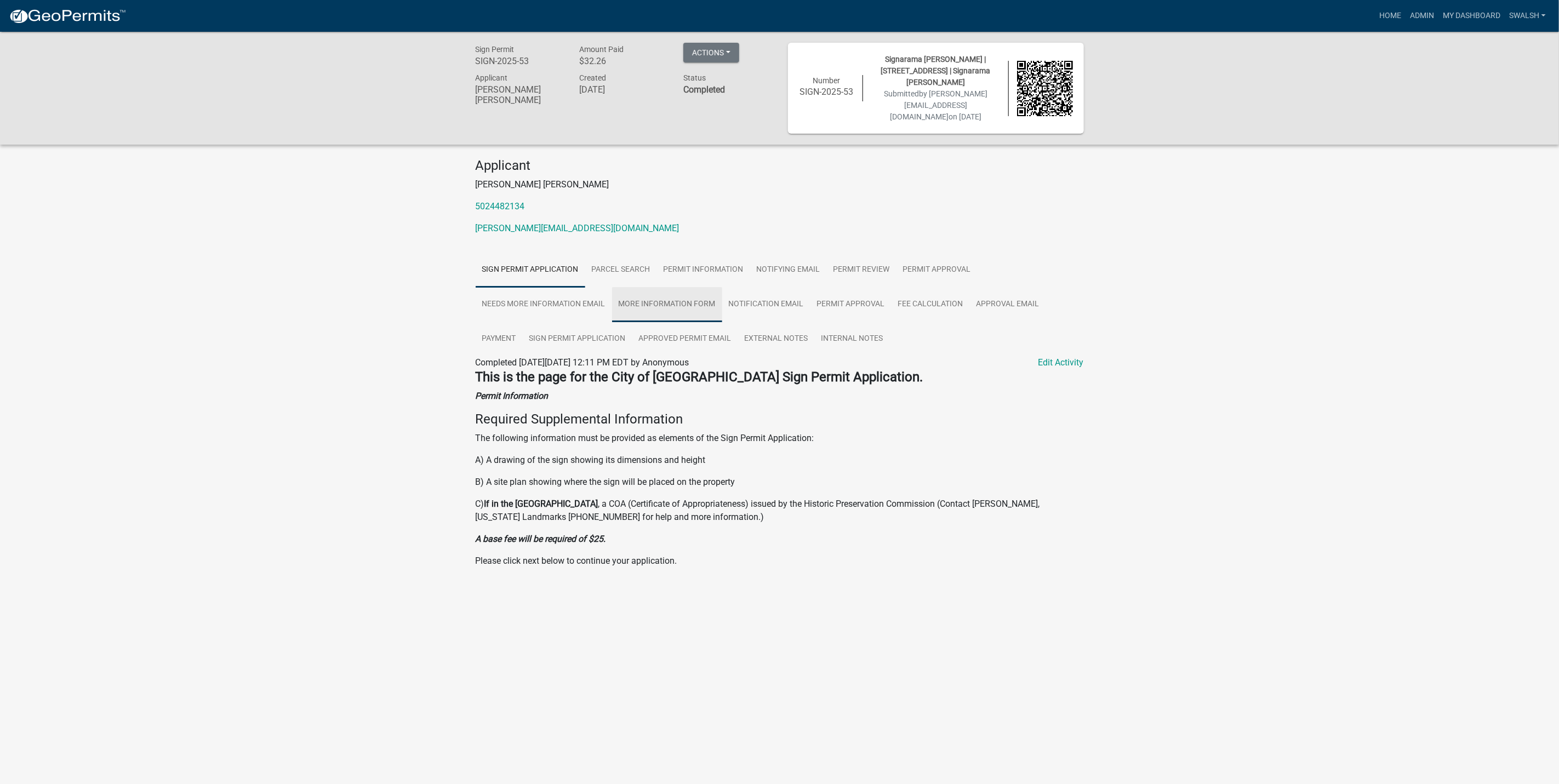
click at [681, 299] on link "More Information Form" at bounding box center [667, 304] width 110 height 35
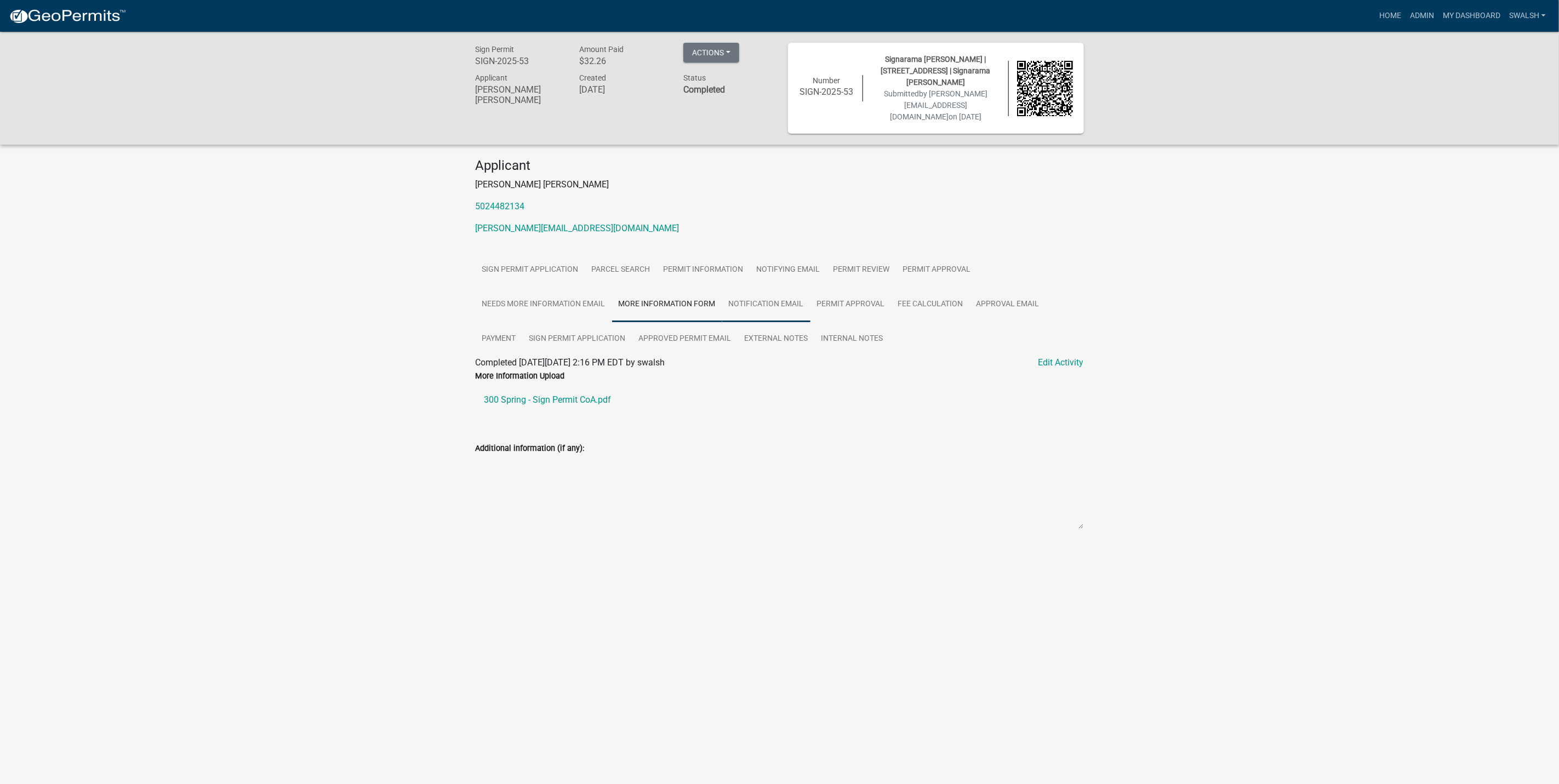
click at [767, 301] on link "Notification Email" at bounding box center [766, 304] width 89 height 35
click at [872, 300] on link "Permit Approval" at bounding box center [851, 304] width 81 height 35
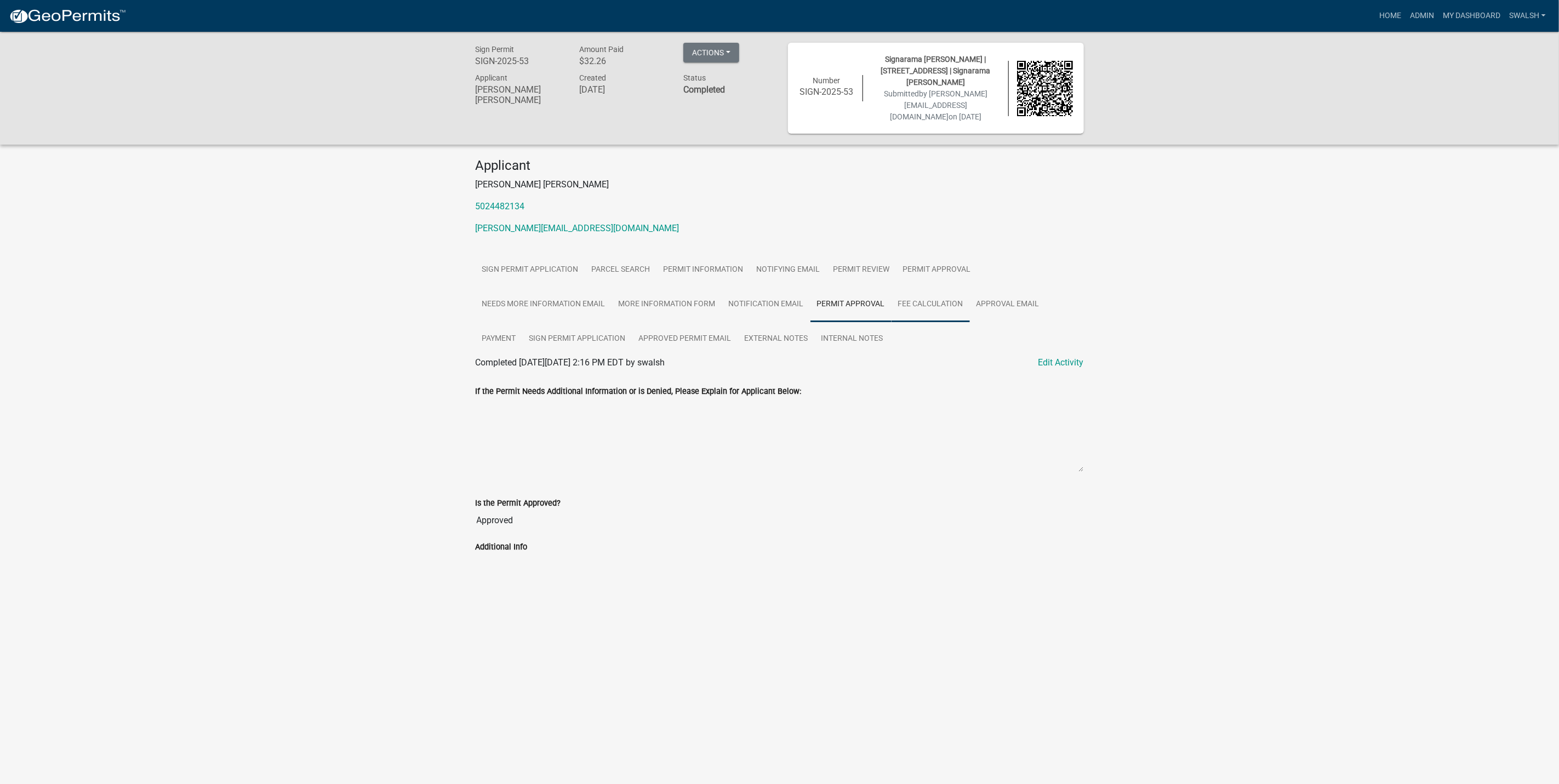
click at [899, 310] on link "Fee Calculation" at bounding box center [930, 304] width 79 height 35
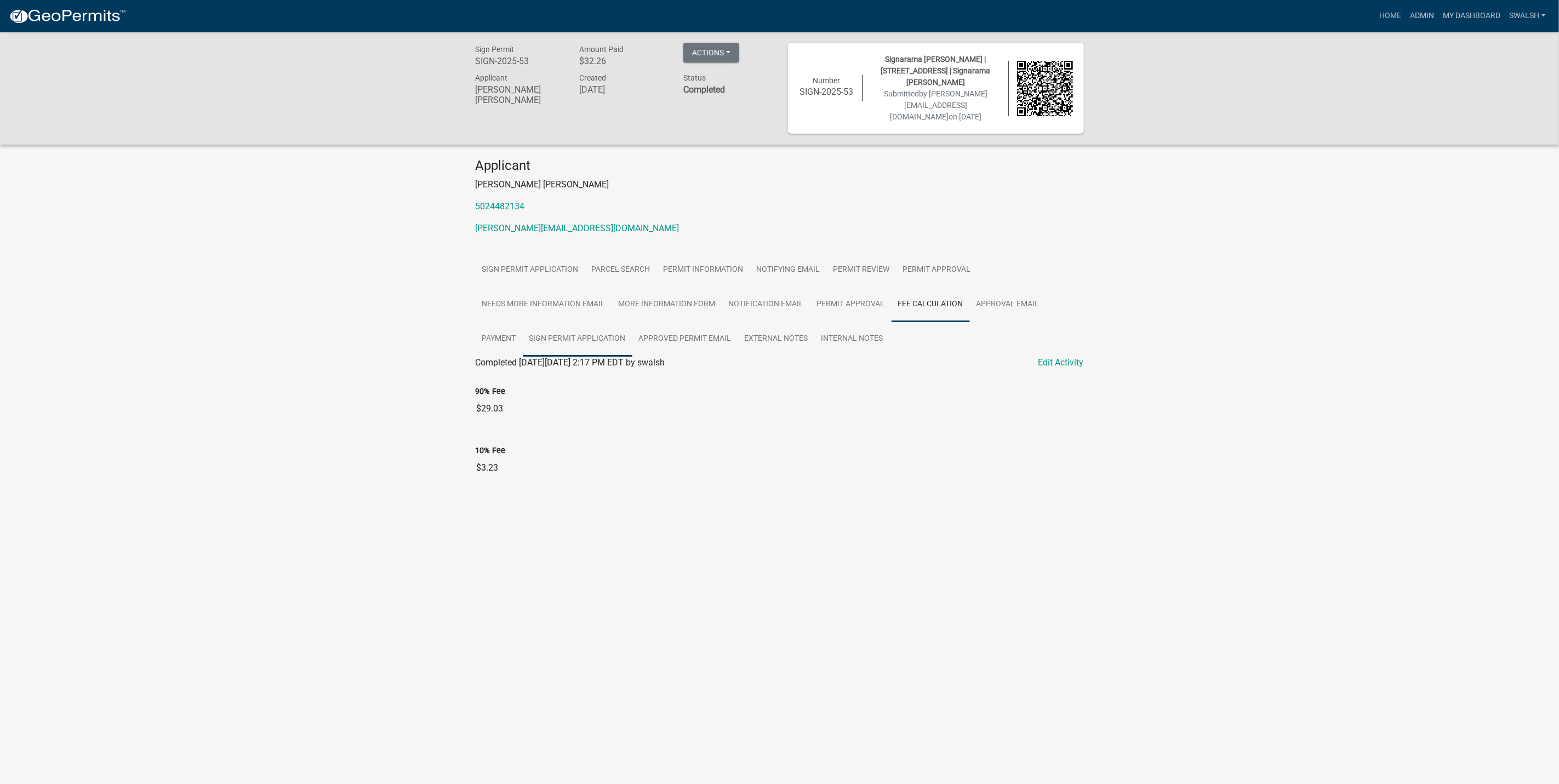
click at [556, 341] on link "Sign Permit Application" at bounding box center [577, 338] width 109 height 35
click at [714, 339] on link "Approved Permit Email" at bounding box center [685, 338] width 106 height 35
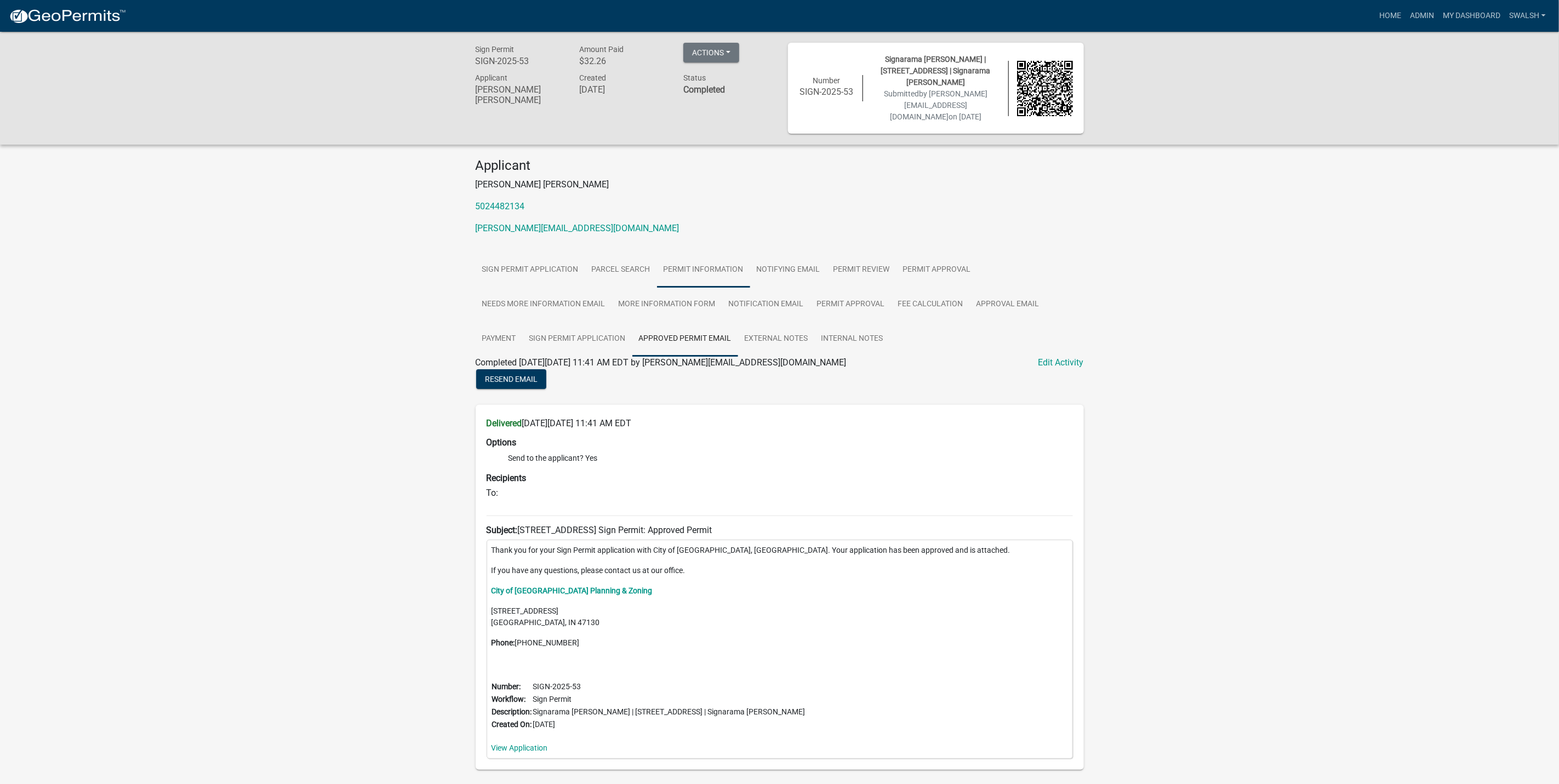
click at [746, 271] on link "Permit Information" at bounding box center [703, 269] width 93 height 35
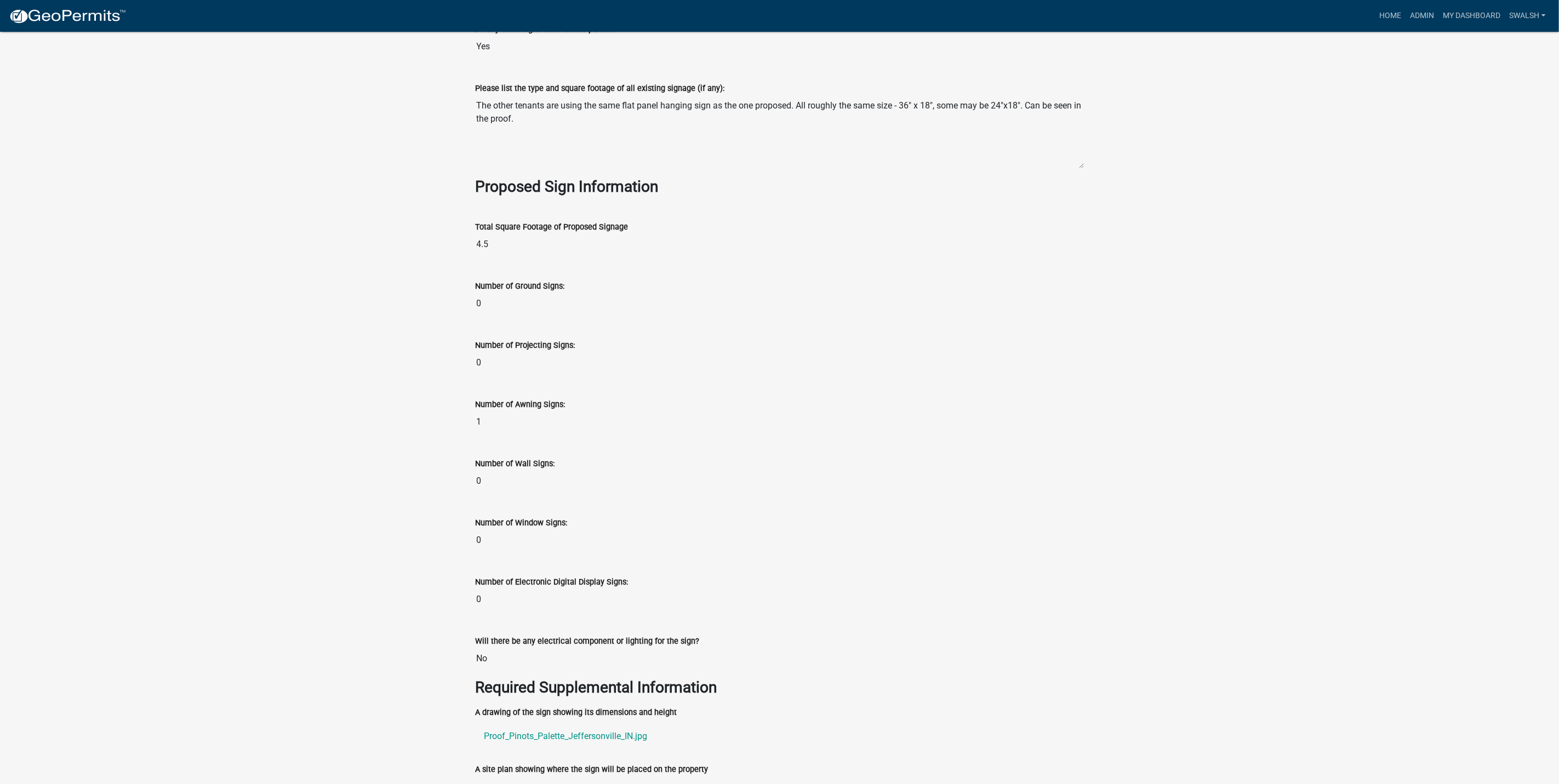
scroll to position [1632, 0]
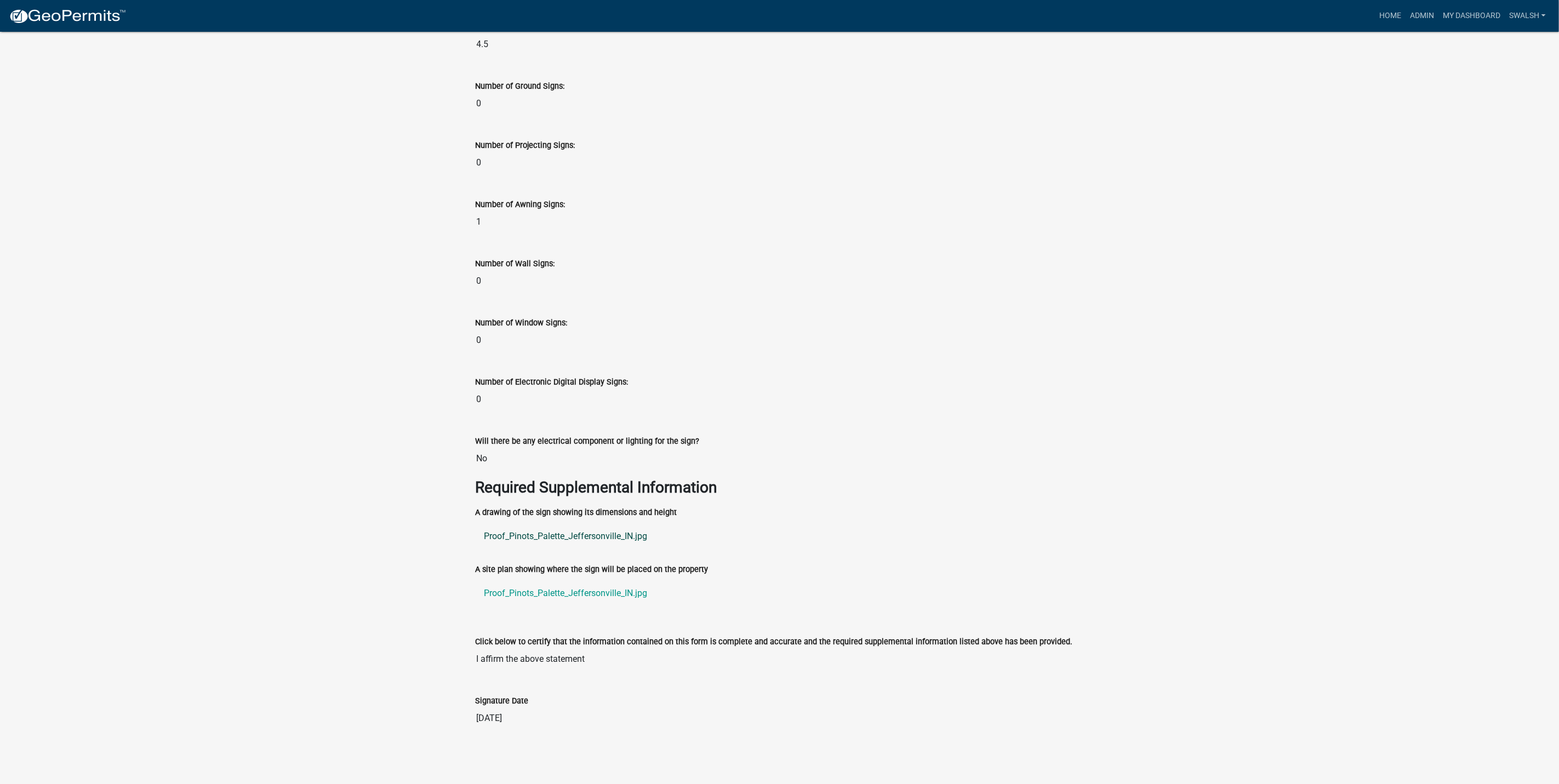
click at [605, 540] on link "Proof_Pinots_Palette_Jeffersonville_IN.jpg" at bounding box center [780, 535] width 608 height 26
